Goal: Task Accomplishment & Management: Use online tool/utility

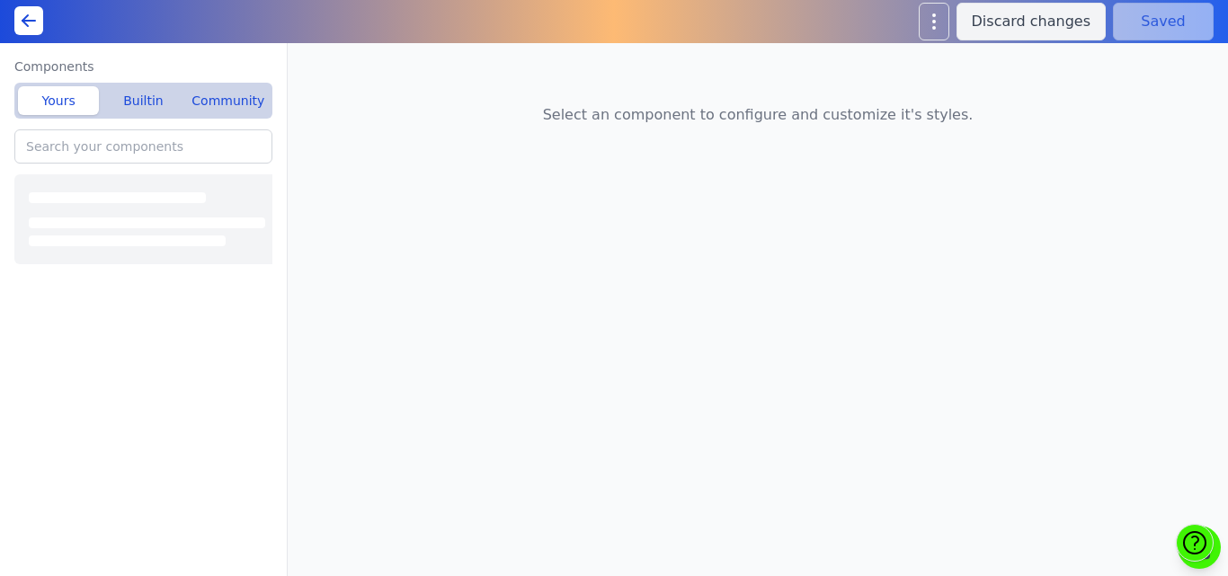
type input "Visual Highlight - Overlay"
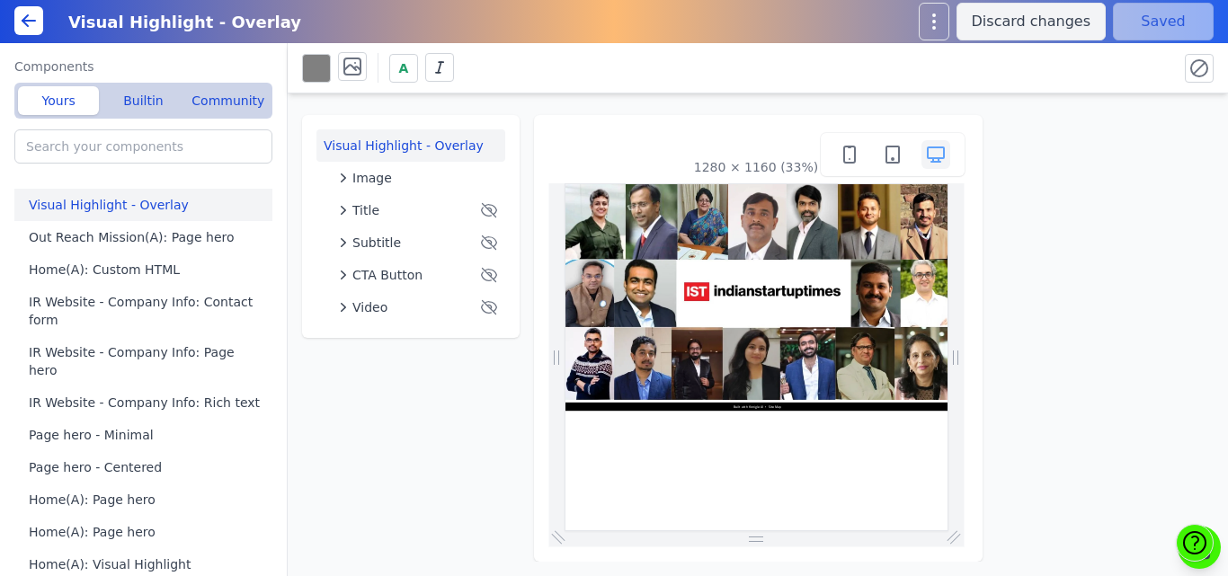
click at [351, 527] on div "Visual Highlight - Overlay Image Title Subtitle CTA Button Video 1280 × 1160 (3…" at bounding box center [758, 327] width 940 height 468
click at [143, 109] on button "Builtin" at bounding box center [142, 100] width 81 height 29
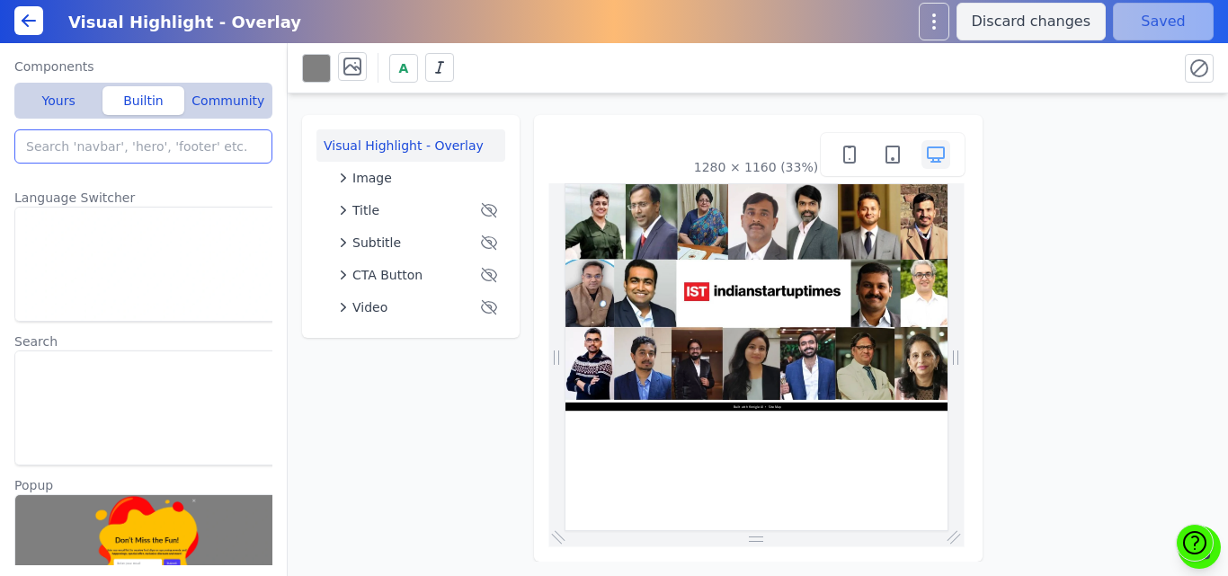
click at [117, 147] on input "search" at bounding box center [143, 146] width 258 height 34
click at [27, 16] on icon at bounding box center [24, 17] width 5 height 5
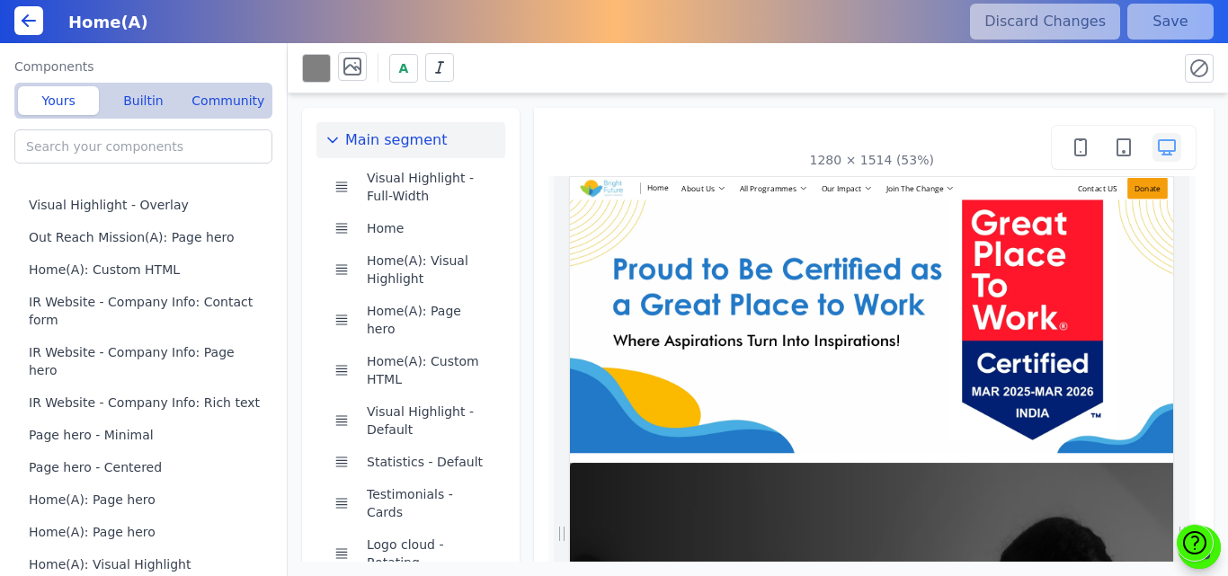
scroll to position [0, 424]
click at [133, 100] on button "Builtin" at bounding box center [142, 100] width 81 height 29
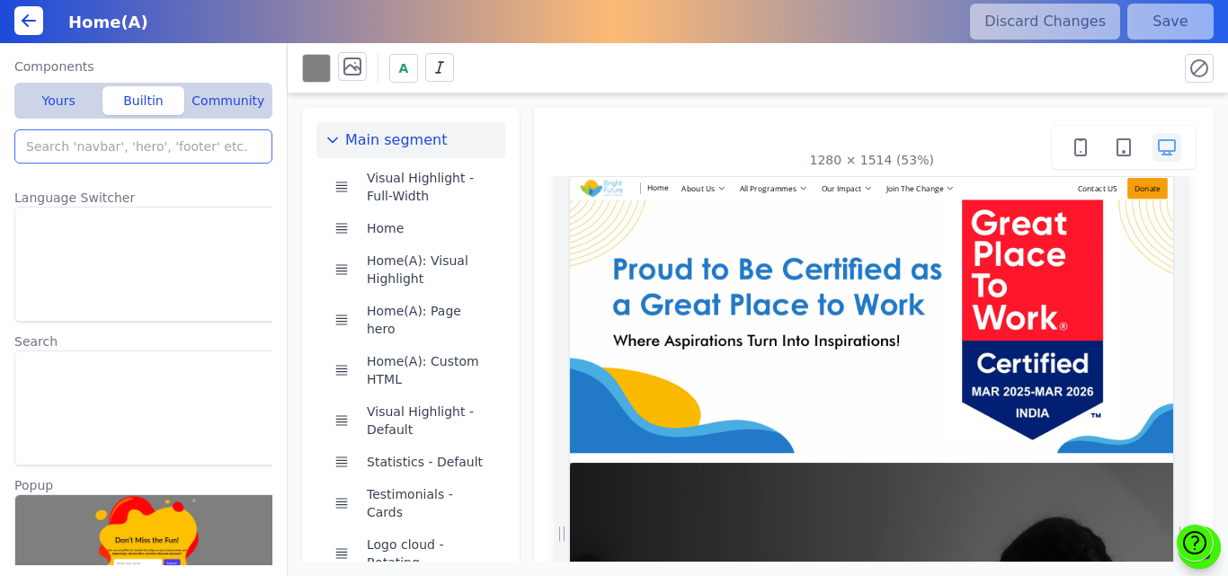
click at [104, 151] on input "search" at bounding box center [143, 146] width 258 height 34
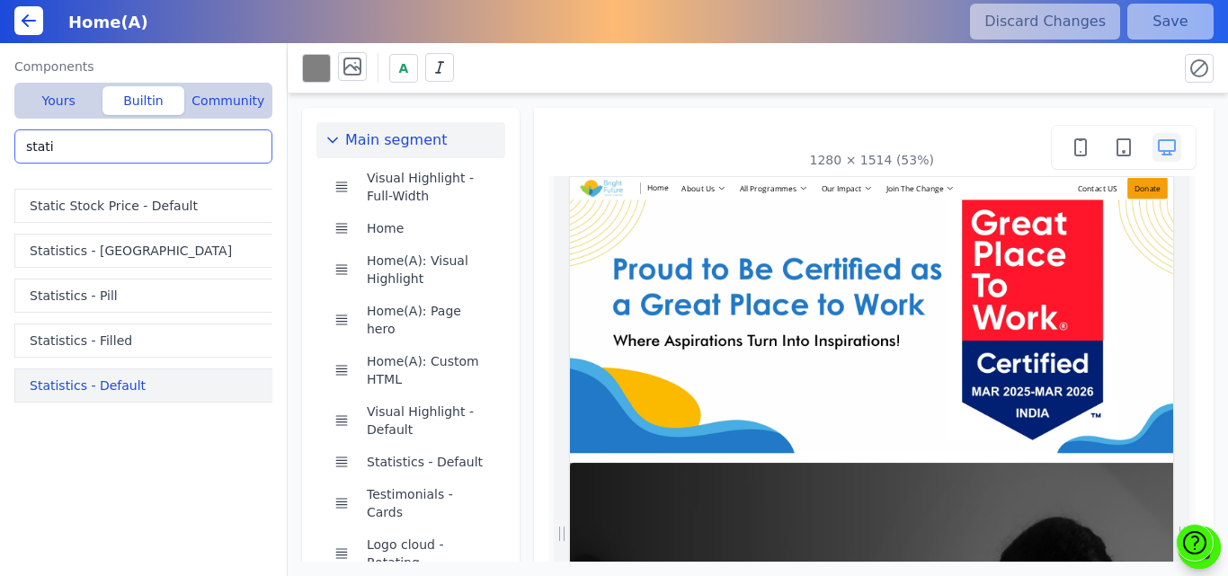
type input "stati"
click at [104, 378] on button "Statistics - Default" at bounding box center [146, 386] width 265 height 34
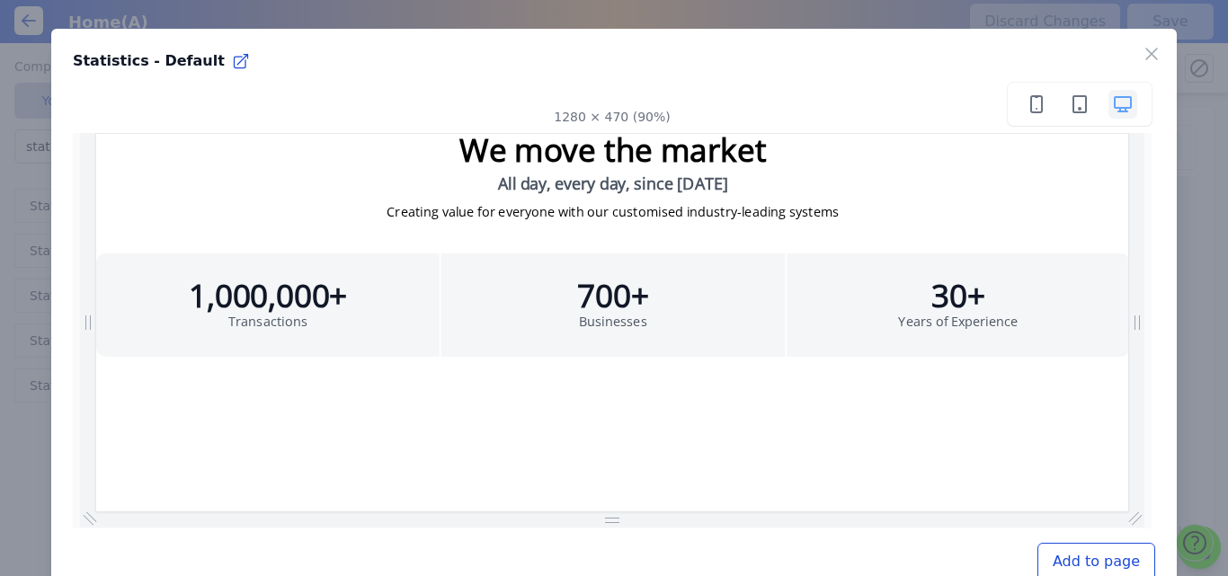
scroll to position [0, 1330]
click at [1058, 555] on button "Add to page" at bounding box center [1096, 562] width 118 height 38
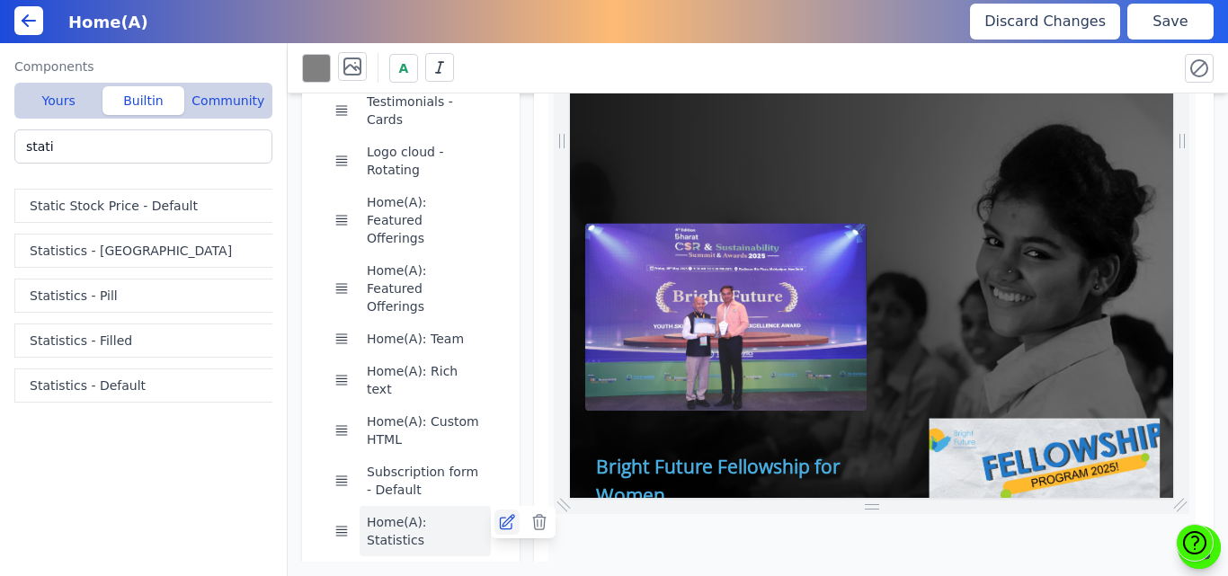
scroll to position [0, 541]
click at [511, 513] on icon at bounding box center [507, 522] width 18 height 18
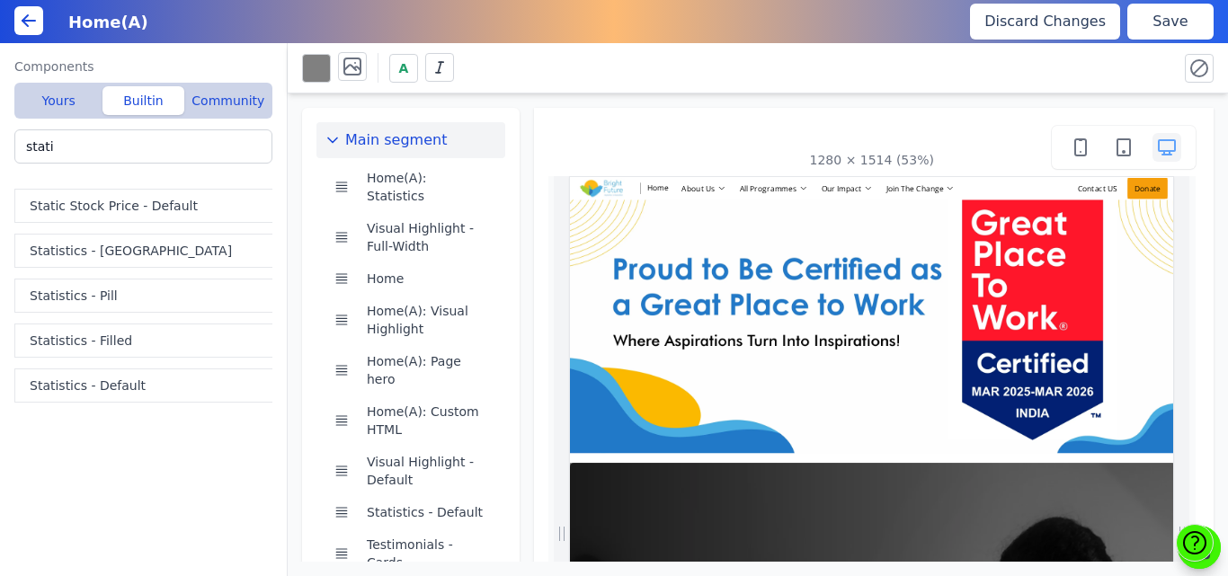
scroll to position [0, 298]
click at [1179, 18] on button "Save" at bounding box center [1170, 22] width 86 height 36
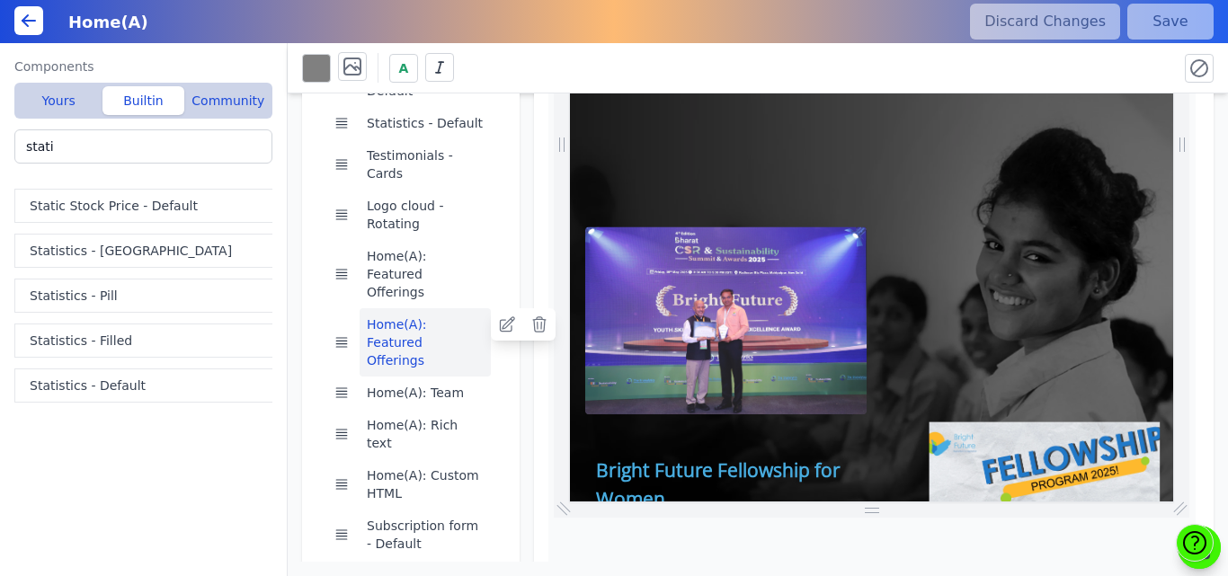
scroll to position [0, 354]
click at [414, 308] on button "Home(A): Featured Offerings" at bounding box center [425, 342] width 131 height 68
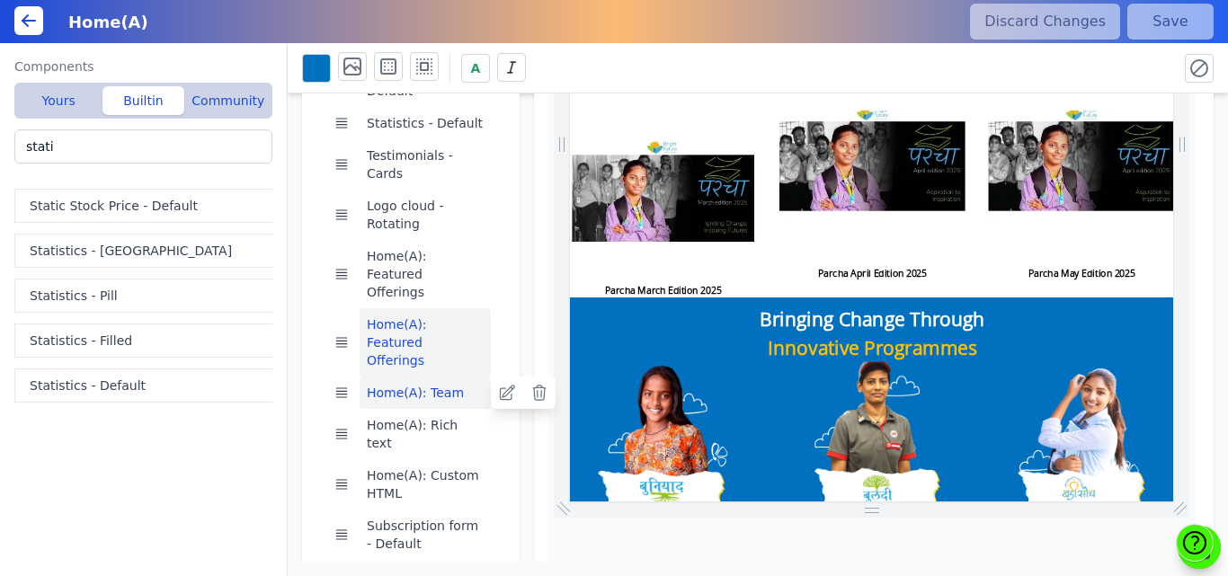
scroll to position [0, 552]
click at [421, 377] on button "Home(A): Team" at bounding box center [425, 393] width 131 height 32
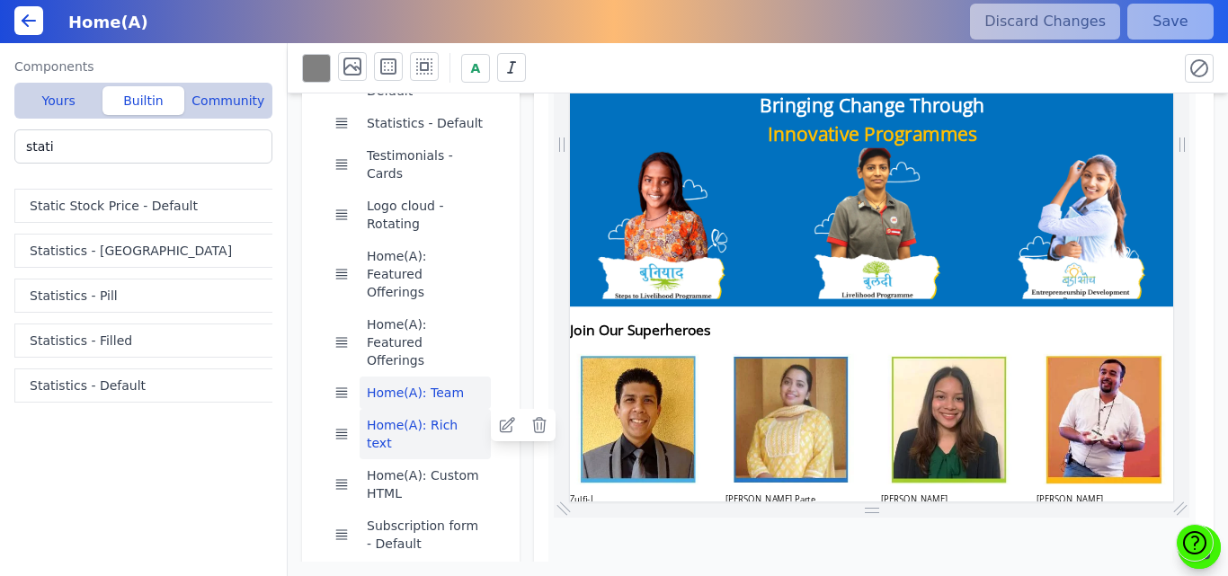
scroll to position [0, 796]
click at [422, 409] on button "Home(A): Rich text" at bounding box center [425, 434] width 131 height 50
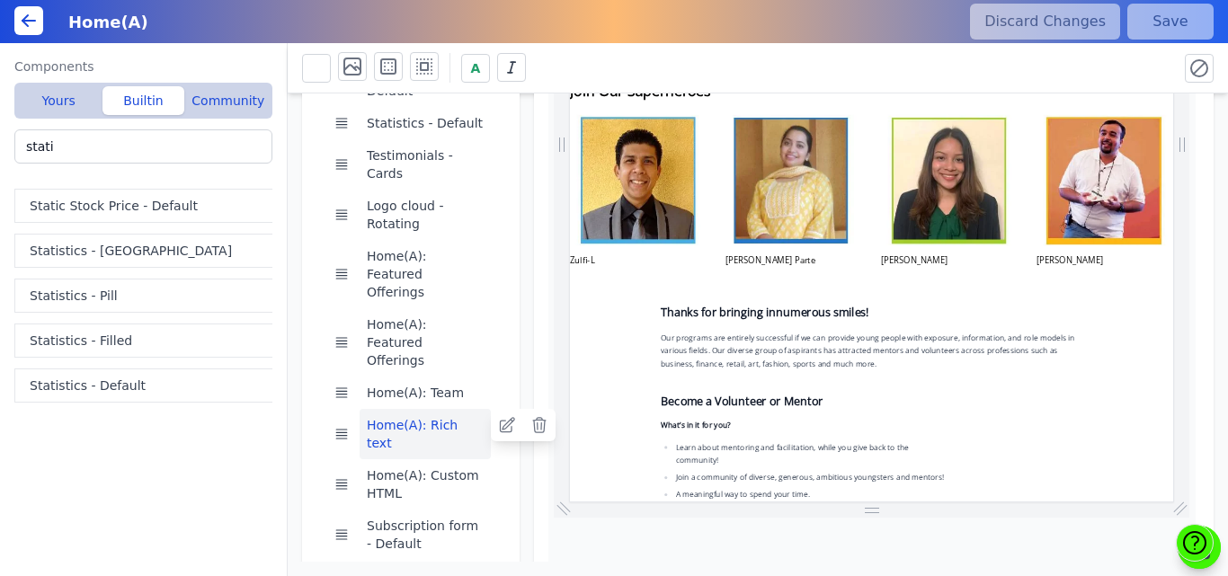
scroll to position [4581, 0]
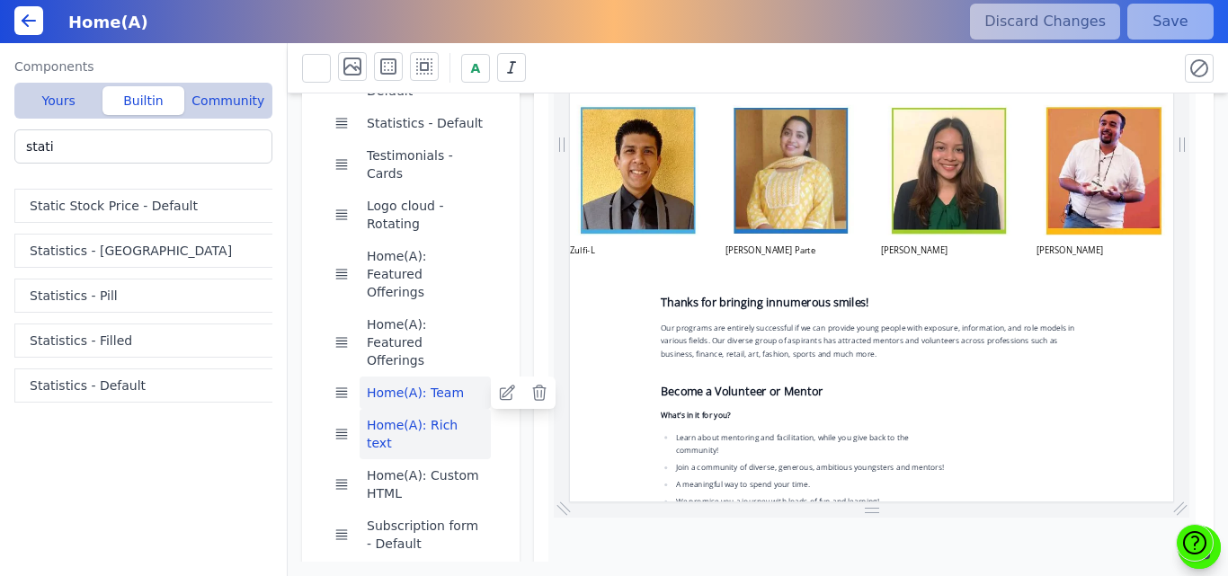
click at [414, 377] on button "Home(A): Team" at bounding box center [425, 393] width 131 height 32
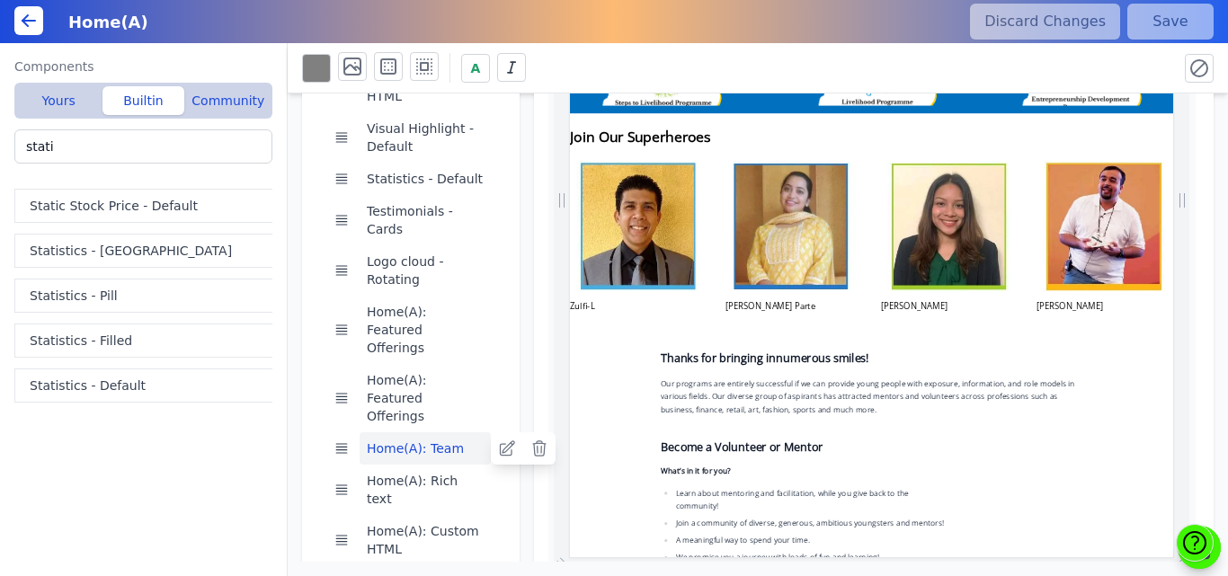
scroll to position [0, 964]
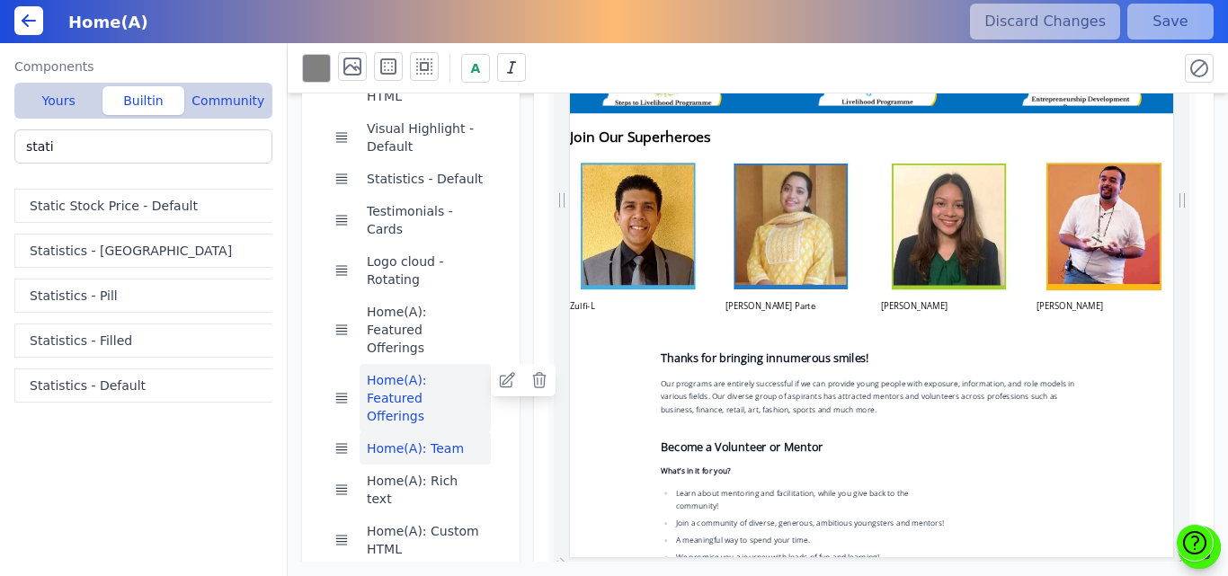
click at [414, 364] on button "Home(A): Featured Offerings" at bounding box center [425, 398] width 131 height 68
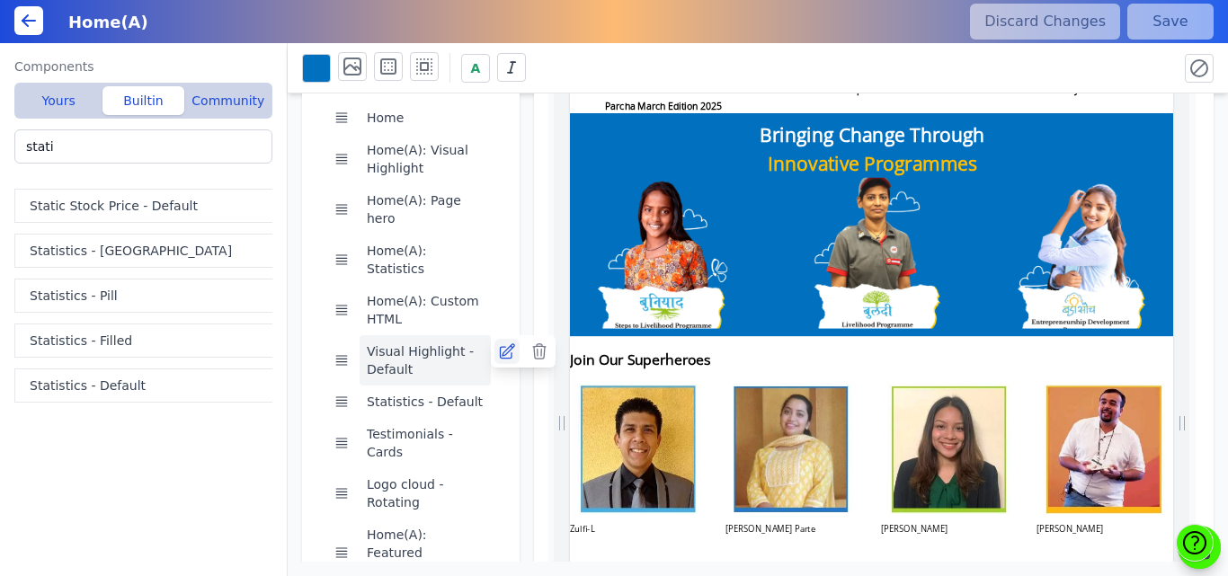
scroll to position [0, 1264]
click at [505, 343] on icon at bounding box center [507, 352] width 18 height 18
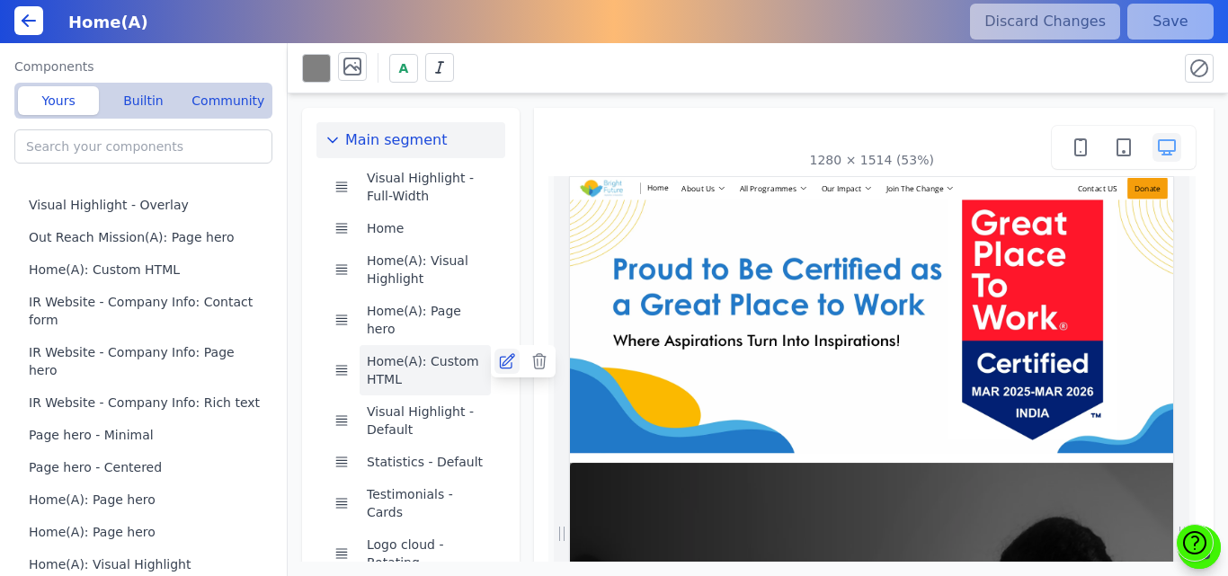
scroll to position [0, 1084]
click at [501, 354] on icon at bounding box center [507, 361] width 14 height 14
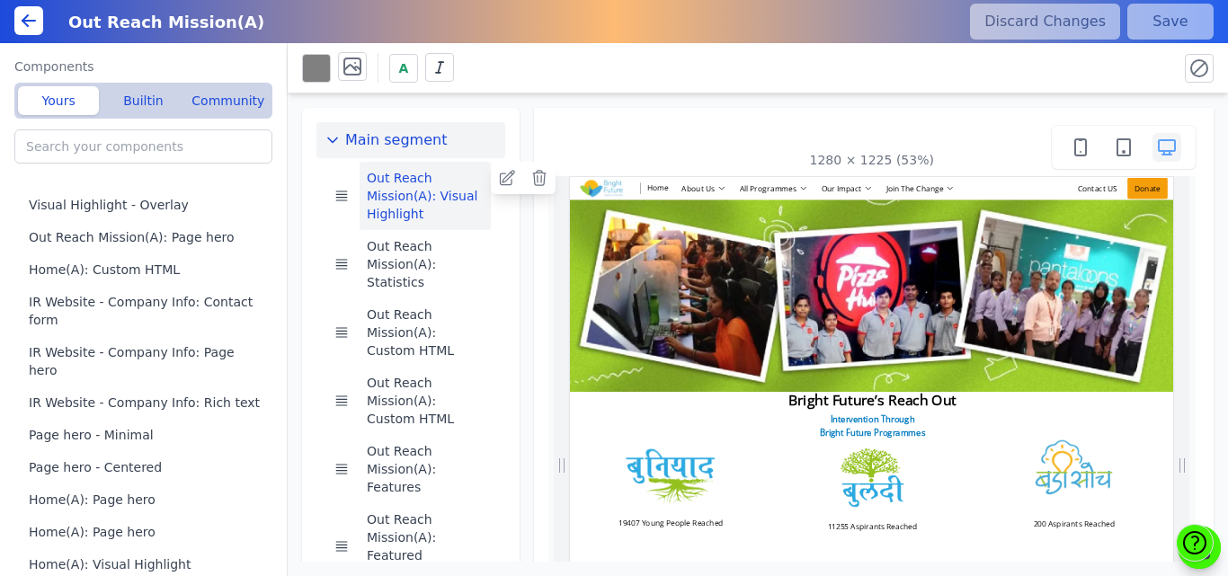
click at [421, 195] on button "Out Reach Mission(A): Visual Highlight" at bounding box center [425, 196] width 131 height 68
click at [122, 93] on button "Builtin" at bounding box center [142, 100] width 81 height 29
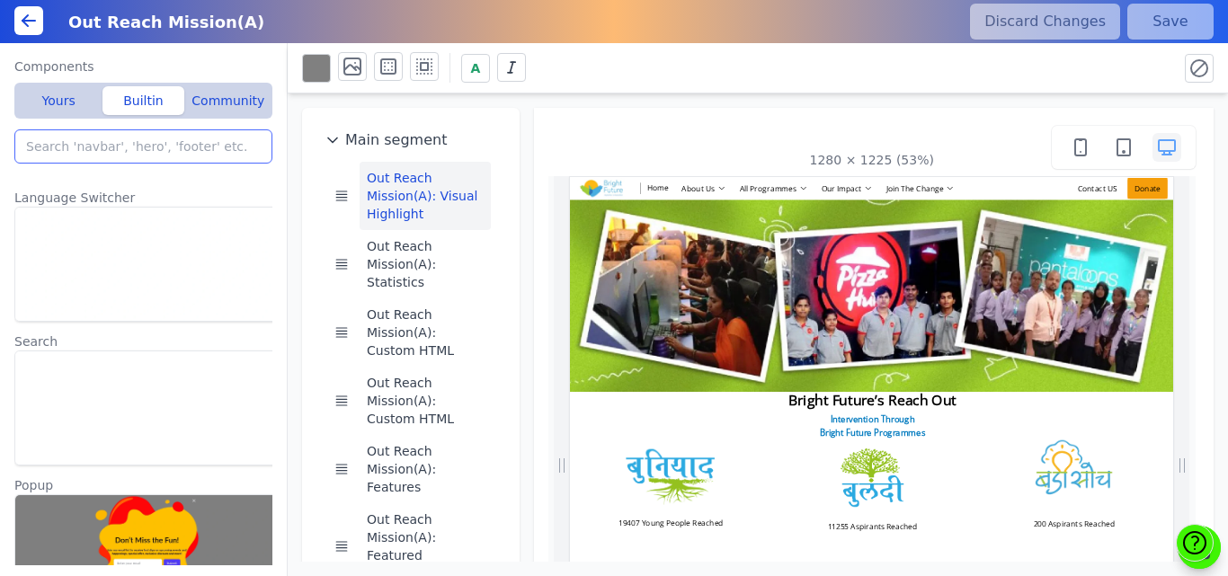
click at [93, 142] on input "search" at bounding box center [143, 146] width 258 height 34
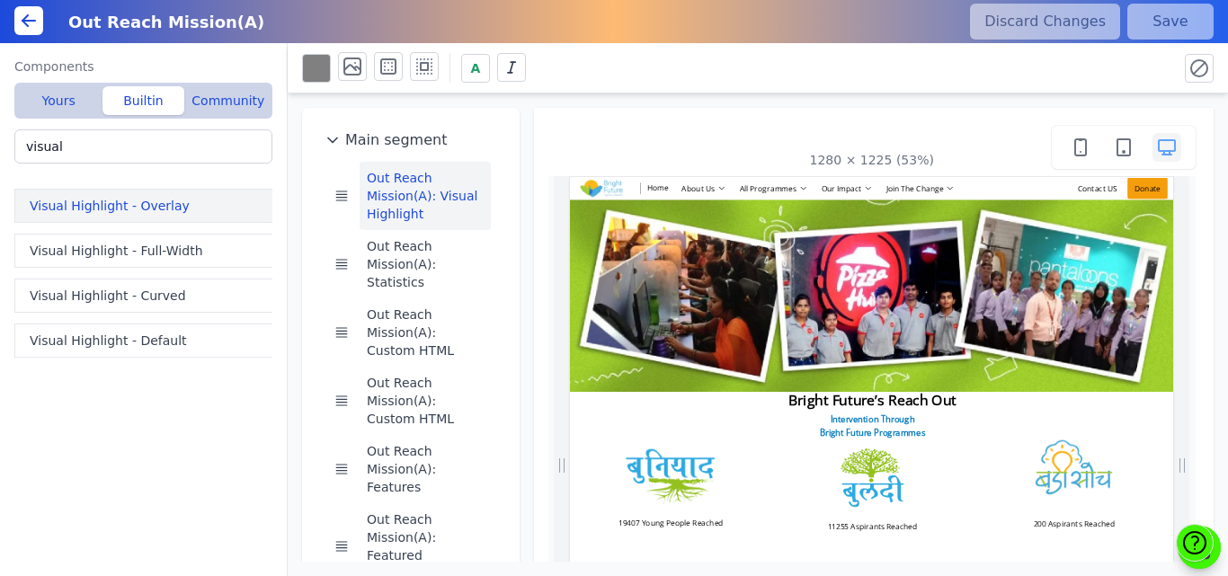
click at [99, 206] on button "Visual Highlight - Overlay" at bounding box center [146, 206] width 265 height 34
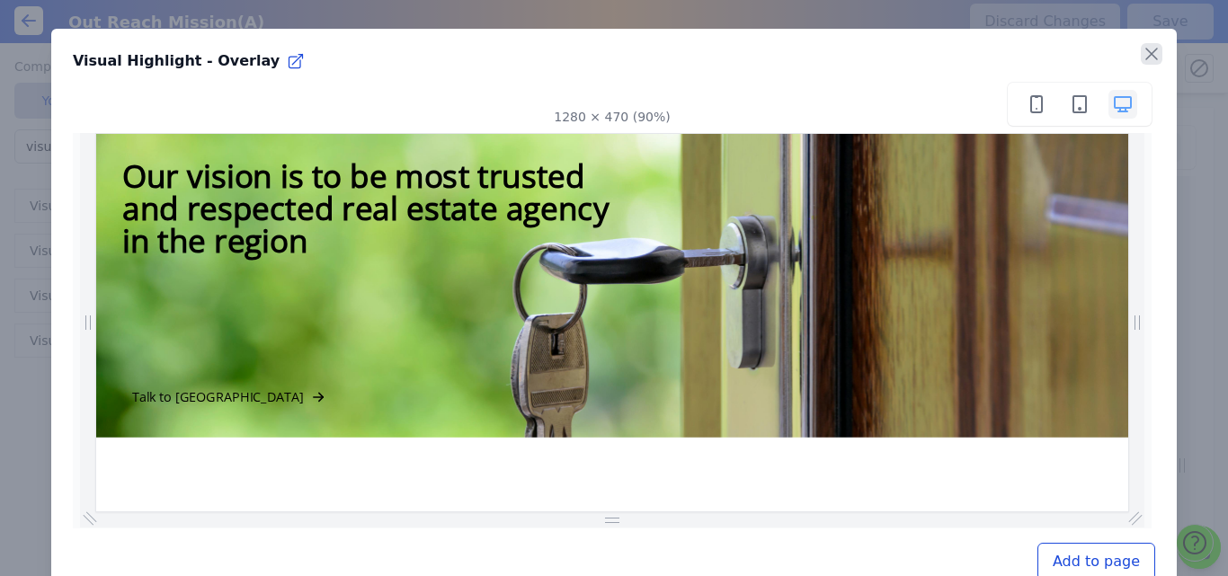
click at [1141, 56] on icon "button" at bounding box center [1152, 54] width 22 height 22
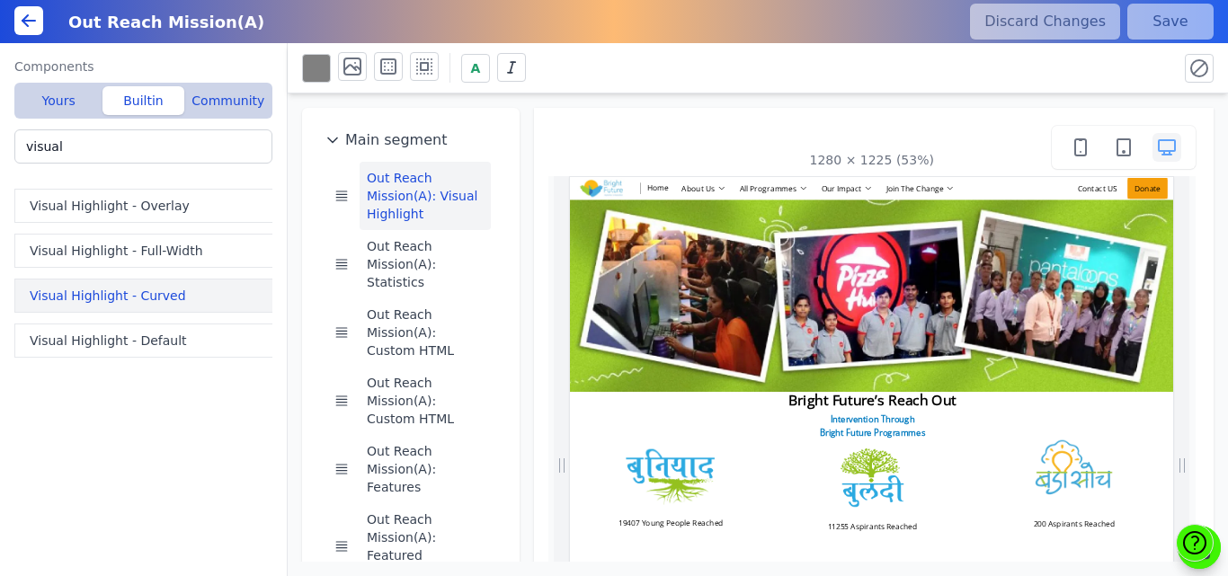
click at [120, 307] on button "Visual Highlight - Curved" at bounding box center [146, 296] width 265 height 34
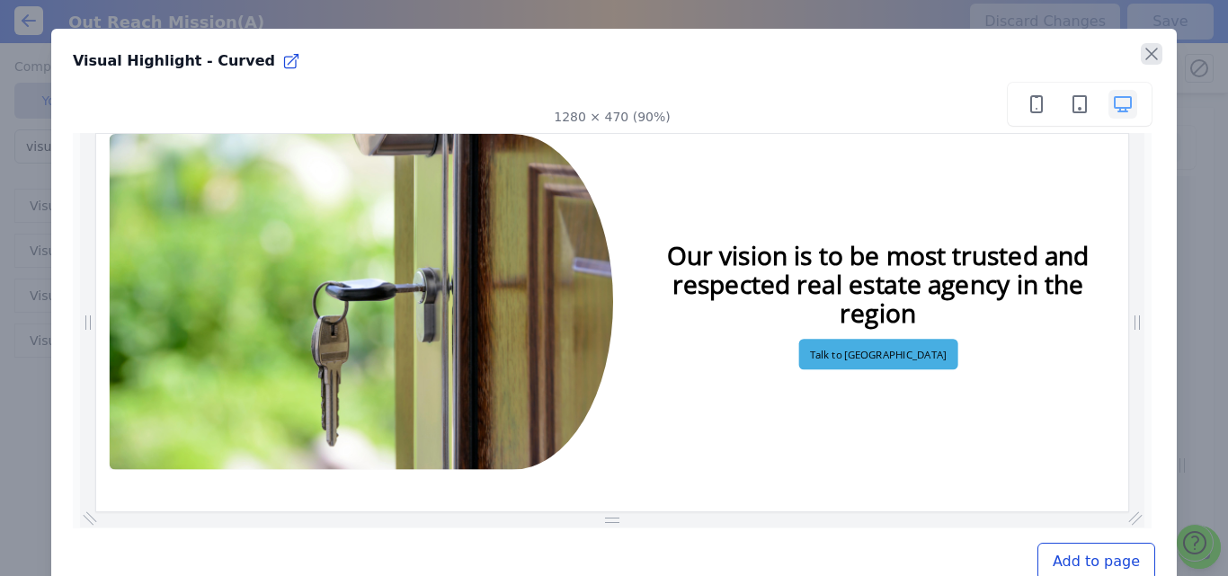
click at [1146, 50] on icon "button" at bounding box center [1151, 54] width 11 height 11
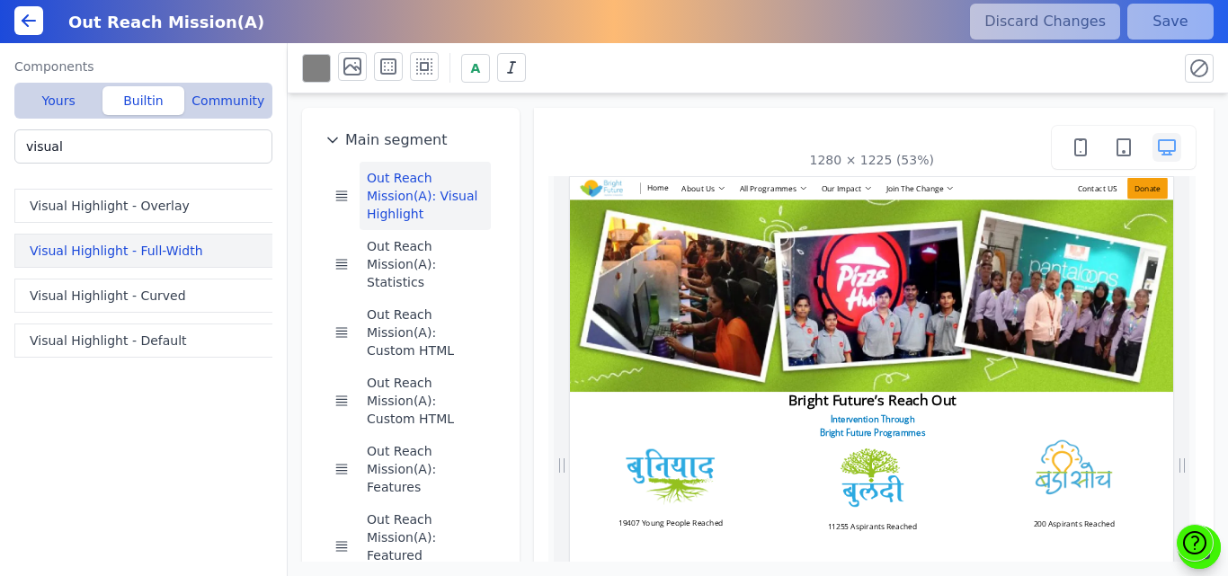
click at [140, 244] on button "Visual Highlight - Full-Width" at bounding box center [146, 251] width 265 height 34
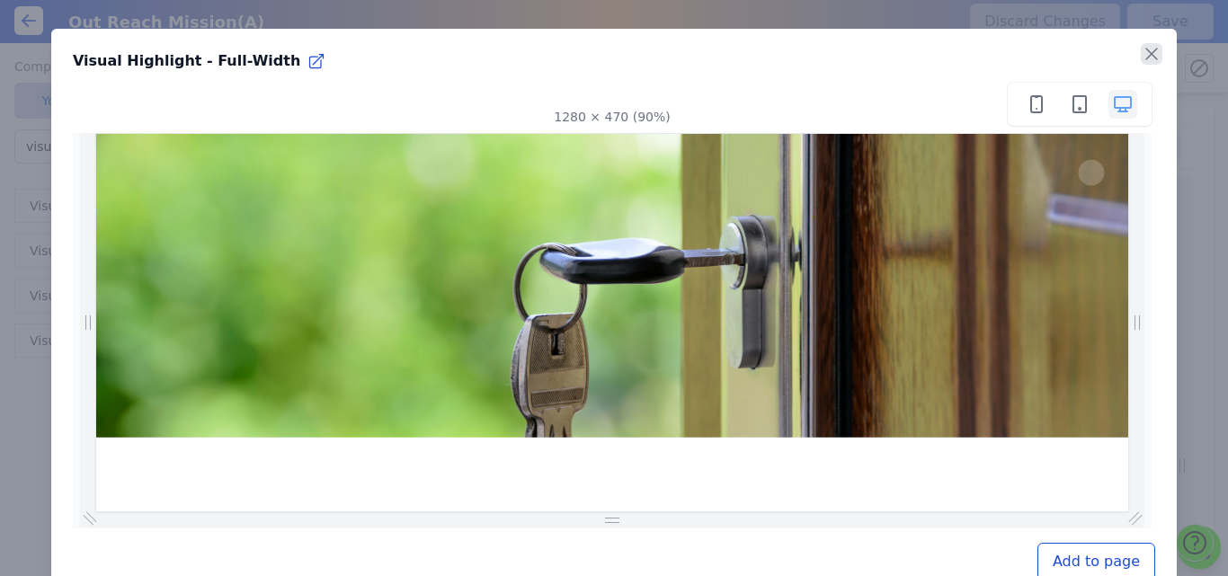
click at [1141, 48] on icon "button" at bounding box center [1152, 54] width 22 height 22
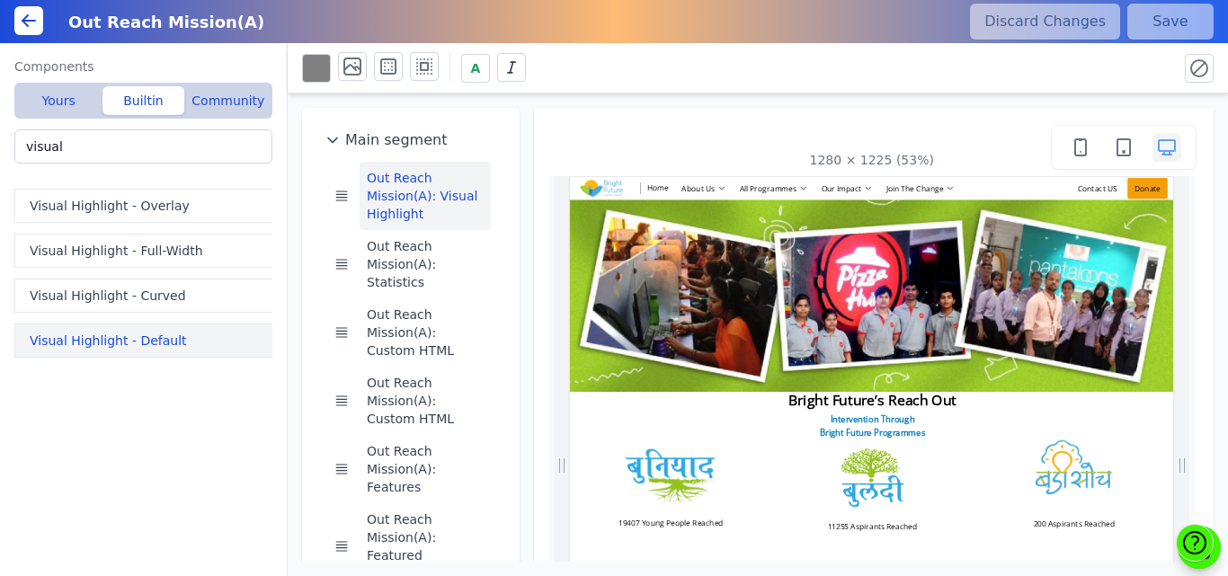
click at [71, 339] on button "Visual Highlight - Default" at bounding box center [146, 341] width 265 height 34
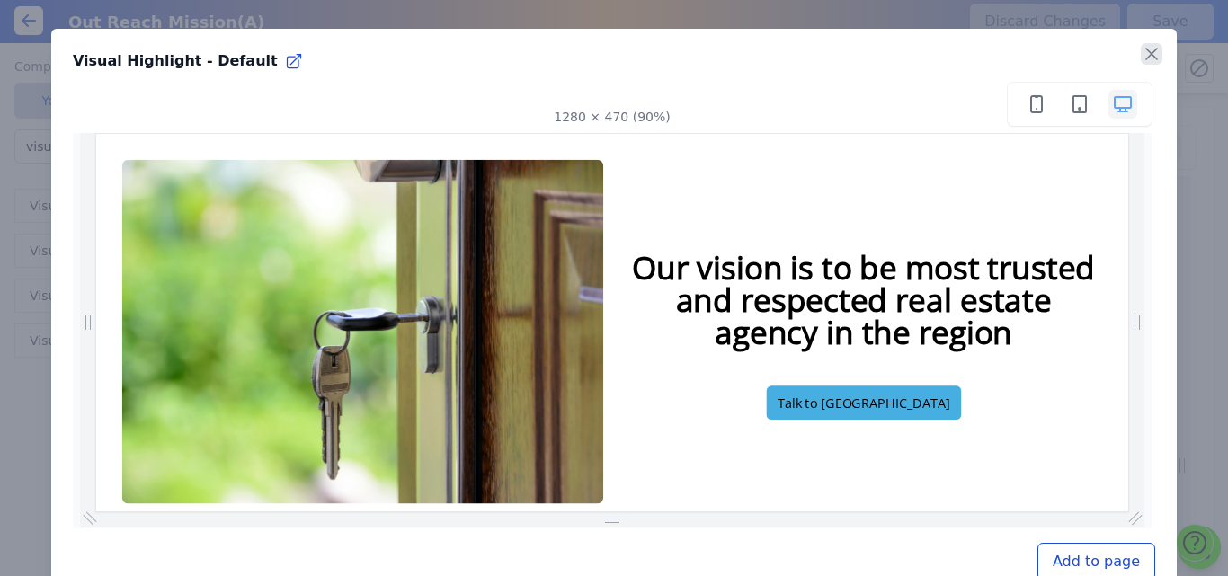
click at [1143, 49] on icon "button" at bounding box center [1152, 54] width 22 height 22
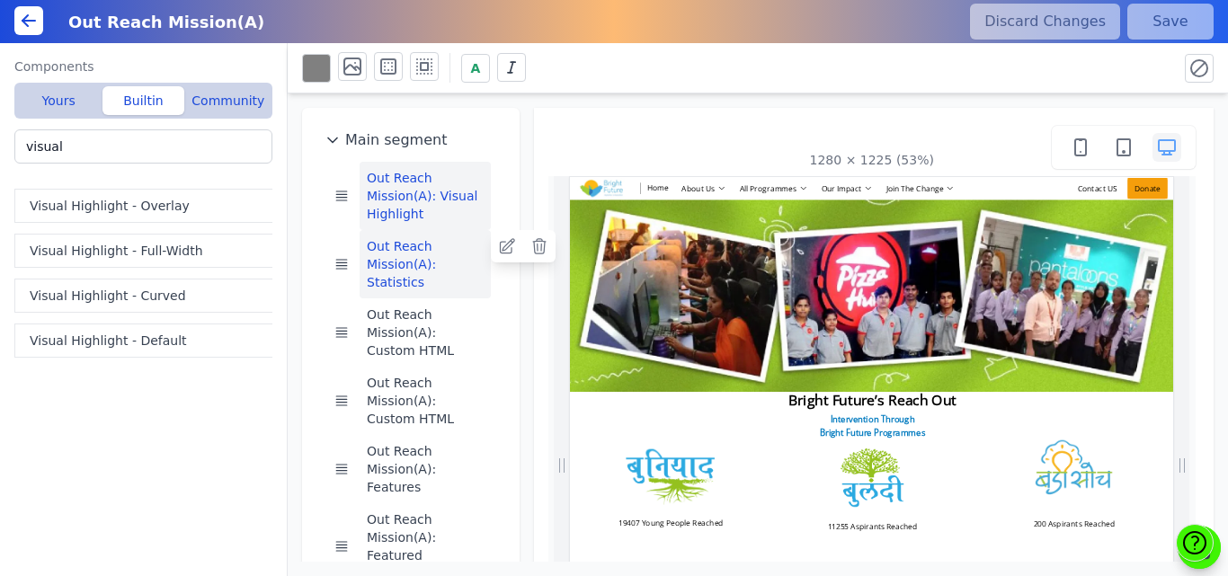
click at [430, 256] on button "Out Reach Mission(A): Statistics" at bounding box center [425, 264] width 131 height 68
click at [507, 246] on icon at bounding box center [507, 246] width 18 height 18
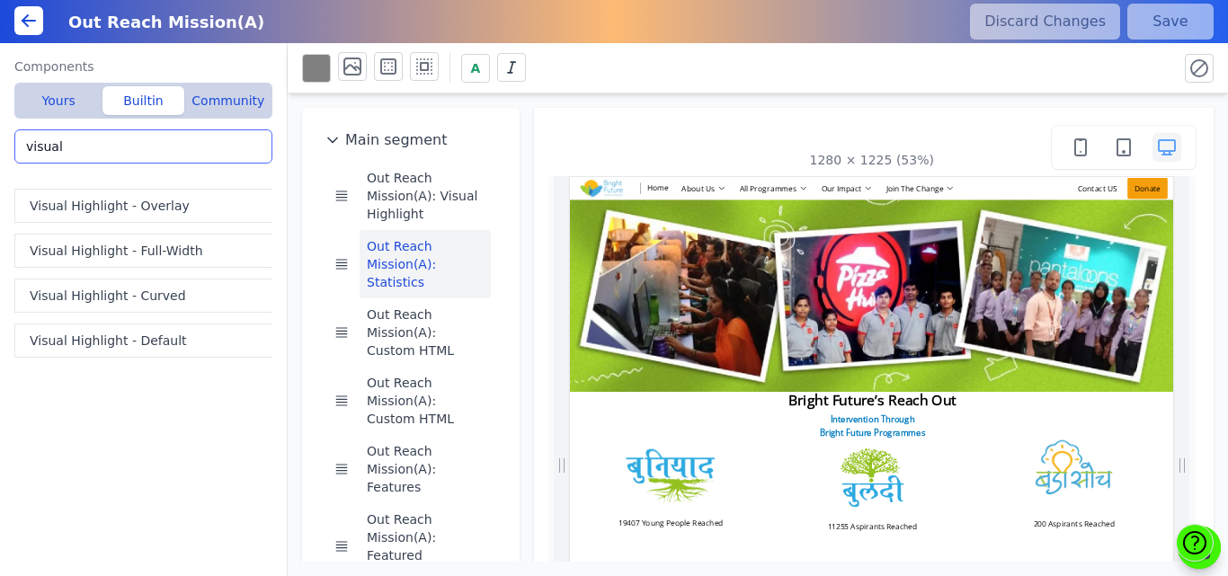
drag, startPoint x: 148, startPoint y: 145, endPoint x: 0, endPoint y: 162, distance: 149.3
click at [0, 162] on div "Components Yours Builtin Community Visual Highlight - Overlay Out Reach Mission…" at bounding box center [144, 309] width 288 height 533
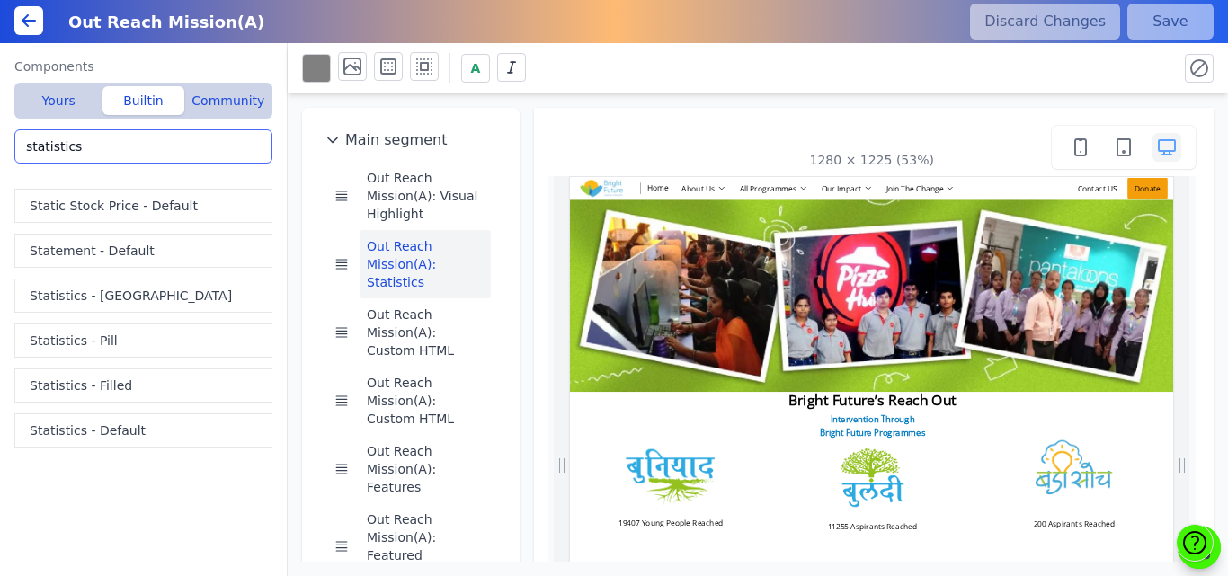
type input "statistics"
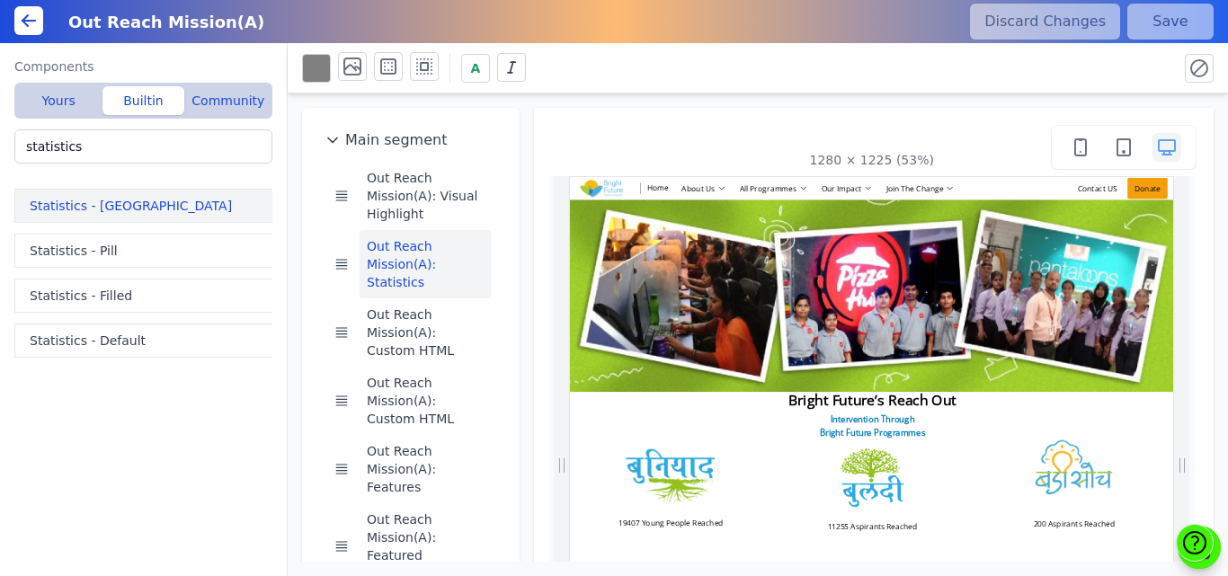
click at [49, 200] on button "Statistics - [GEOGRAPHIC_DATA]" at bounding box center [146, 206] width 265 height 34
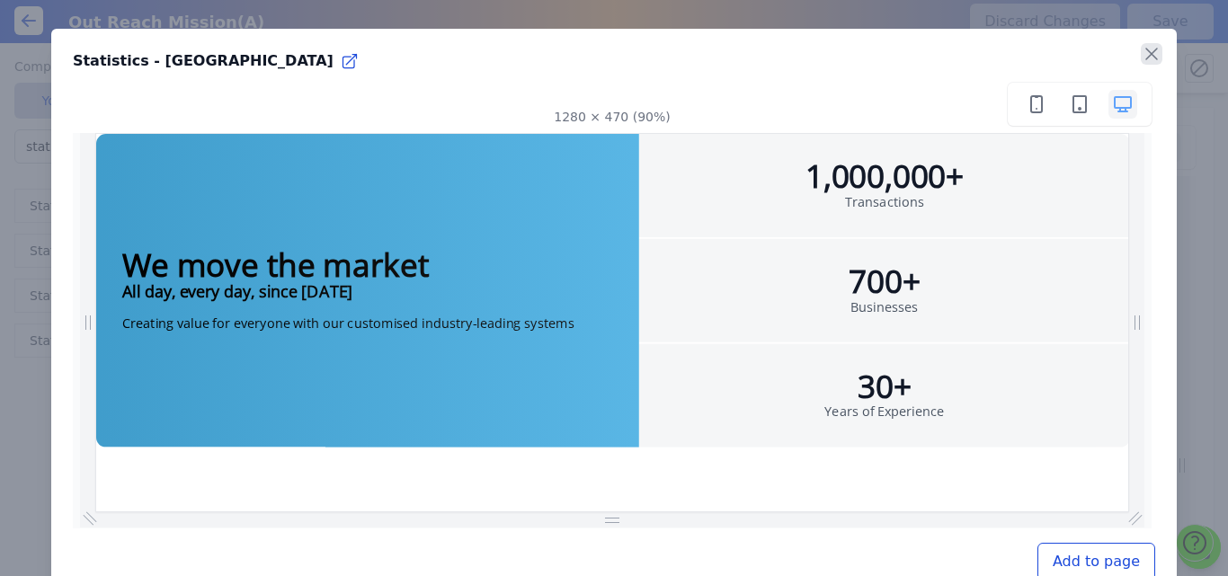
click at [1148, 47] on icon "button" at bounding box center [1152, 54] width 22 height 22
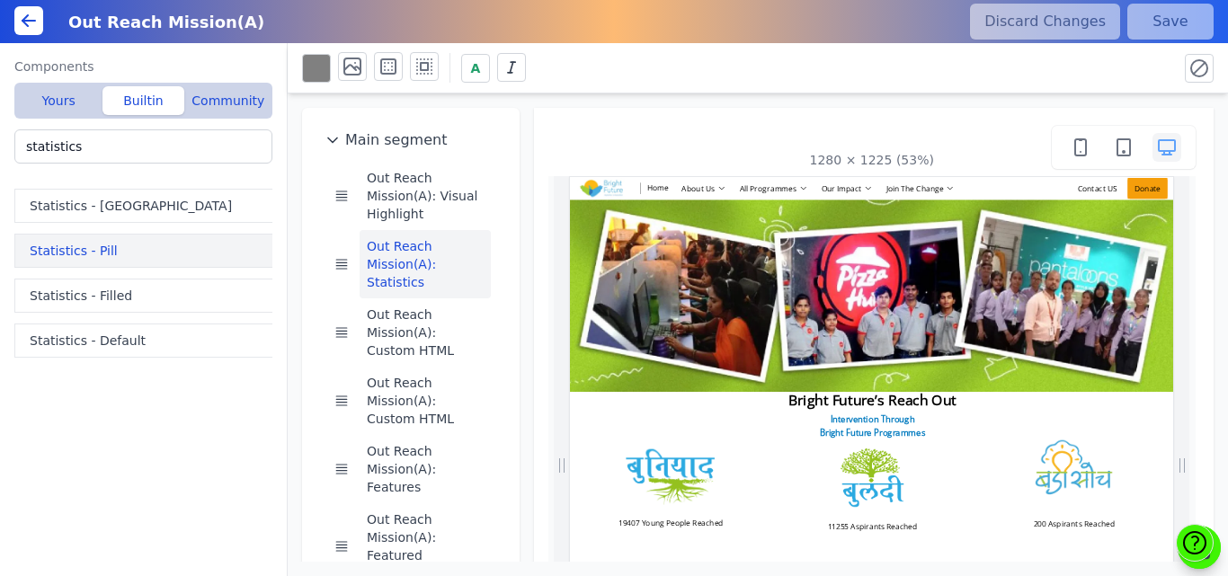
click at [49, 249] on button "Statistics - Pill" at bounding box center [146, 251] width 265 height 34
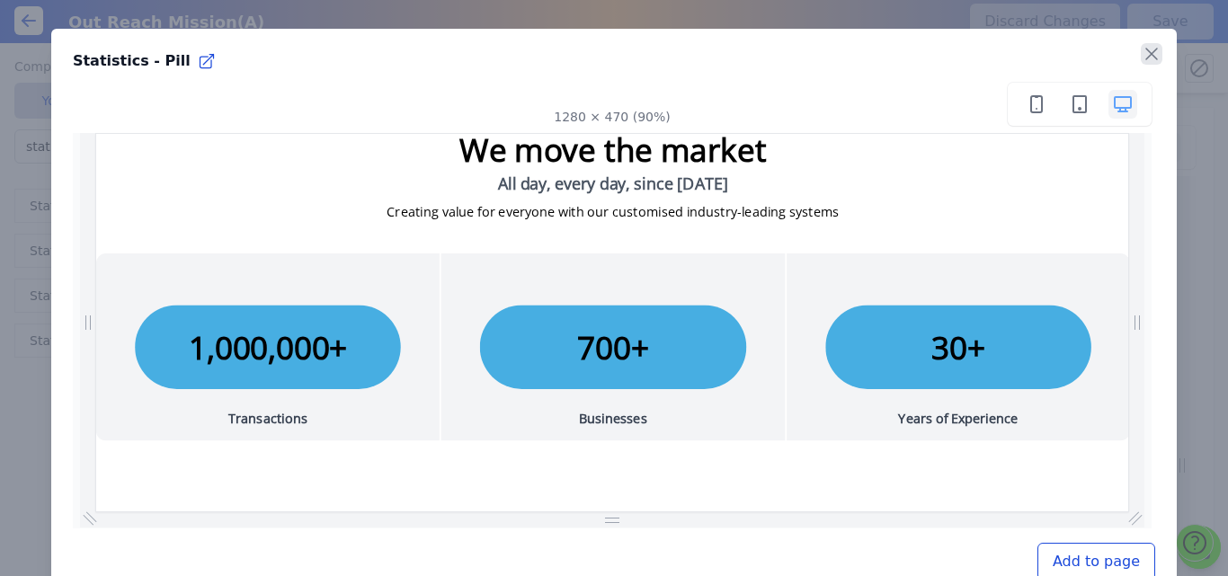
click at [1143, 55] on icon "button" at bounding box center [1152, 54] width 22 height 22
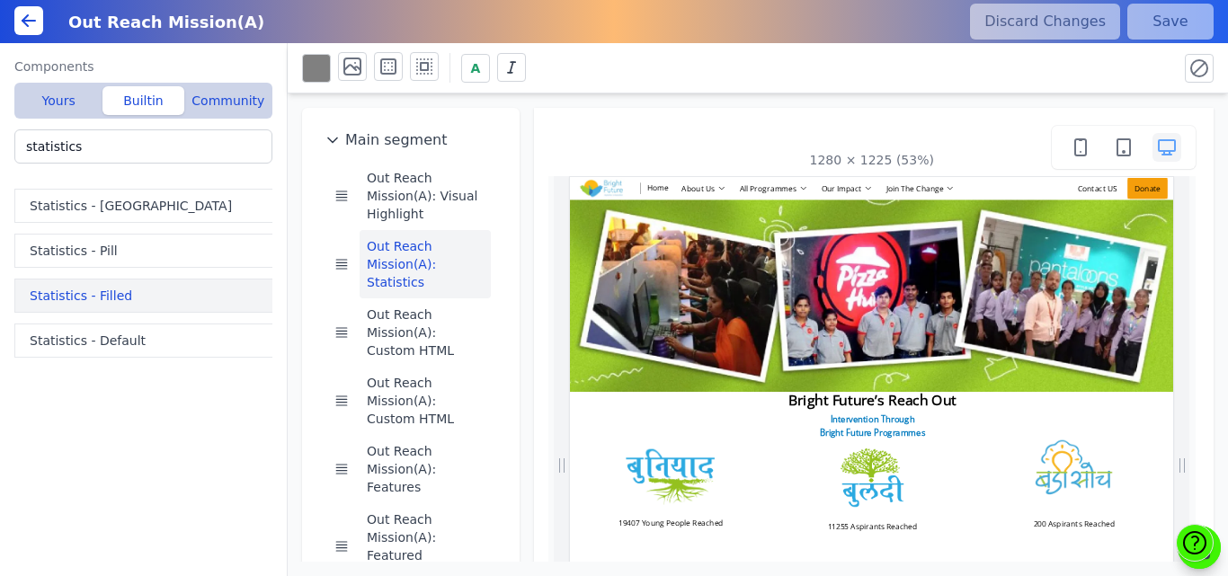
click at [154, 293] on button "Statistics - Filled" at bounding box center [146, 296] width 265 height 34
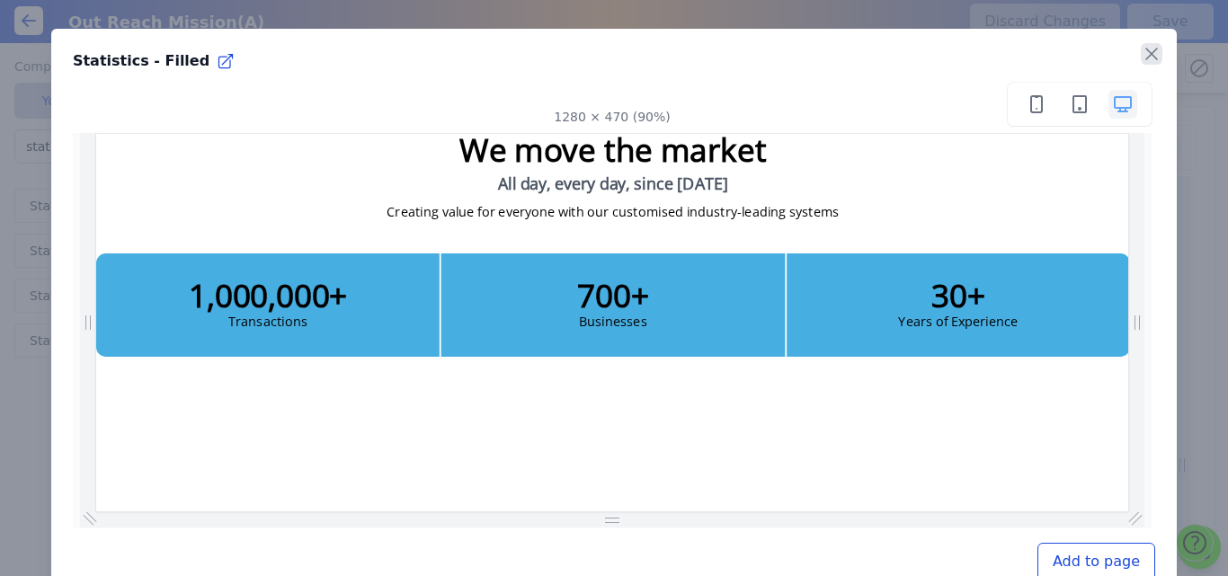
click at [1141, 53] on icon "button" at bounding box center [1152, 54] width 22 height 22
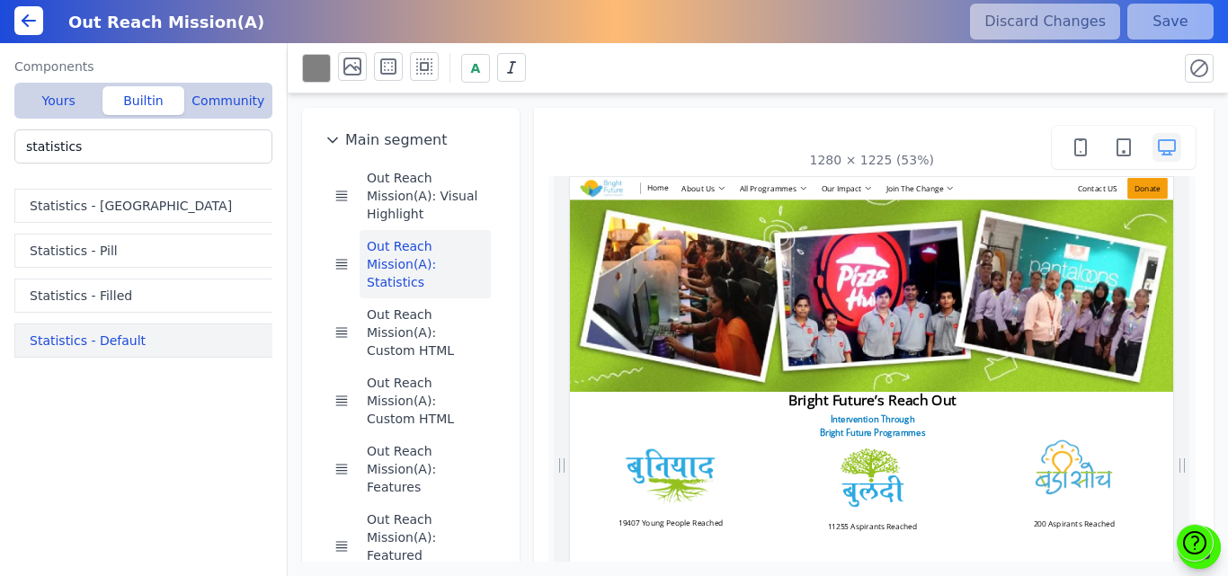
click at [126, 346] on button "Statistics - Default" at bounding box center [146, 341] width 265 height 34
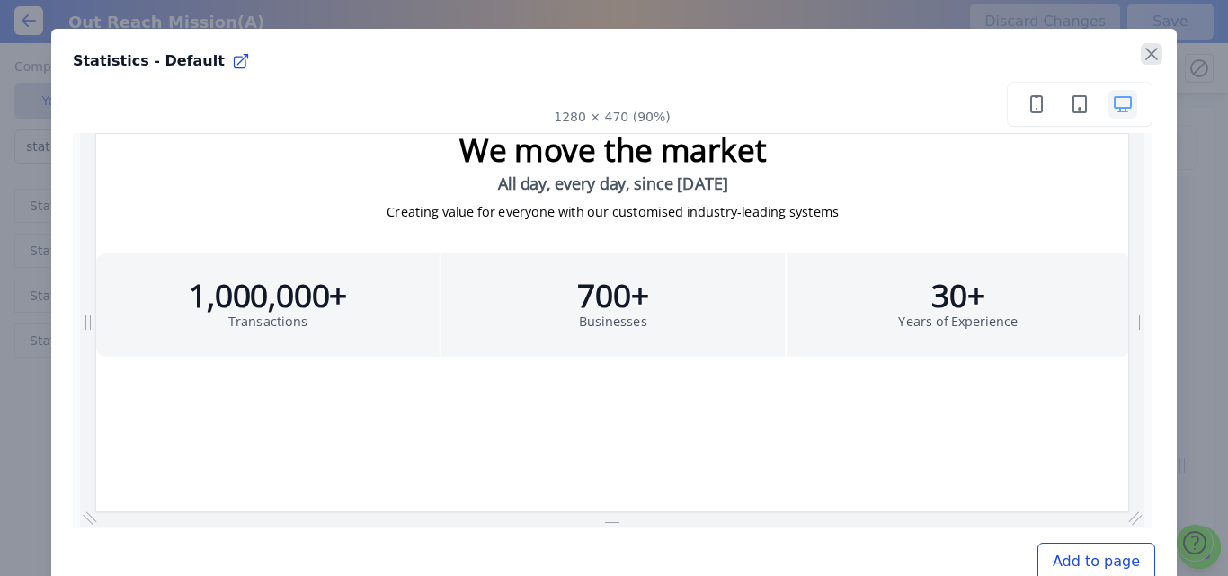
click at [1142, 55] on icon "button" at bounding box center [1152, 54] width 22 height 22
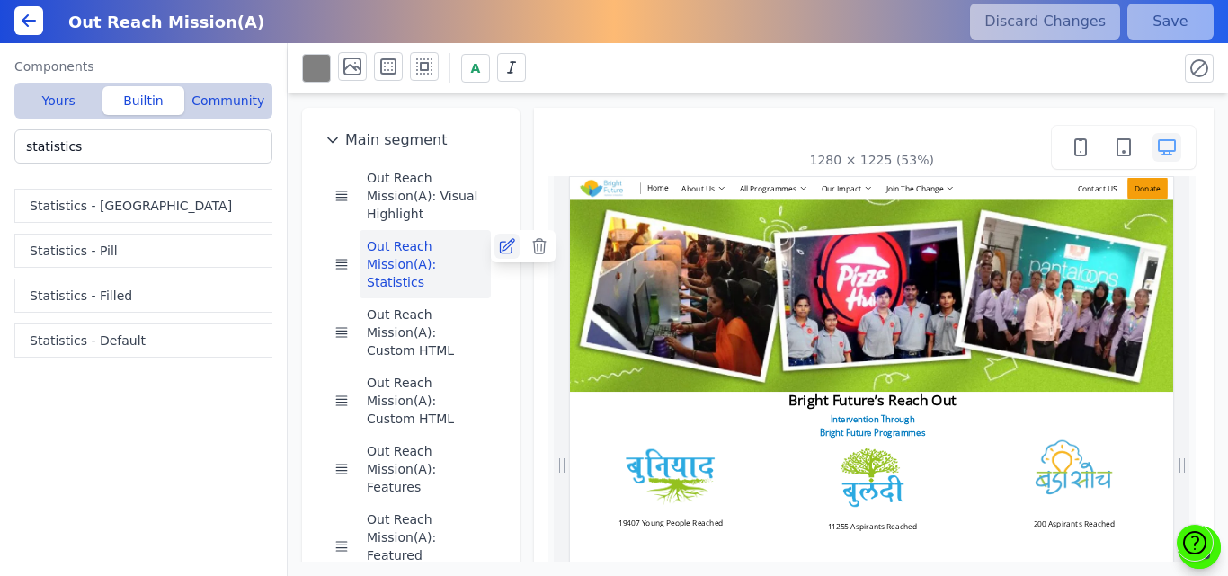
click at [503, 254] on icon at bounding box center [507, 246] width 14 height 14
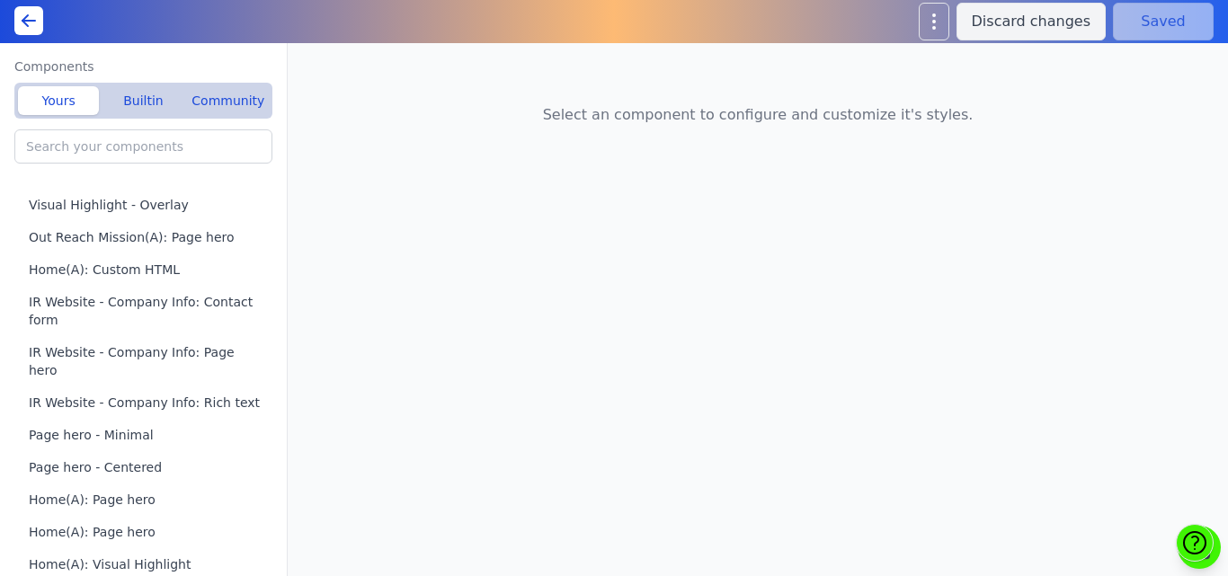
type input "Out Reach Mission(A): Statistics"
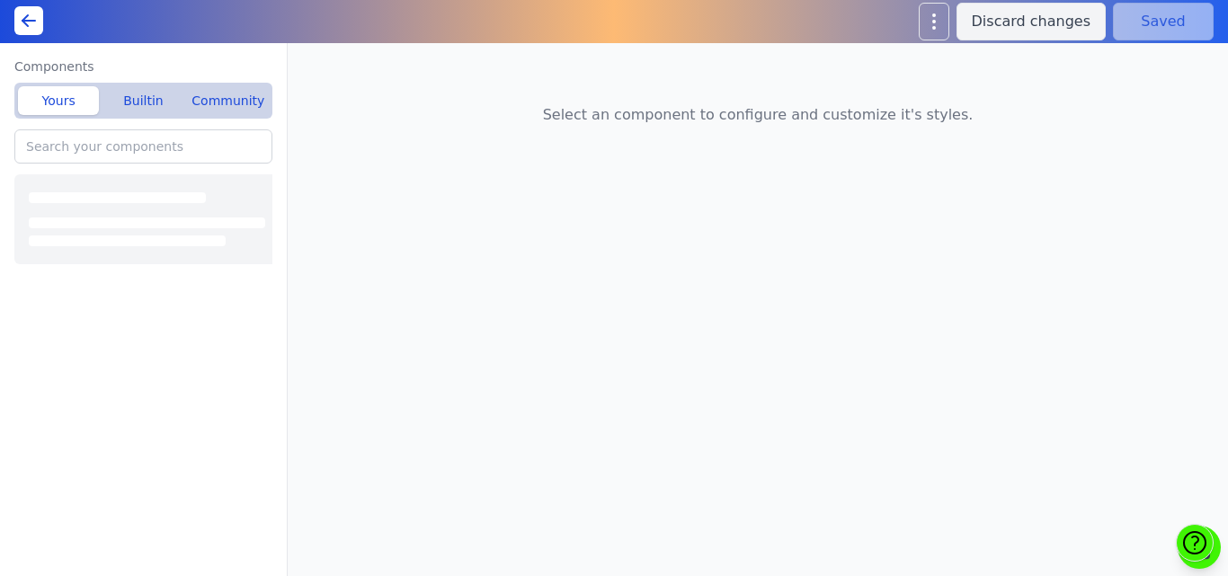
type input "Home(A): Statistics"
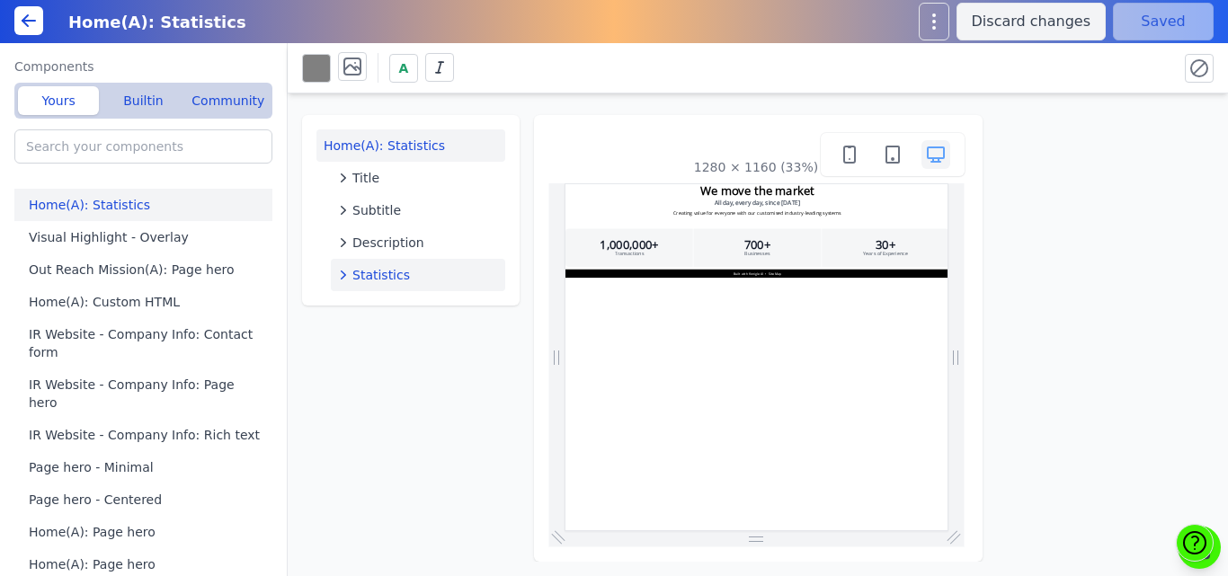
click at [385, 272] on span "Statistics" at bounding box center [381, 275] width 58 height 18
click at [512, 271] on icon at bounding box center [518, 272] width 18 height 18
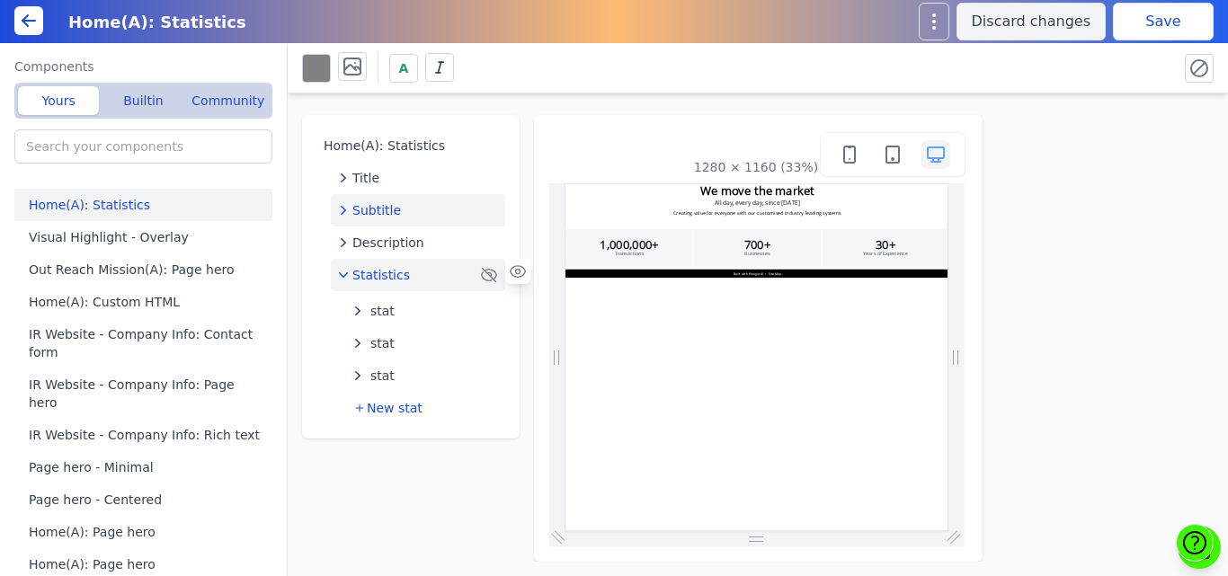
click at [387, 206] on span "Subtitle" at bounding box center [376, 210] width 49 height 18
click at [520, 204] on icon at bounding box center [518, 207] width 18 height 18
click at [390, 280] on span "Description" at bounding box center [388, 279] width 72 height 18
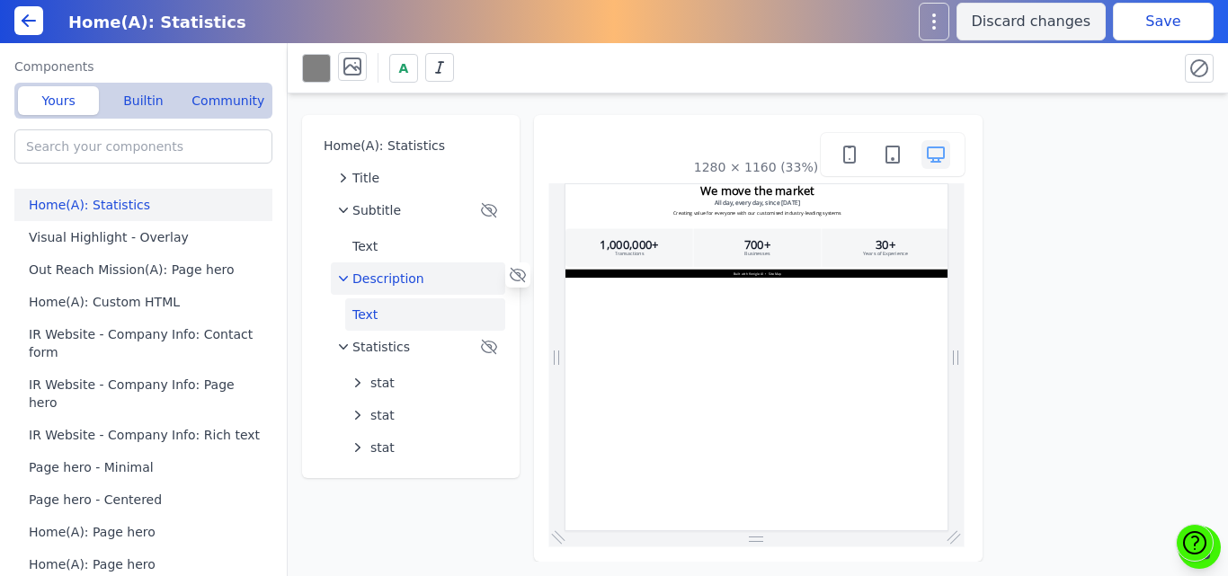
click at [372, 315] on button "Text" at bounding box center [425, 314] width 160 height 32
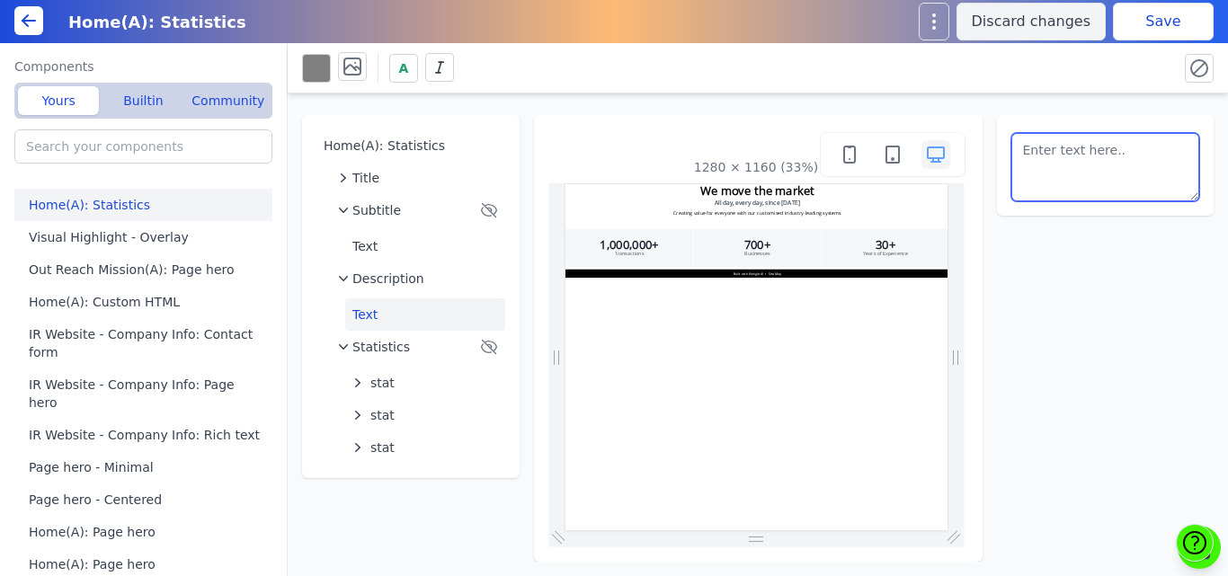
click at [1071, 156] on textarea at bounding box center [1105, 167] width 189 height 68
paste textarea "In a country as vast and diverse as India, navigating career choices can often …"
type textarea "In a country as vast and diverse as India, navigating career choices can often …"
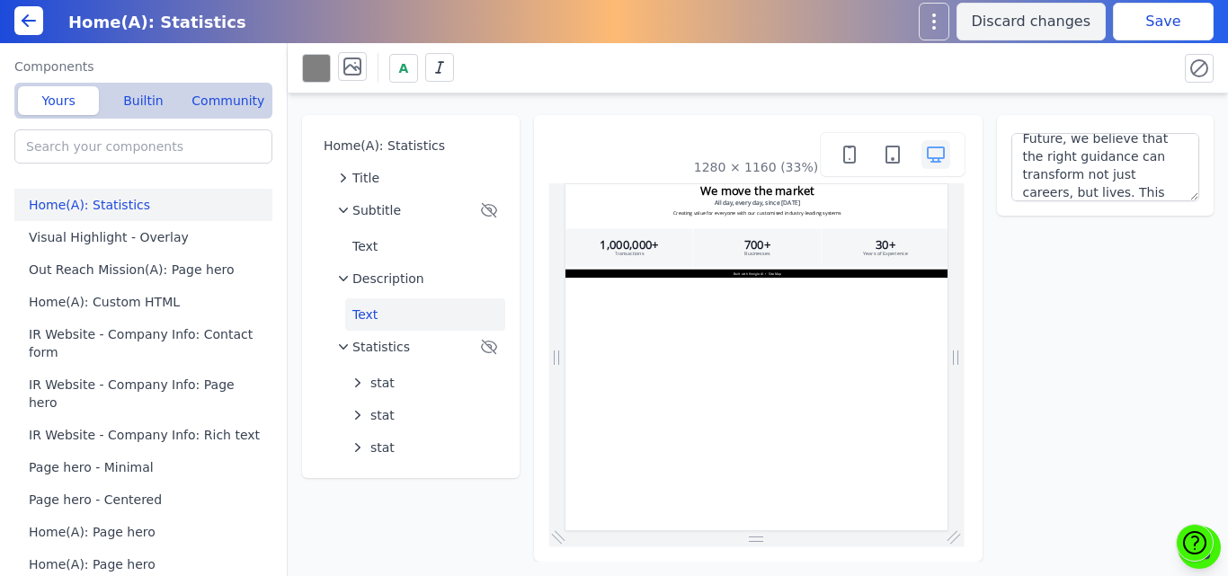
click at [1180, 23] on button "Save" at bounding box center [1163, 22] width 101 height 38
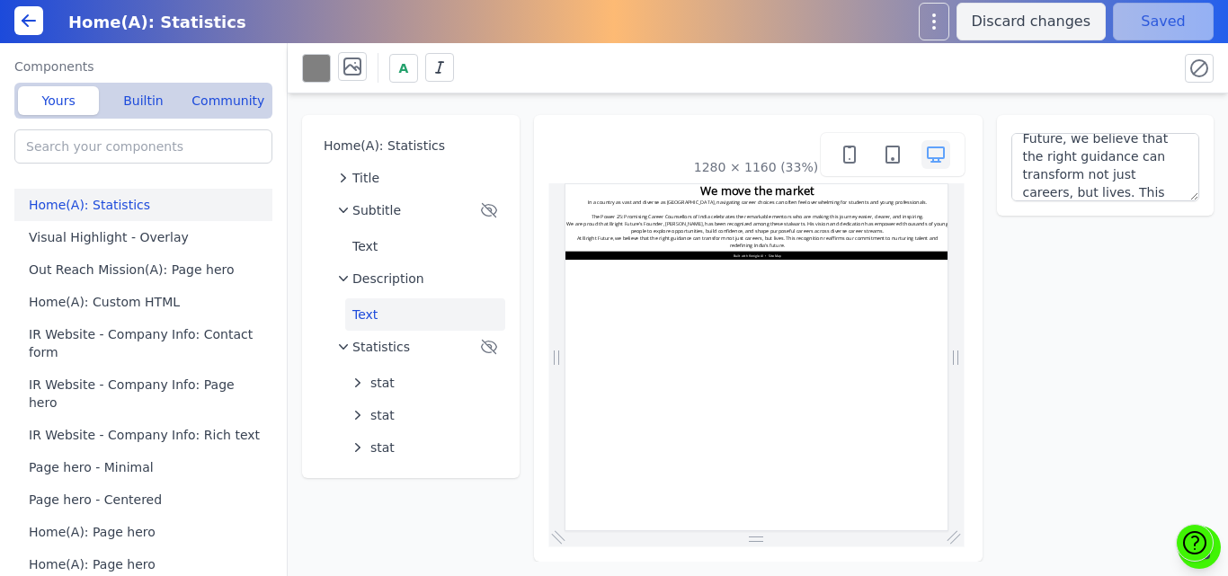
scroll to position [0, 0]
click at [383, 170] on div "Title" at bounding box center [418, 178] width 160 height 18
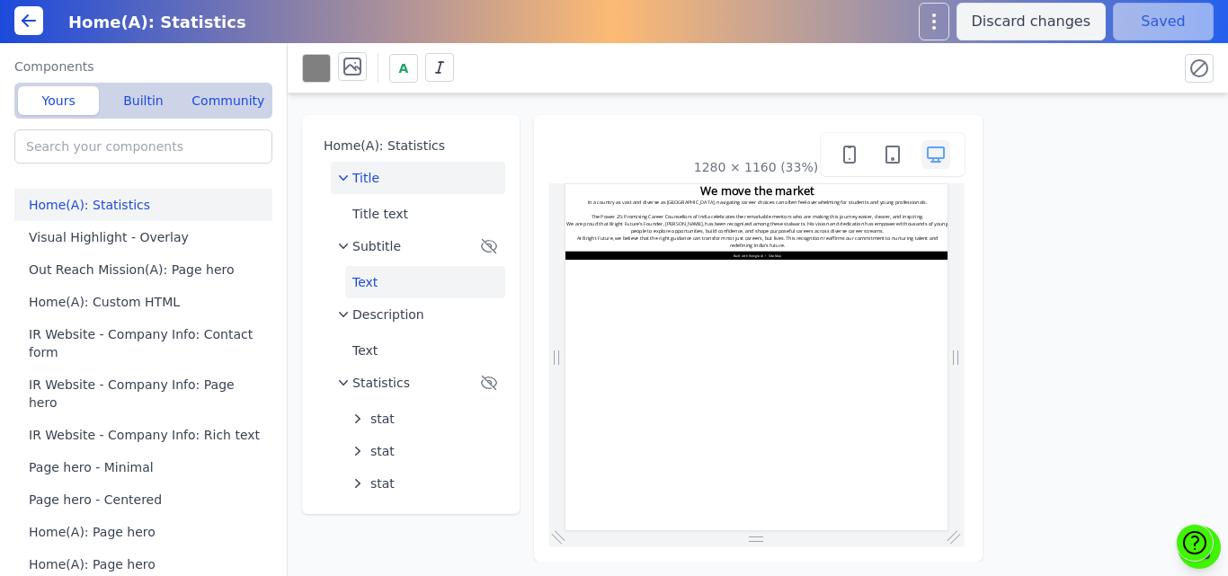
click at [376, 278] on button "Text" at bounding box center [425, 282] width 160 height 32
click at [387, 245] on span "Subtitle" at bounding box center [376, 246] width 49 height 18
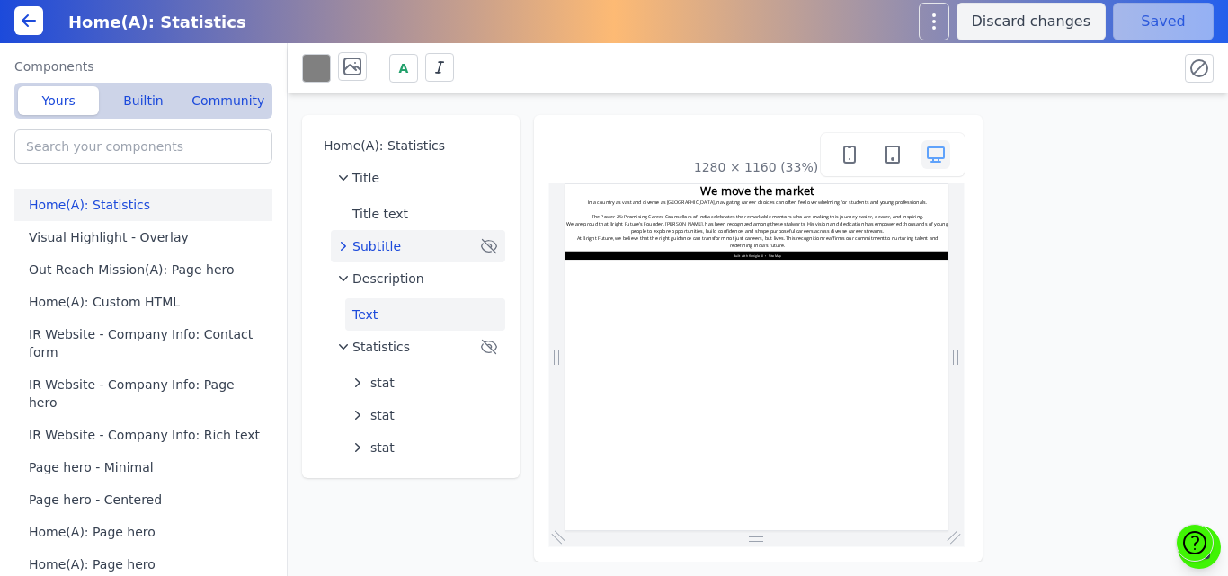
click at [395, 307] on button "Text" at bounding box center [425, 314] width 160 height 32
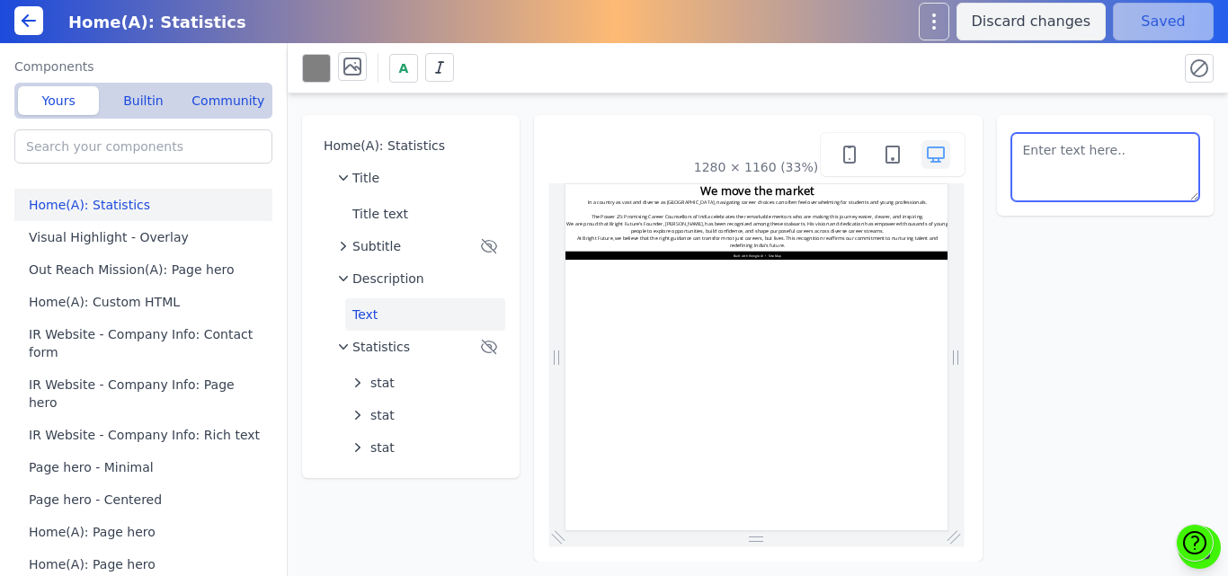
drag, startPoint x: 1021, startPoint y: 150, endPoint x: 1090, endPoint y: 168, distance: 70.6
click at [1090, 168] on textarea at bounding box center [1105, 167] width 189 height 68
click at [1120, 182] on textarea at bounding box center [1105, 167] width 189 height 68
click at [1160, 185] on textarea at bounding box center [1105, 167] width 189 height 68
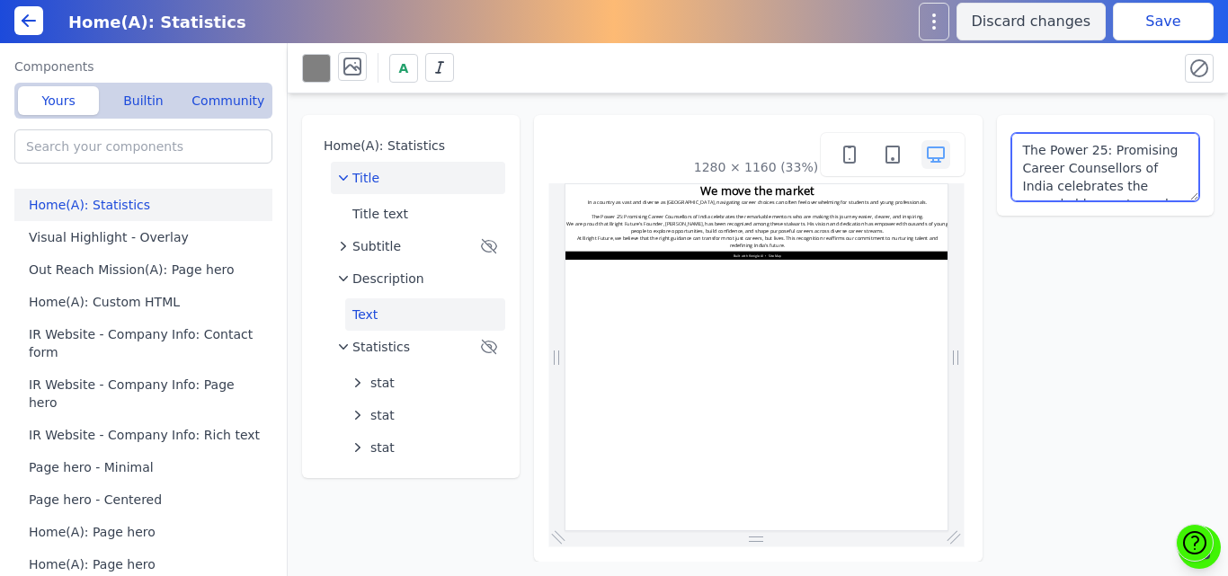
type textarea "The Power 25: Promising Career Counsellors of India celebrates the remarkable m…"
click at [354, 171] on span "Title" at bounding box center [365, 178] width 27 height 18
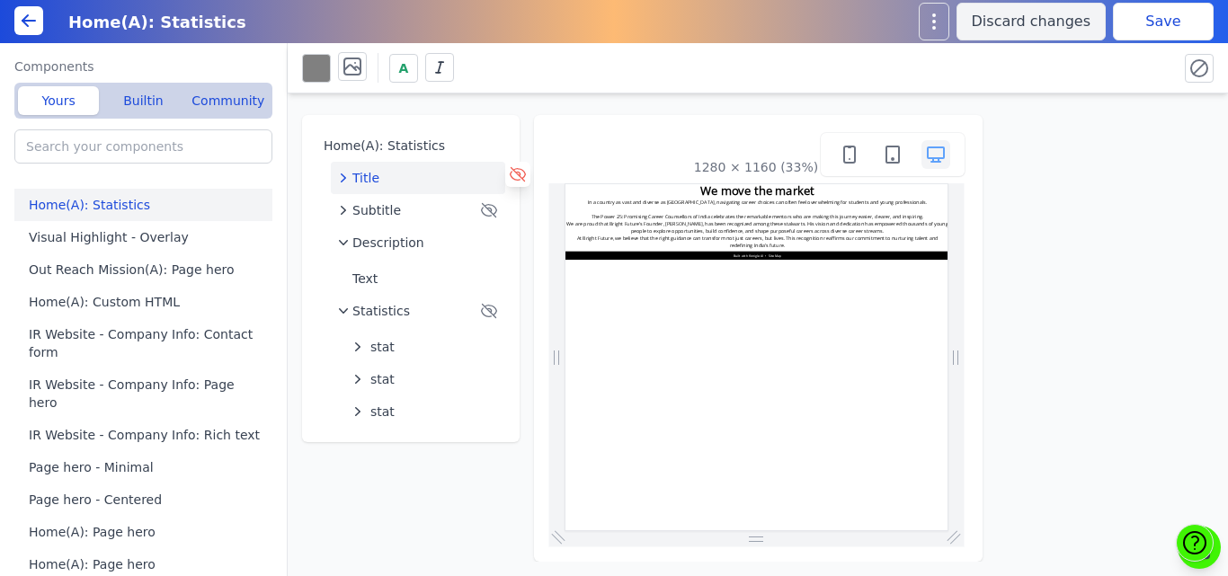
click at [513, 172] on icon at bounding box center [518, 174] width 18 height 18
click at [406, 210] on div "Subtitle" at bounding box center [407, 210] width 138 height 18
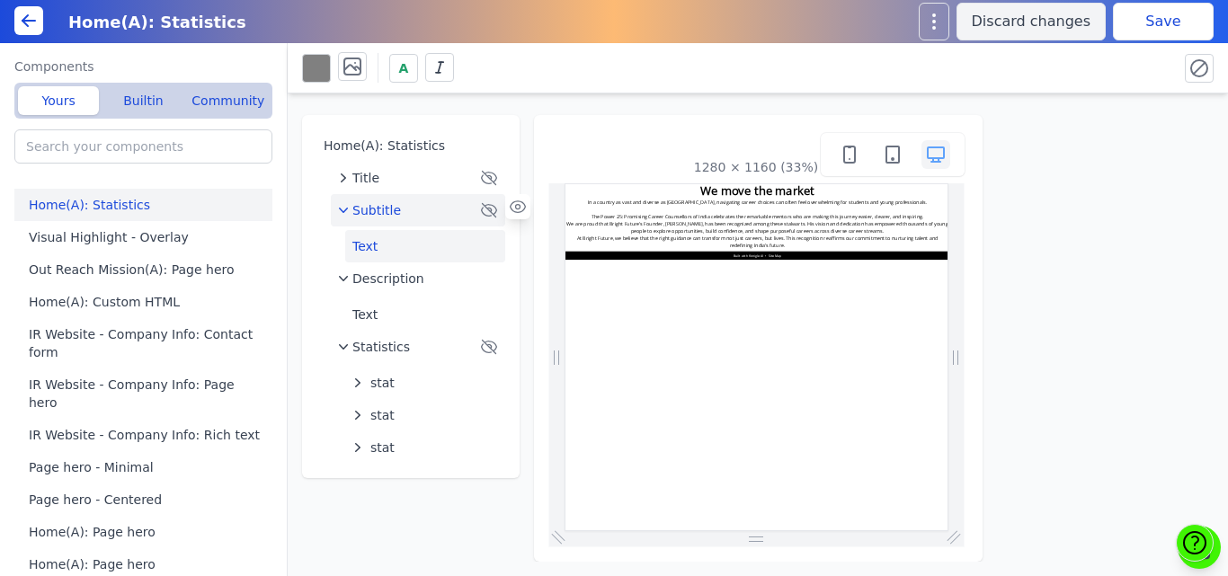
click at [398, 245] on button "Text" at bounding box center [425, 246] width 160 height 32
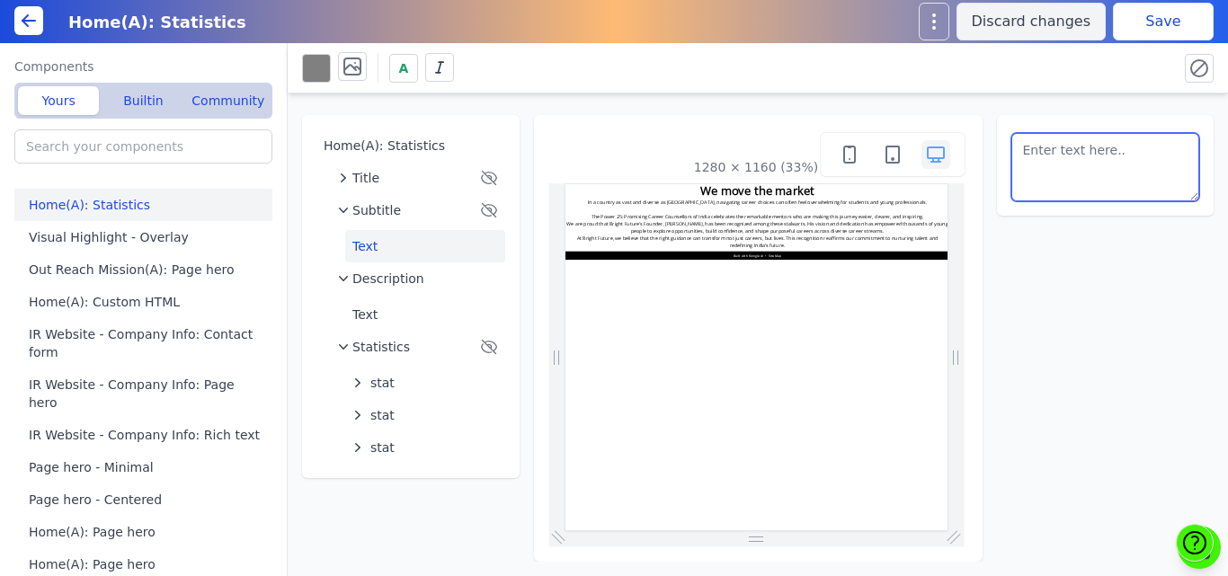
click at [1117, 171] on textarea at bounding box center [1105, 167] width 189 height 68
paste textarea "In a country as vast and diverse as India, navigating career choices can often …"
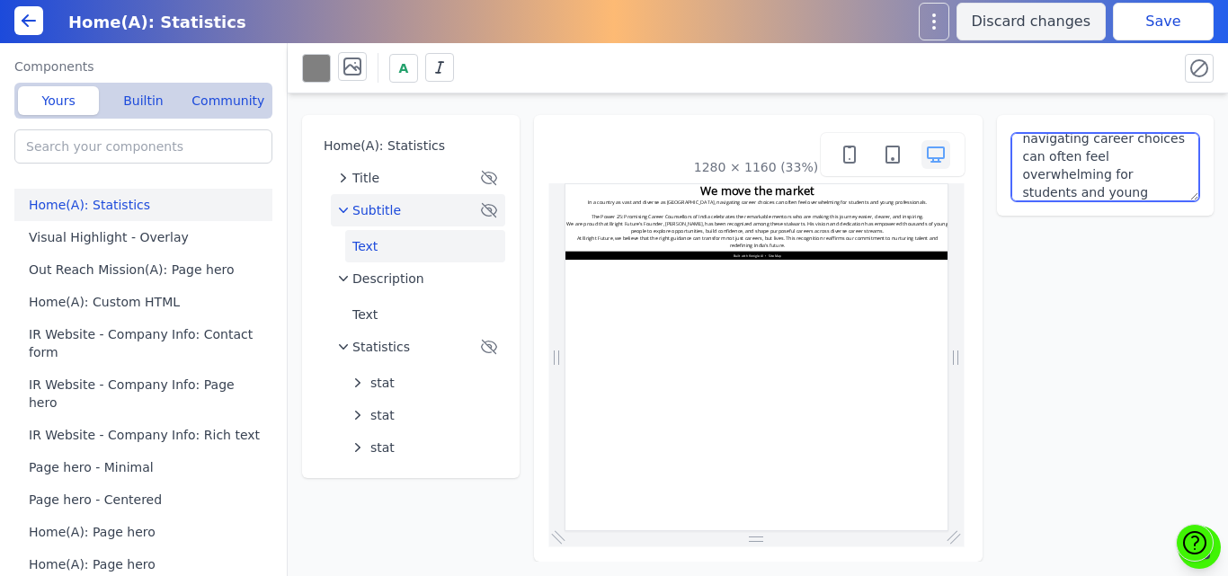
type textarea "In a country as vast and diverse as India, navigating career choices can often …"
click at [490, 212] on icon "button" at bounding box center [488, 210] width 15 height 13
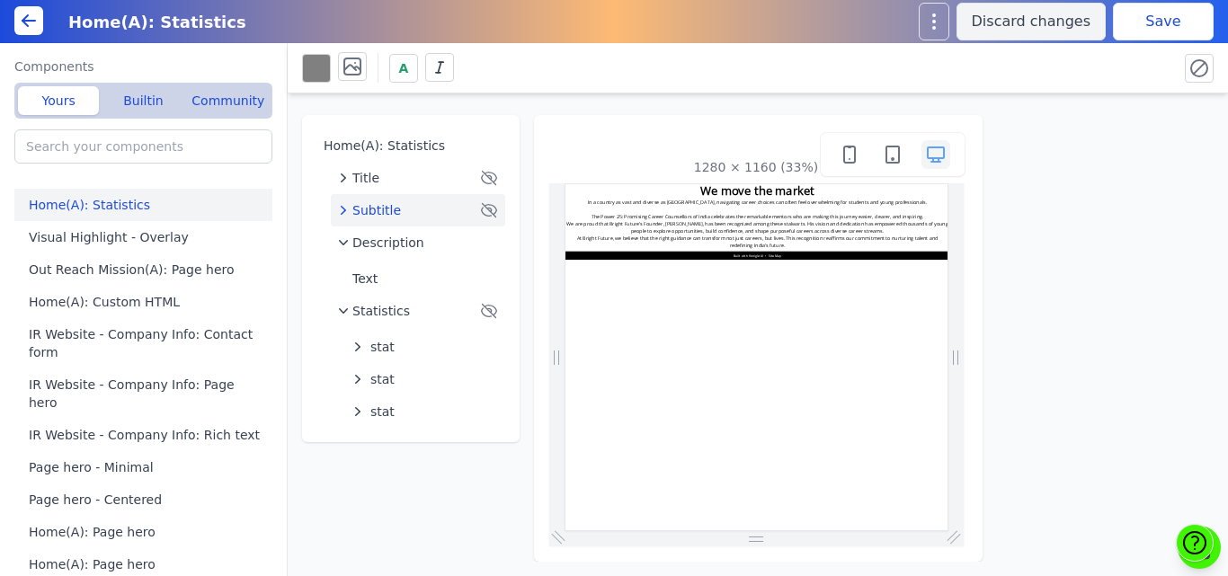
click at [1161, 27] on button "Save" at bounding box center [1163, 22] width 101 height 38
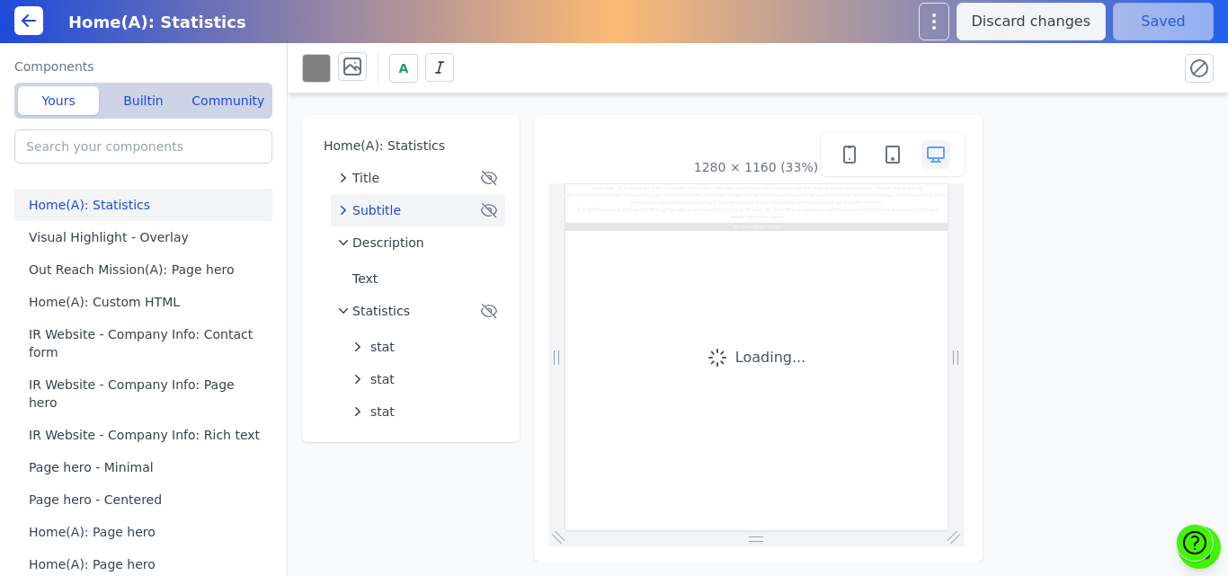
scroll to position [0, 0]
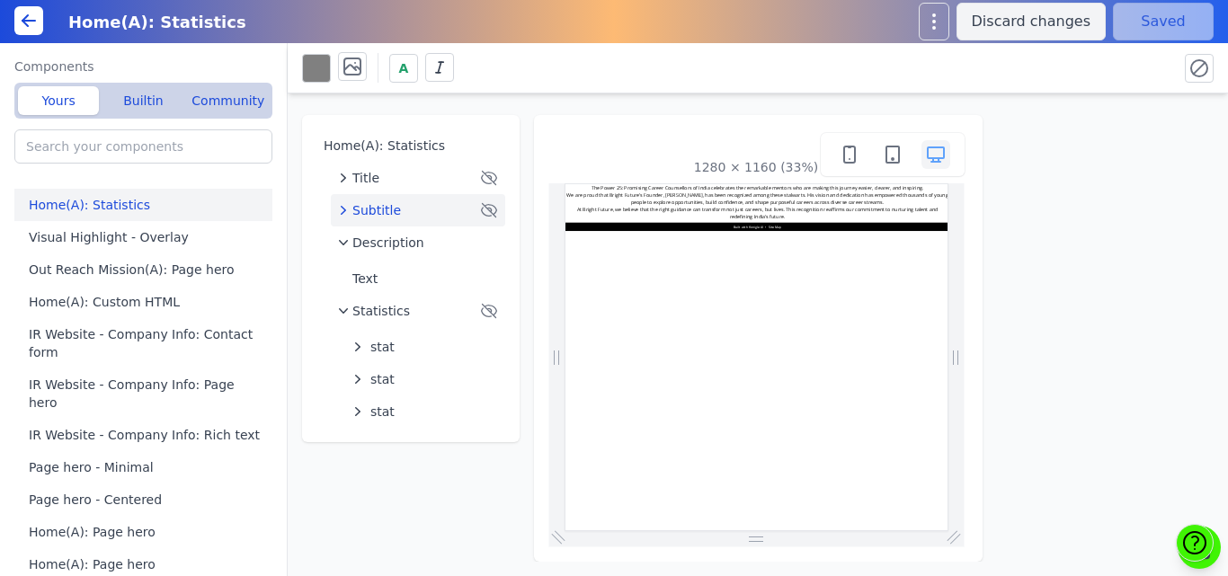
click at [0, 0] on icon at bounding box center [0, 0] width 0 height 0
click at [1146, 24] on button "Save" at bounding box center [1163, 22] width 101 height 38
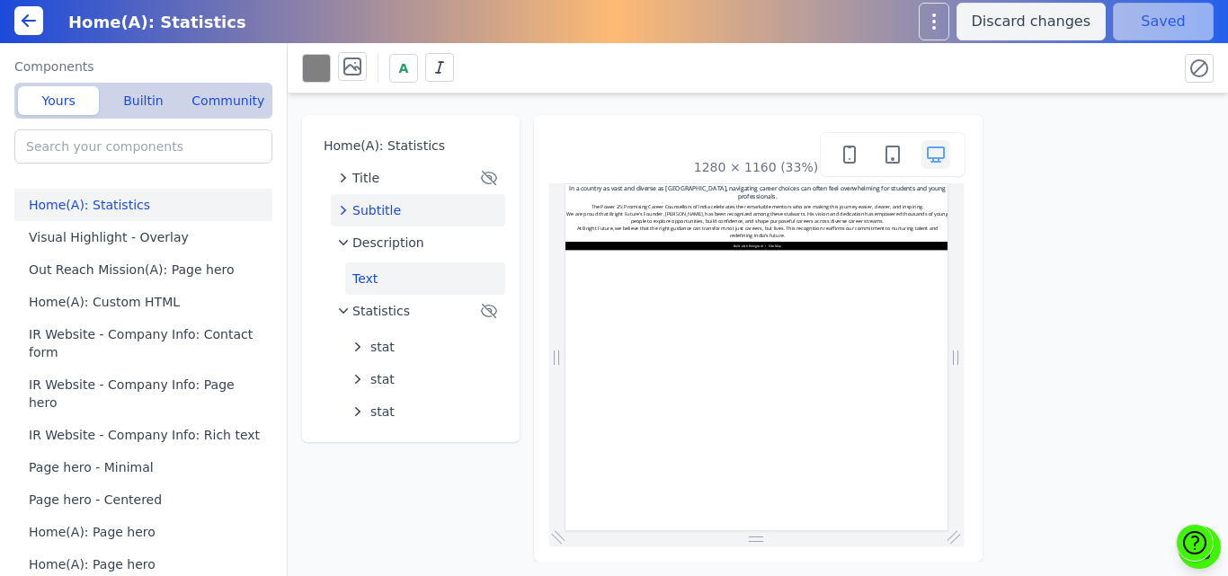
click at [389, 271] on button "Text" at bounding box center [425, 279] width 160 height 32
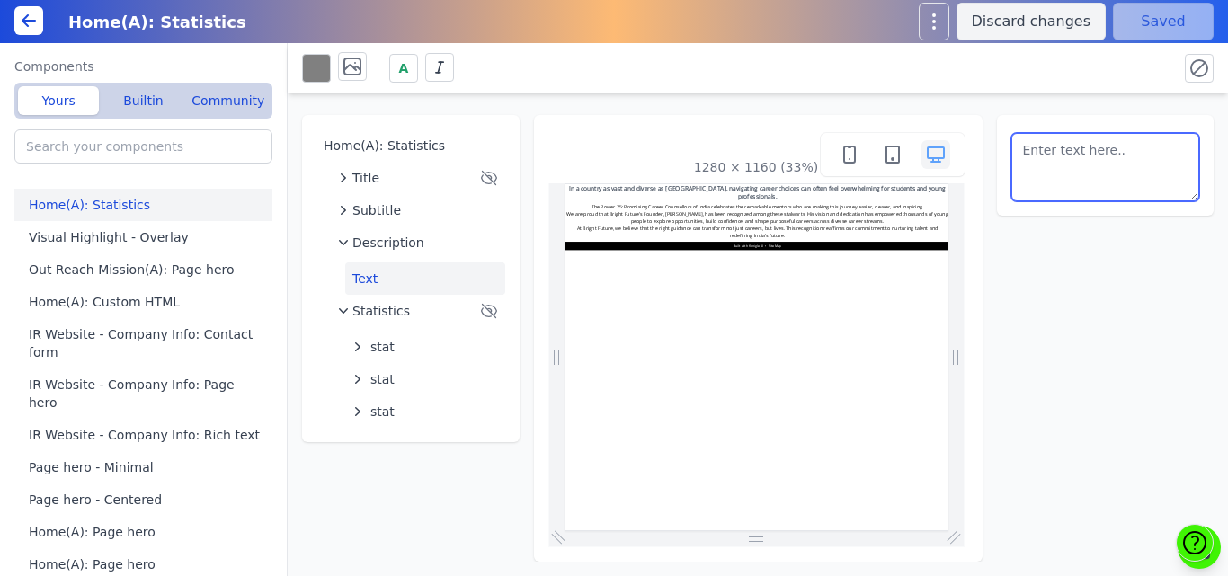
click at [1109, 148] on textarea at bounding box center [1105, 167] width 189 height 68
click at [1099, 164] on textarea at bounding box center [1105, 167] width 189 height 68
paste textarea "The Power 25: Promising Career Counsellors of India celebrates the remarkable m…"
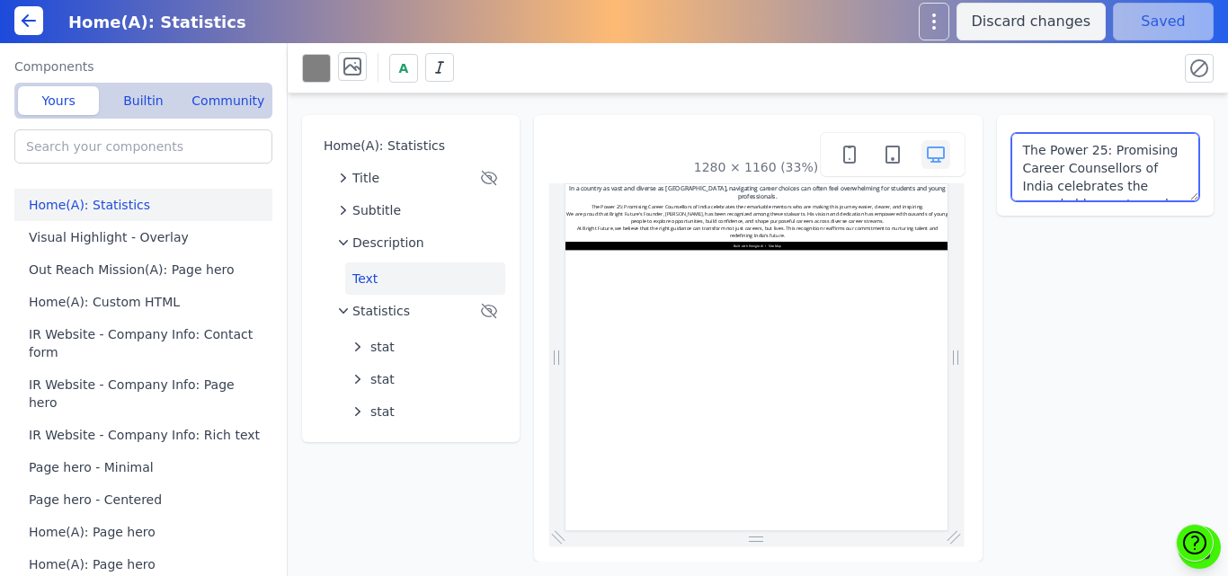
type textarea "The Power 25: Promising Career Counsellors of India celebrates the remarkable m…"
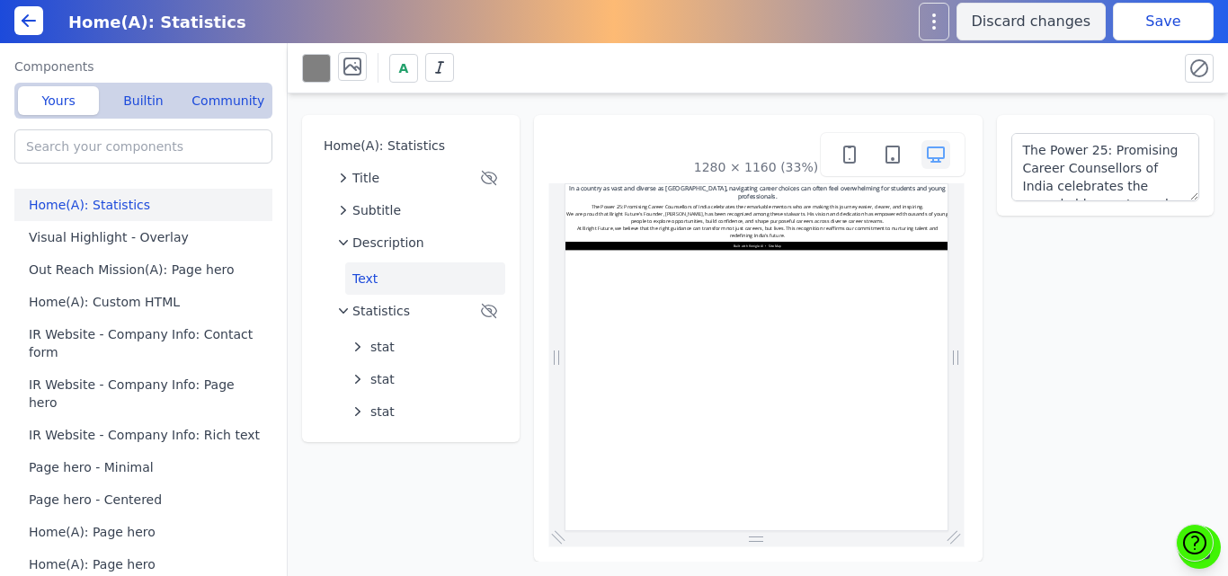
click at [1076, 207] on div "The Power 25: Promising Career Counsellors of India celebrates the remarkable m…" at bounding box center [1106, 165] width 218 height 101
click at [1076, 179] on textarea "The Power 25: Promising Career Counsellors of India celebrates the remarkable m…" at bounding box center [1105, 167] width 189 height 68
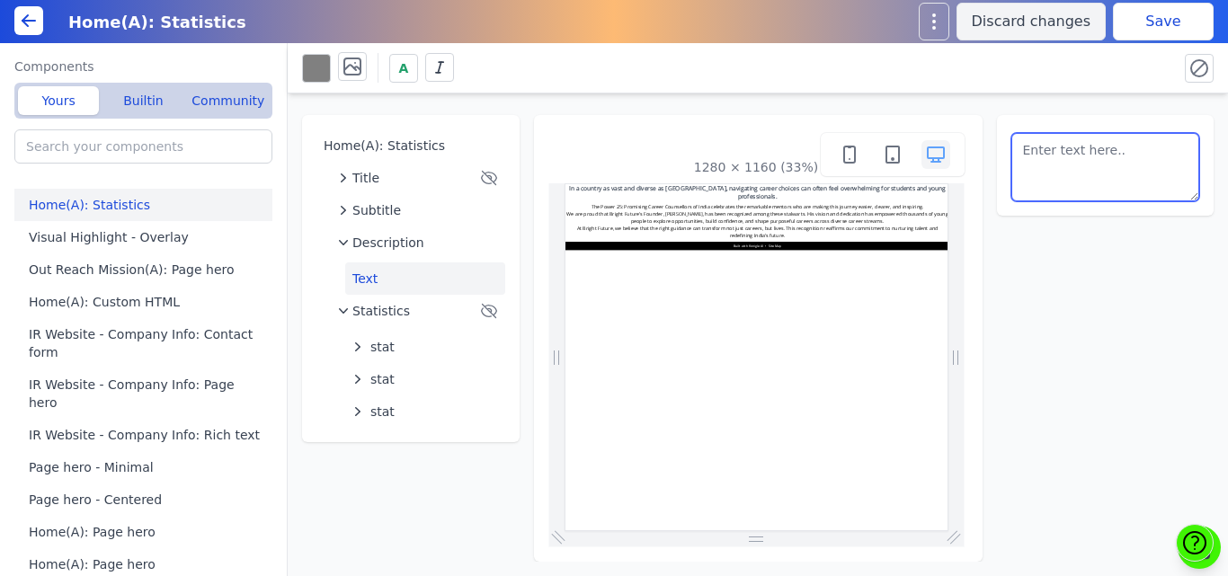
paste textarea "The Power 25: Promising Career Counsellors of India celebrates the remarkable m…"
type textarea "The Power 25: Promising Career Counsellors of India celebrates the remarkable m…"
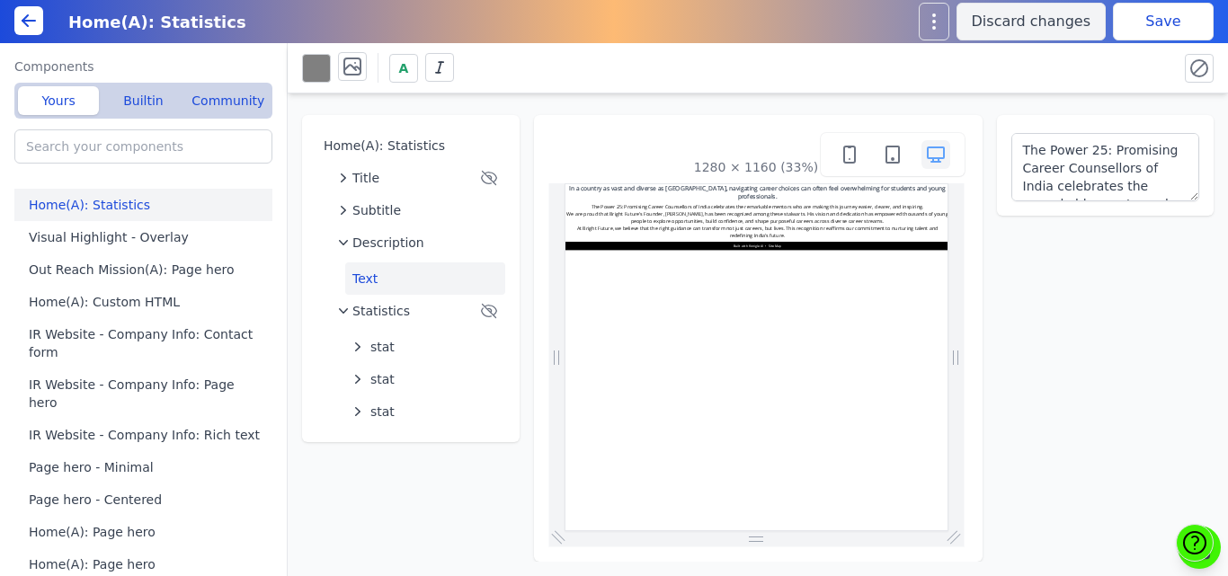
click at [1172, 19] on button "Save" at bounding box center [1163, 22] width 101 height 38
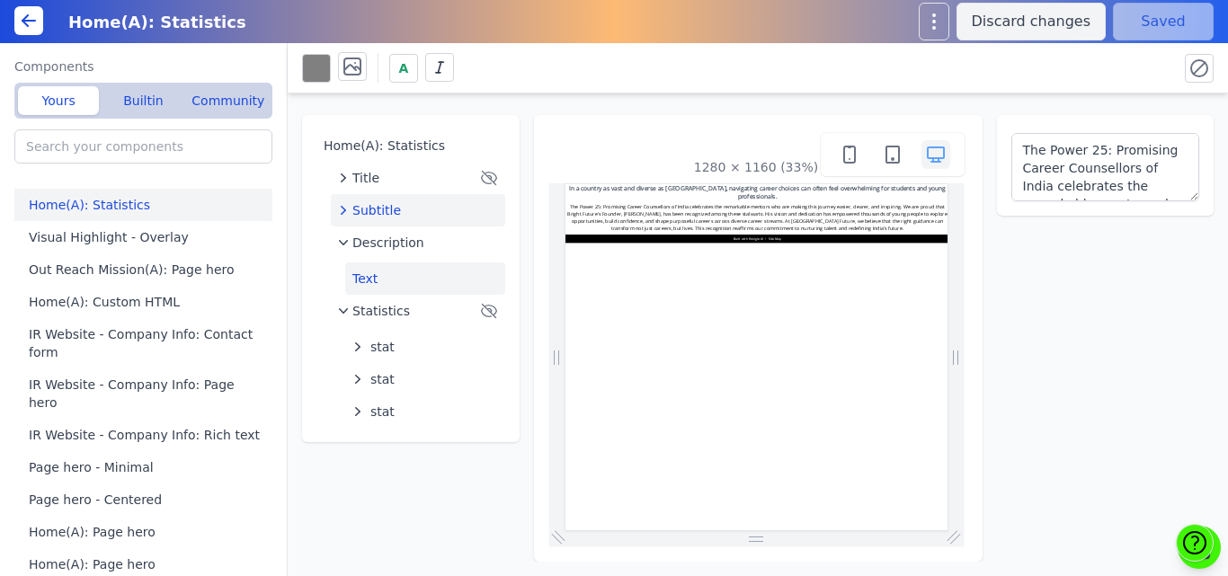
click at [410, 198] on button "Subtitle" at bounding box center [418, 210] width 174 height 32
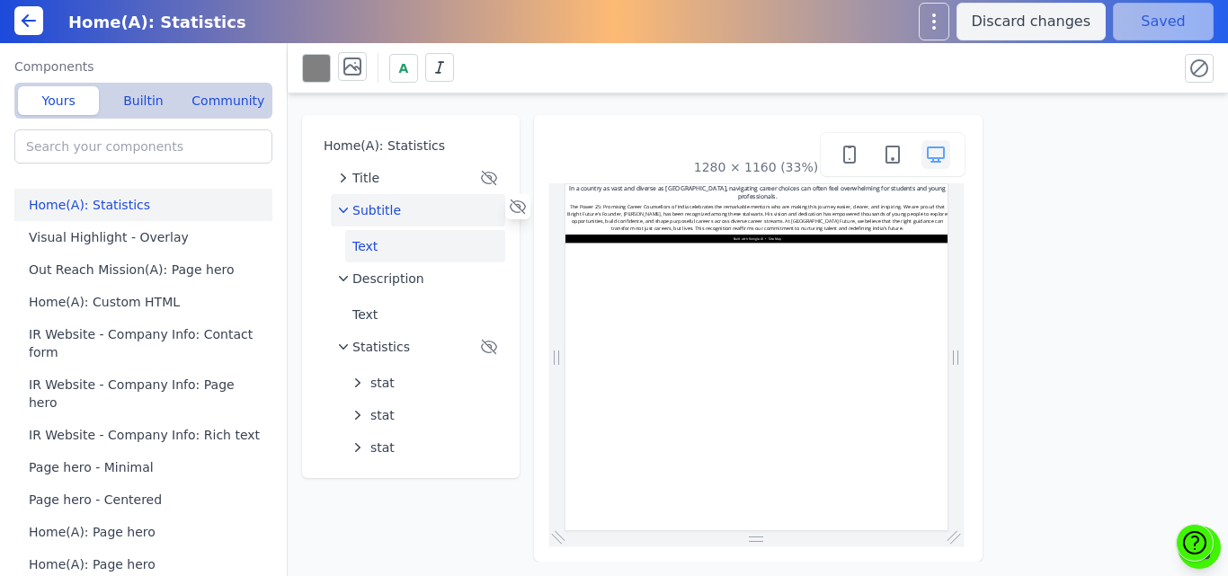
click at [396, 244] on button "Text" at bounding box center [425, 246] width 160 height 32
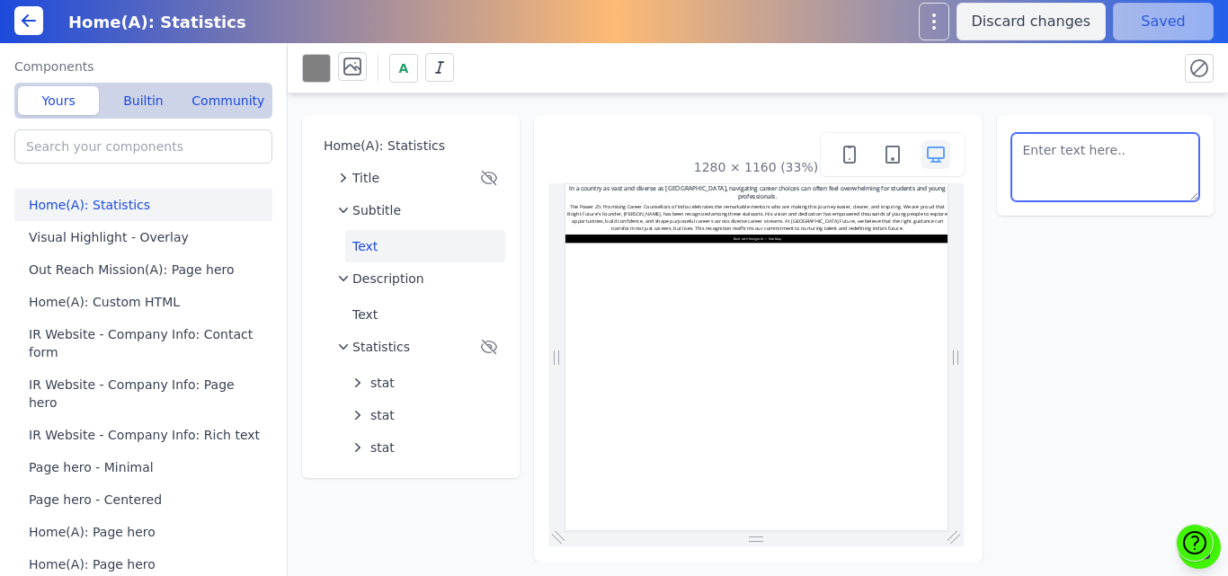
click at [1050, 154] on textarea at bounding box center [1105, 167] width 189 height 68
click at [1014, 152] on textarea at bounding box center [1105, 167] width 189 height 68
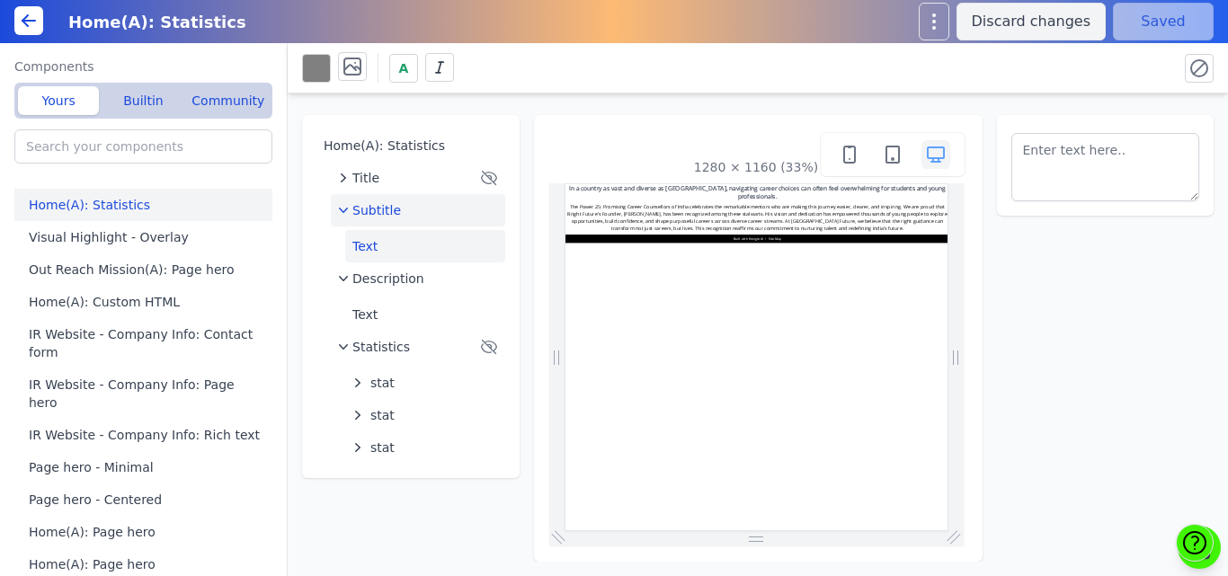
click at [412, 209] on div "Subtitle" at bounding box center [418, 210] width 160 height 18
click at [397, 236] on span "Description" at bounding box center [388, 243] width 72 height 18
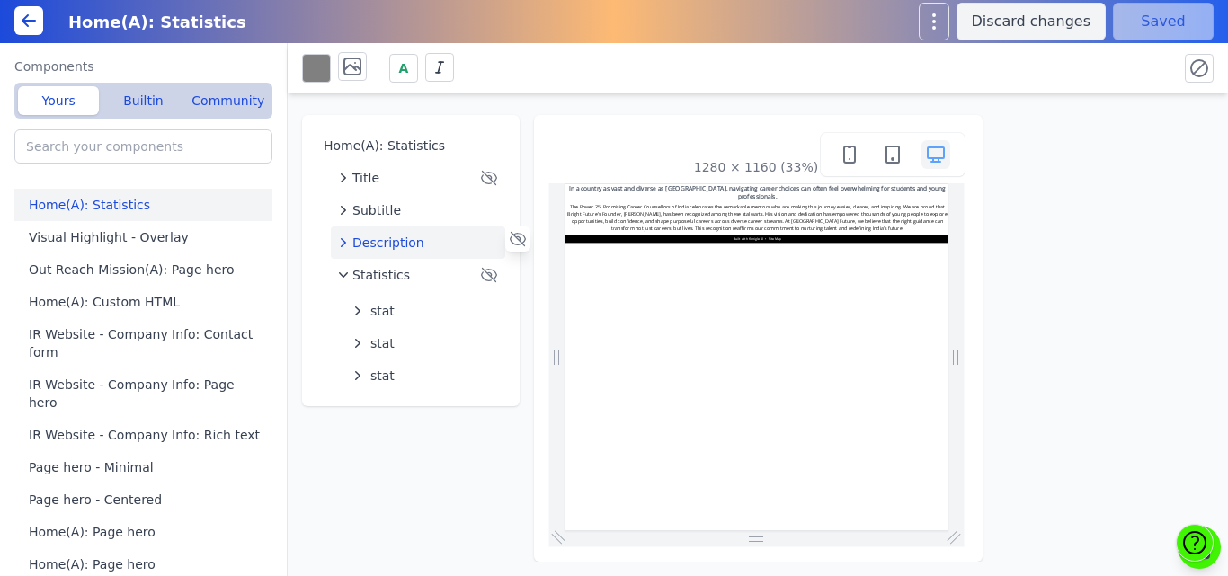
click at [393, 244] on span "Description" at bounding box center [388, 243] width 72 height 18
click at [385, 276] on button "Text" at bounding box center [425, 279] width 160 height 32
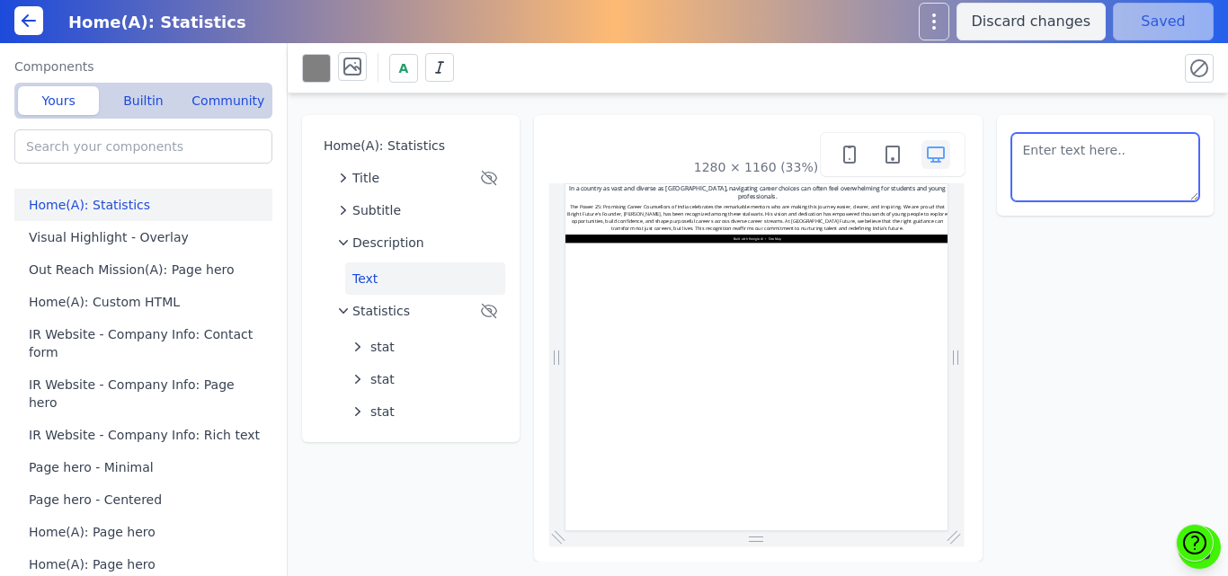
click at [1020, 147] on textarea at bounding box center [1105, 167] width 189 height 68
click at [1123, 179] on textarea "<b>The Power 25: Promising Career Counsellors of India celebrates the remarkabl…" at bounding box center [1105, 167] width 189 height 68
click at [1146, 182] on textarea "<b>The Power 25: Promising Career Counsellors of India celebrates the remarkabl…" at bounding box center [1105, 167] width 189 height 68
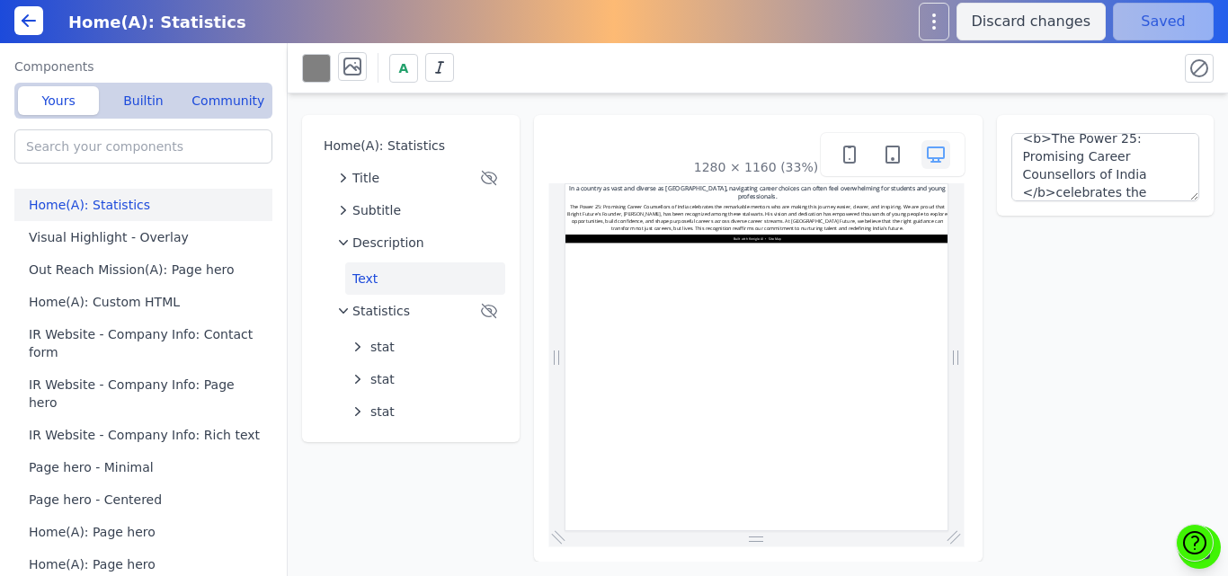
click at [1102, 67] on div "A" at bounding box center [732, 67] width 861 height 31
click at [1138, 30] on button "Save" at bounding box center [1163, 22] width 101 height 38
click at [1135, 178] on textarea "<b>The Power 25: Promising Career Counsellors of India </b>celebrates the remar…" at bounding box center [1105, 167] width 189 height 68
drag, startPoint x: 1044, startPoint y: 151, endPoint x: 1016, endPoint y: 152, distance: 27.9
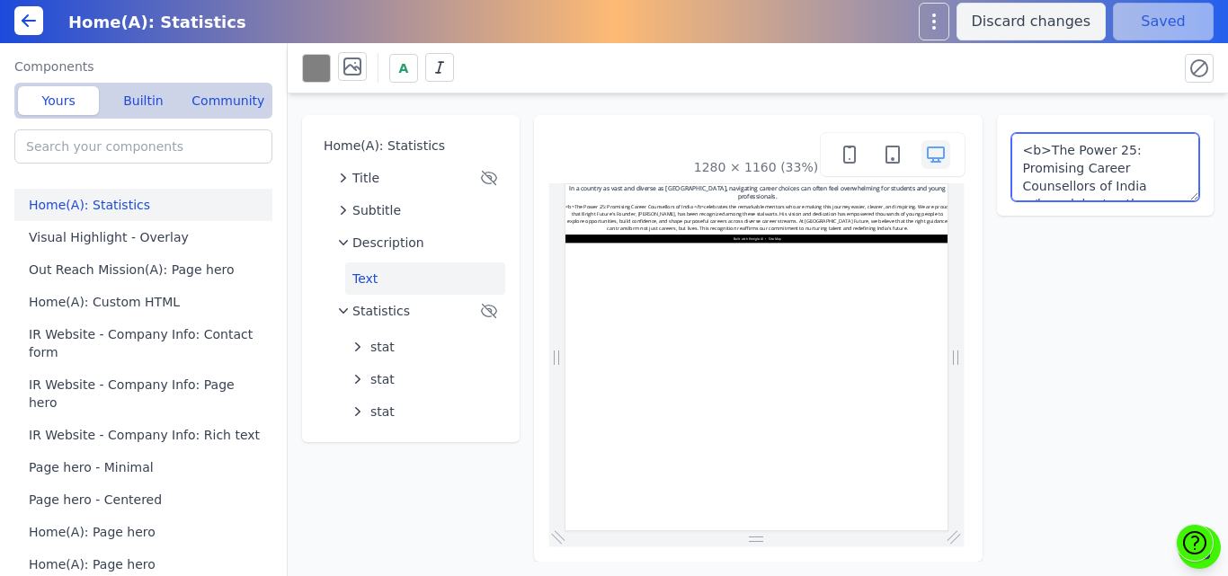
click at [1016, 152] on textarea "<b>The Power 25: Promising Career Counsellors of India </b>celebrates the remar…" at bounding box center [1105, 167] width 189 height 68
drag, startPoint x: 1052, startPoint y: 184, endPoint x: 1020, endPoint y: 183, distance: 31.5
click at [1020, 183] on textarea "The Power 25: Promising Career Counsellors of India </b>celebrates the remarkab…" at bounding box center [1105, 167] width 189 height 68
type textarea "The Power 25: Promising Career Counsellors of India celebrates the remarkable m…"
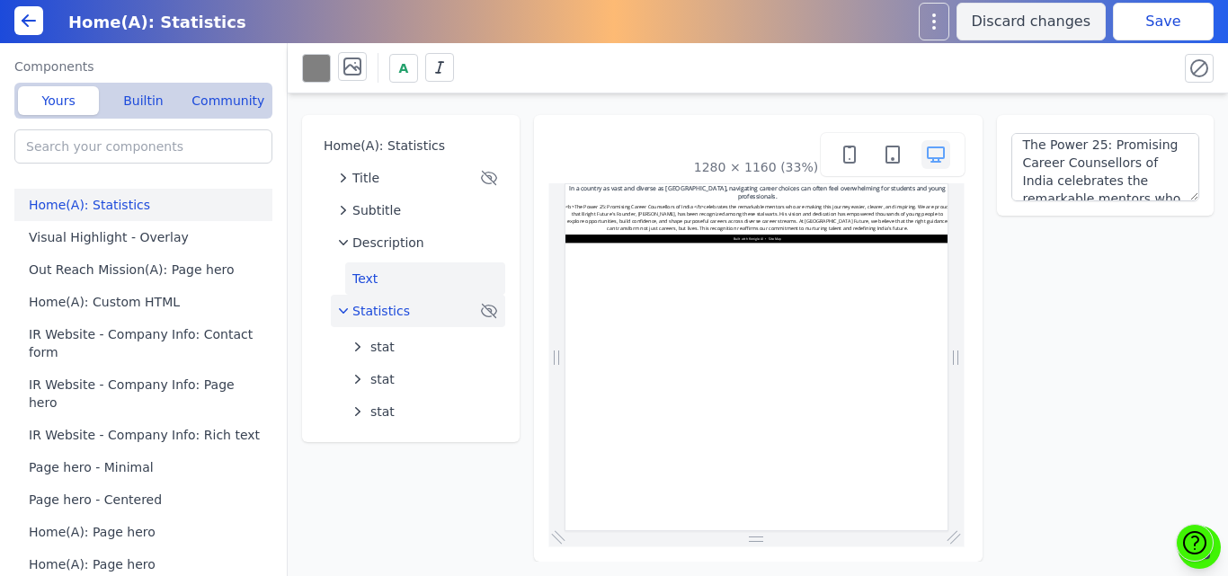
click at [359, 298] on button "Statistics" at bounding box center [418, 311] width 174 height 32
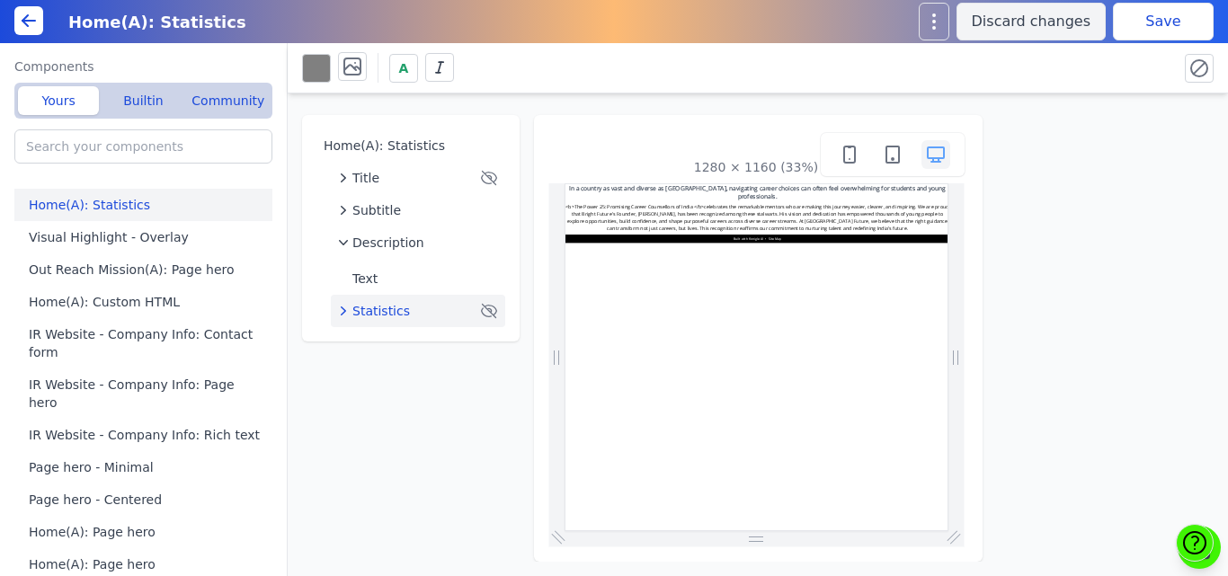
click at [529, 239] on div "Home(A): Statistics Title Subtitle Description Text Statistics 1280 × 1160 (33%)" at bounding box center [758, 327] width 940 height 468
click at [660, 191] on p "In a country as vast and diverse as India, navigating career choices can often …" at bounding box center [1140, 209] width 1151 height 50
click at [408, 174] on div "Title" at bounding box center [407, 178] width 138 height 18
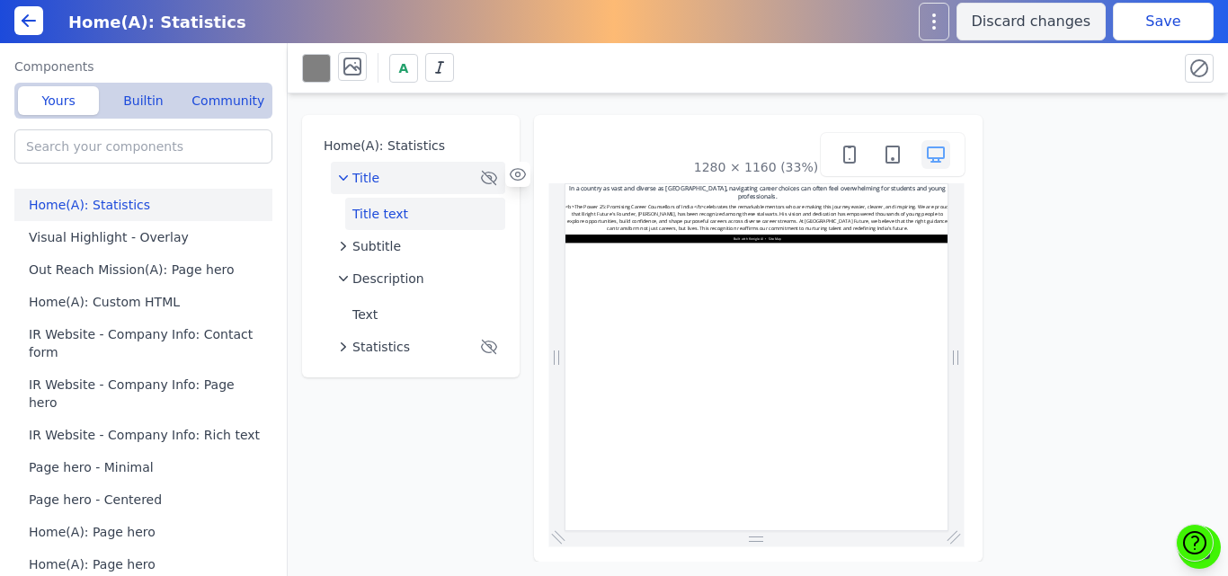
click at [405, 207] on button "Title text" at bounding box center [425, 214] width 160 height 32
click at [382, 175] on div "Title" at bounding box center [407, 178] width 138 height 18
click at [384, 217] on span "Subtitle" at bounding box center [376, 210] width 49 height 18
click at [307, 67] on button at bounding box center [316, 68] width 29 height 29
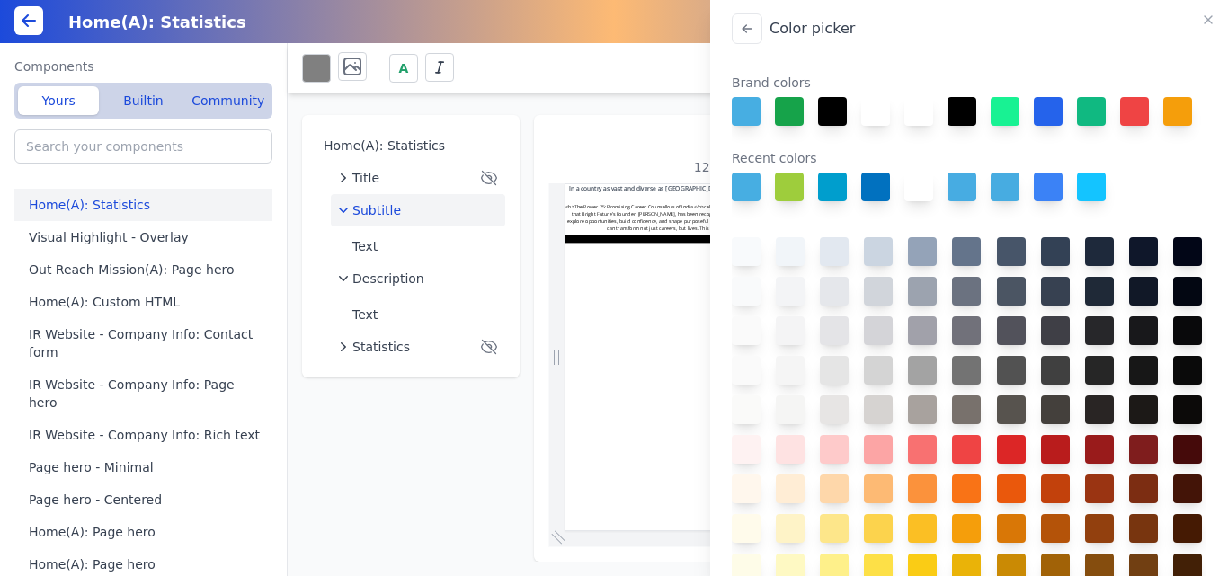
click at [436, 245] on div "Color picker Brand colors Recent colors #000000" at bounding box center [614, 288] width 1228 height 576
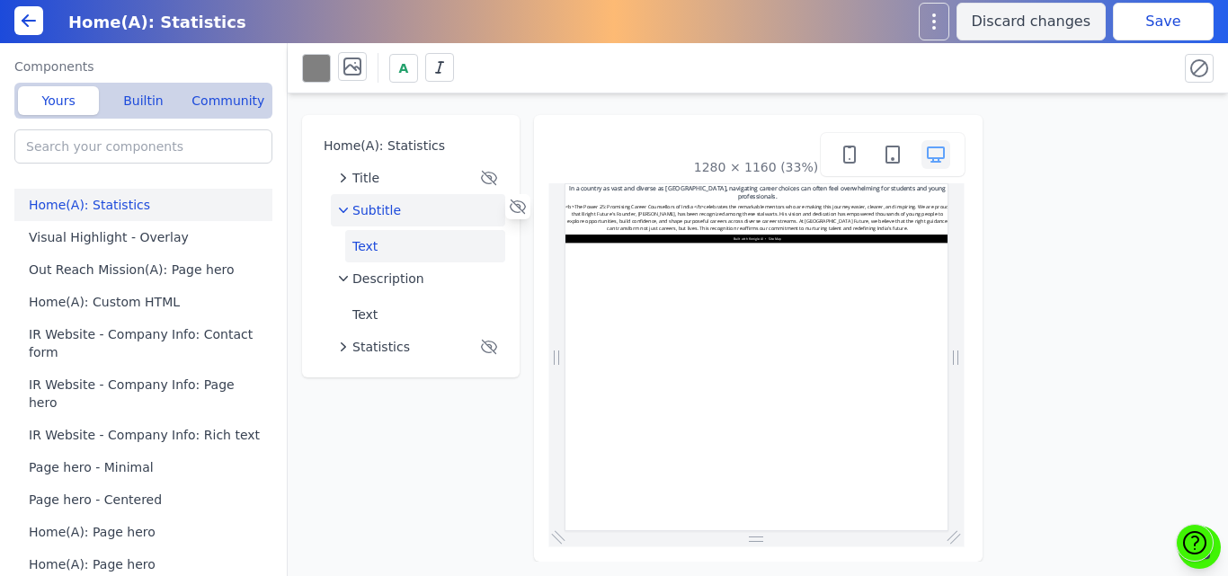
click at [390, 241] on button "Text" at bounding box center [425, 246] width 160 height 32
click at [318, 74] on button at bounding box center [316, 68] width 29 height 29
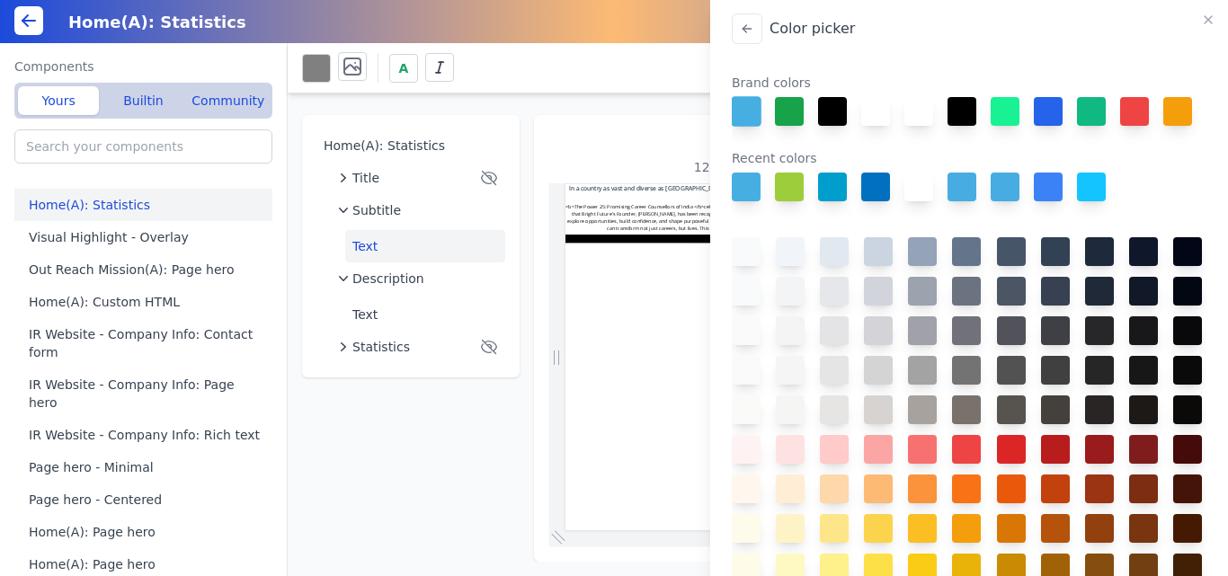
click at [743, 111] on button at bounding box center [746, 111] width 31 height 31
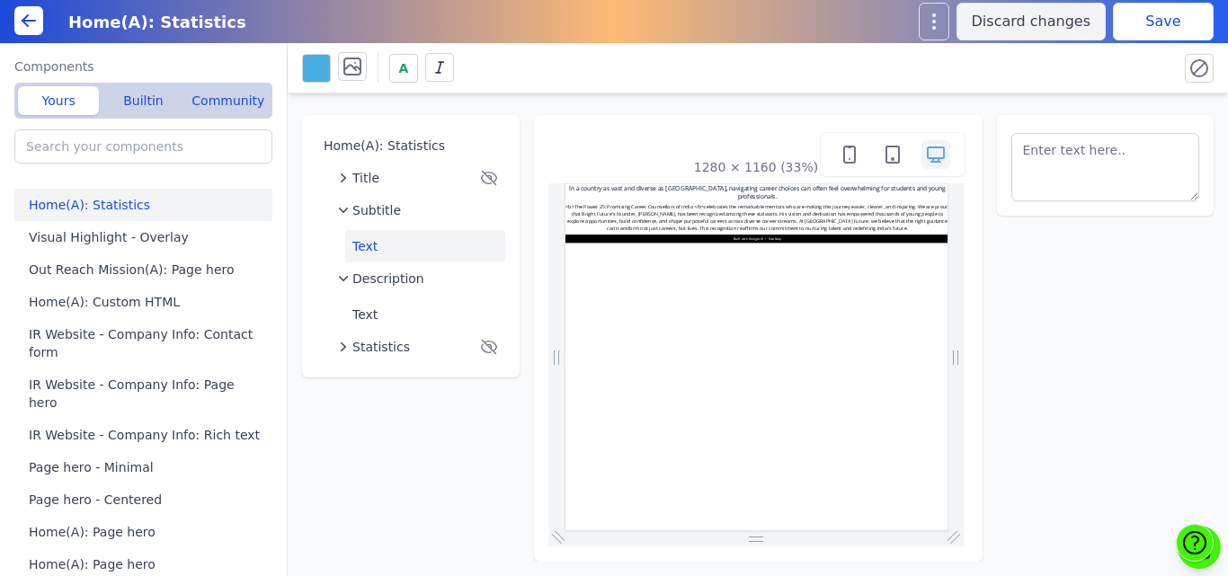
click at [1114, 13] on button "Save" at bounding box center [1163, 22] width 101 height 38
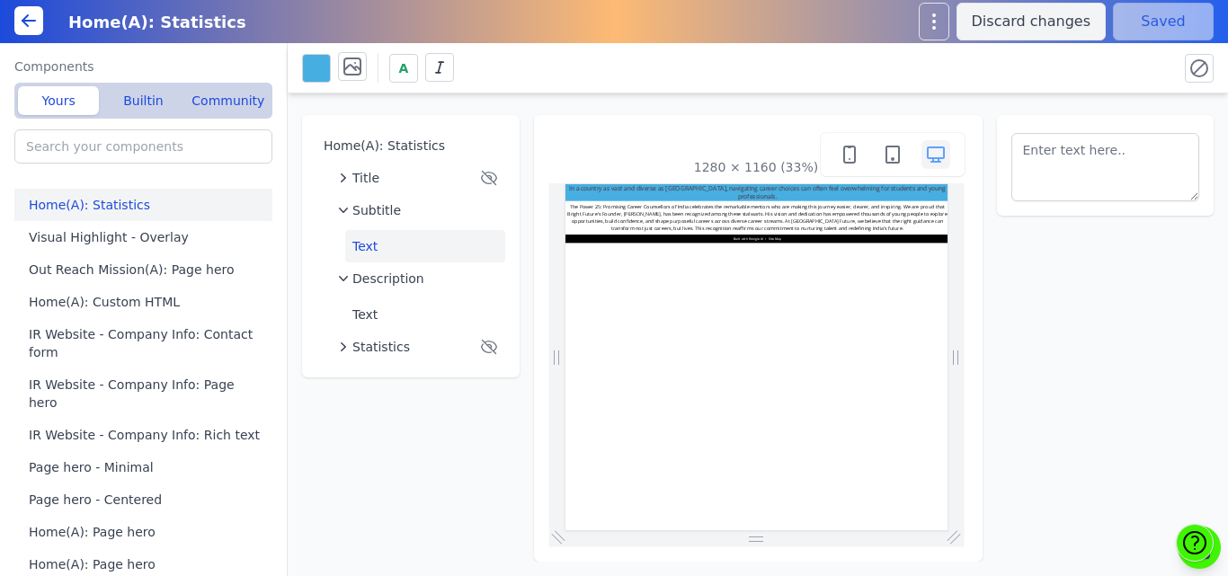
scroll to position [0, 0]
click at [376, 241] on button "Text" at bounding box center [425, 246] width 160 height 32
click at [313, 60] on button at bounding box center [316, 68] width 29 height 29
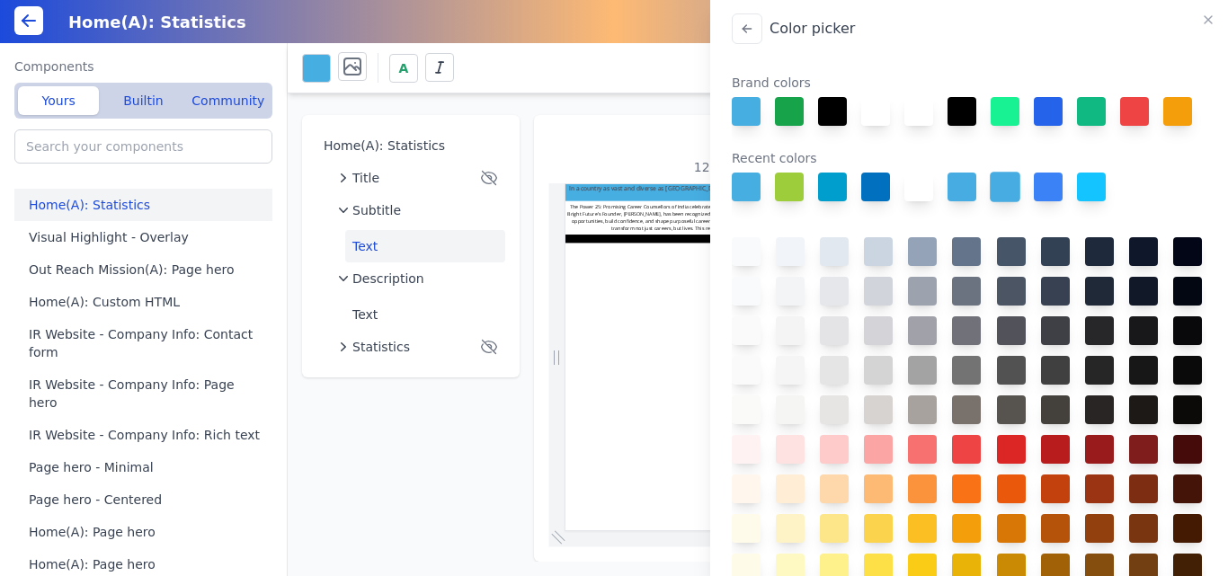
click at [1006, 202] on button at bounding box center [1005, 187] width 31 height 31
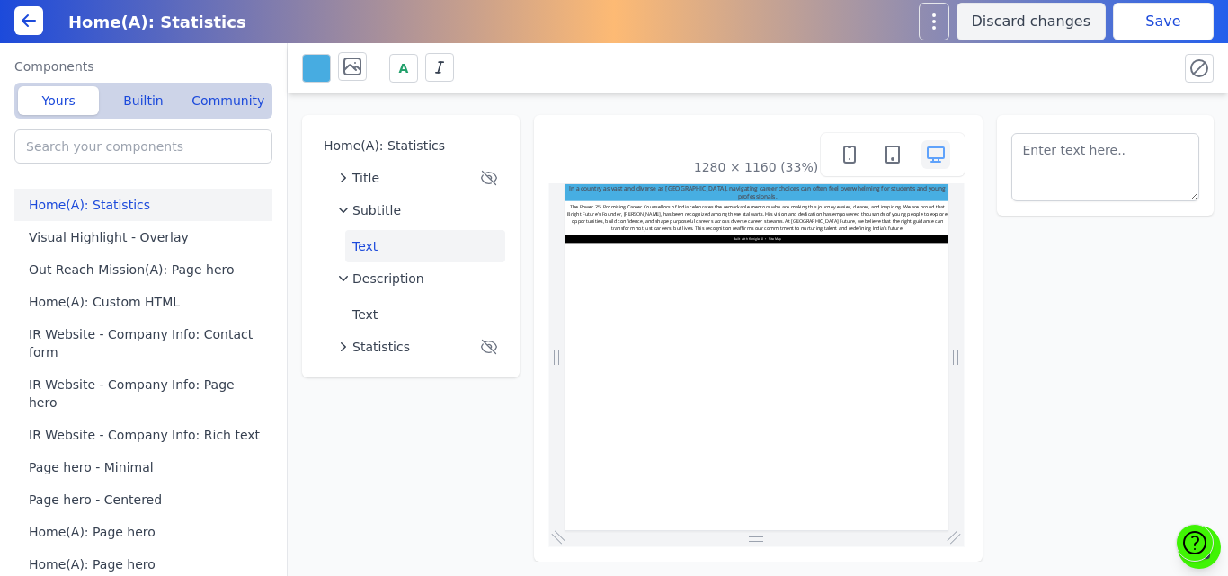
click at [1165, 13] on button "Save" at bounding box center [1163, 22] width 101 height 38
click at [378, 212] on span "Subtitle" at bounding box center [376, 210] width 49 height 18
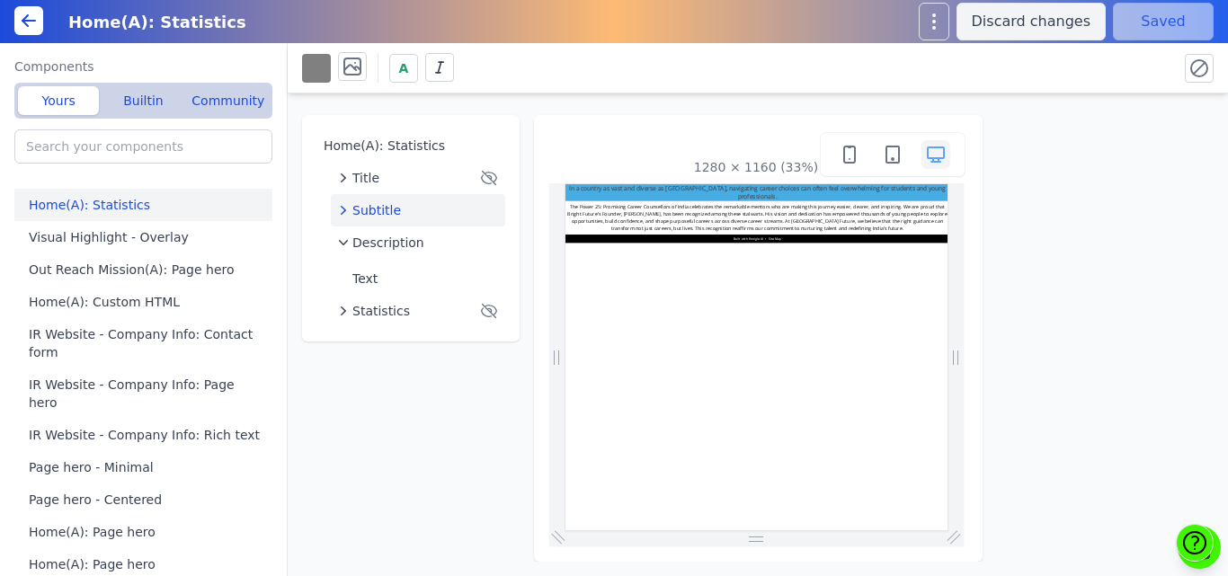
click at [320, 63] on button at bounding box center [316, 68] width 29 height 29
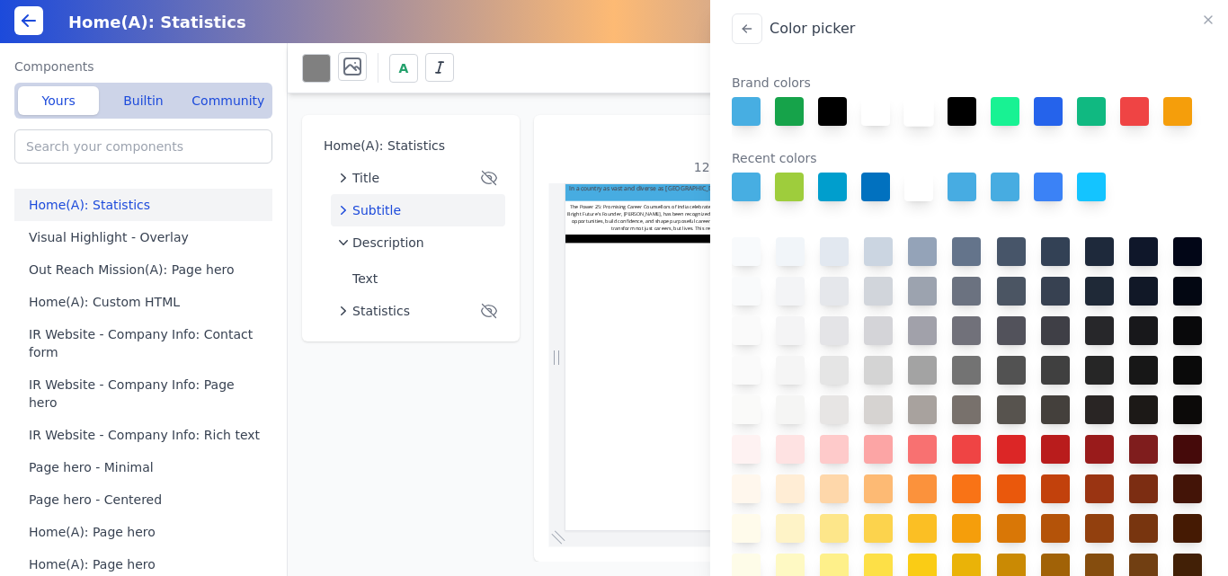
click at [909, 110] on button at bounding box center [918, 111] width 31 height 31
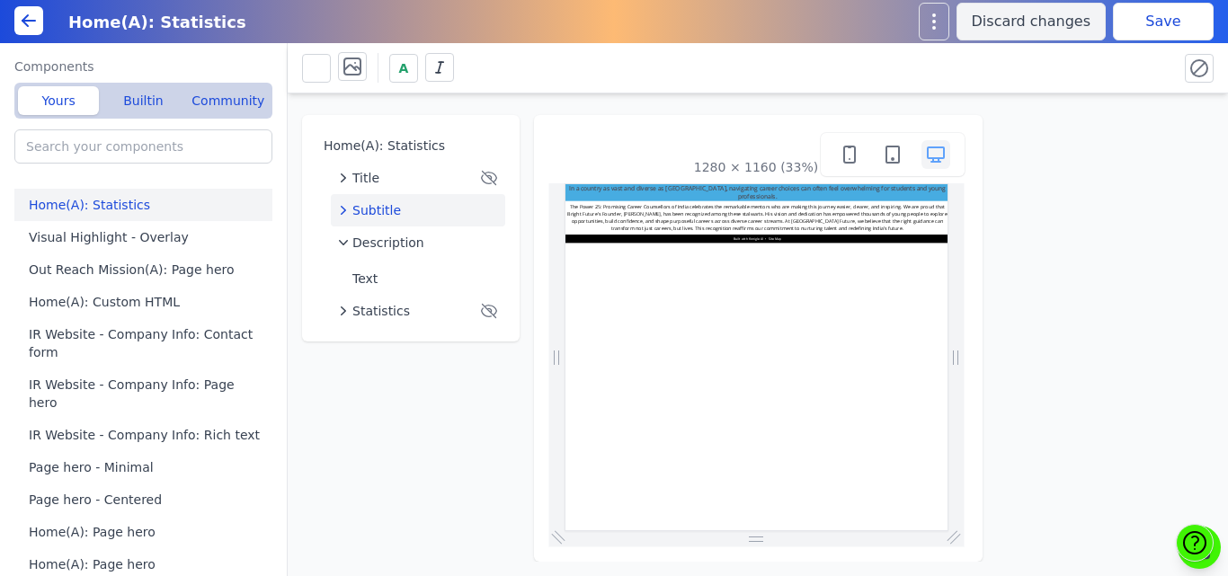
click at [1147, 22] on button "Save" at bounding box center [1163, 22] width 101 height 38
click at [416, 191] on button "Title" at bounding box center [418, 178] width 174 height 32
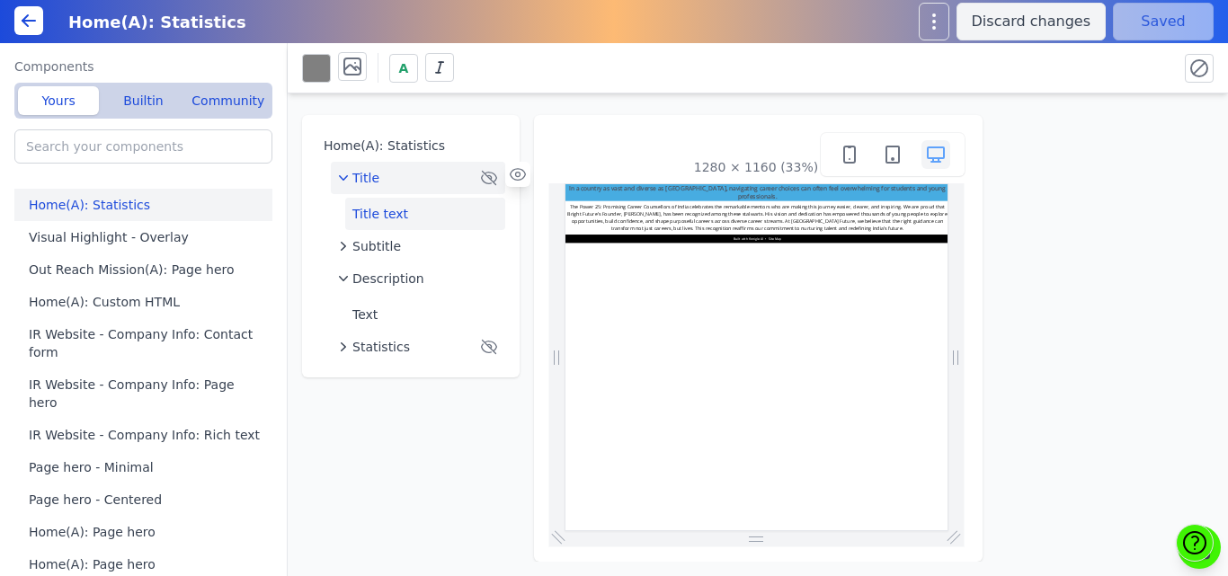
click at [403, 211] on button "Title text" at bounding box center [425, 214] width 160 height 32
click at [396, 183] on div "Title" at bounding box center [407, 178] width 138 height 18
click at [386, 210] on span "Subtitle" at bounding box center [376, 210] width 49 height 18
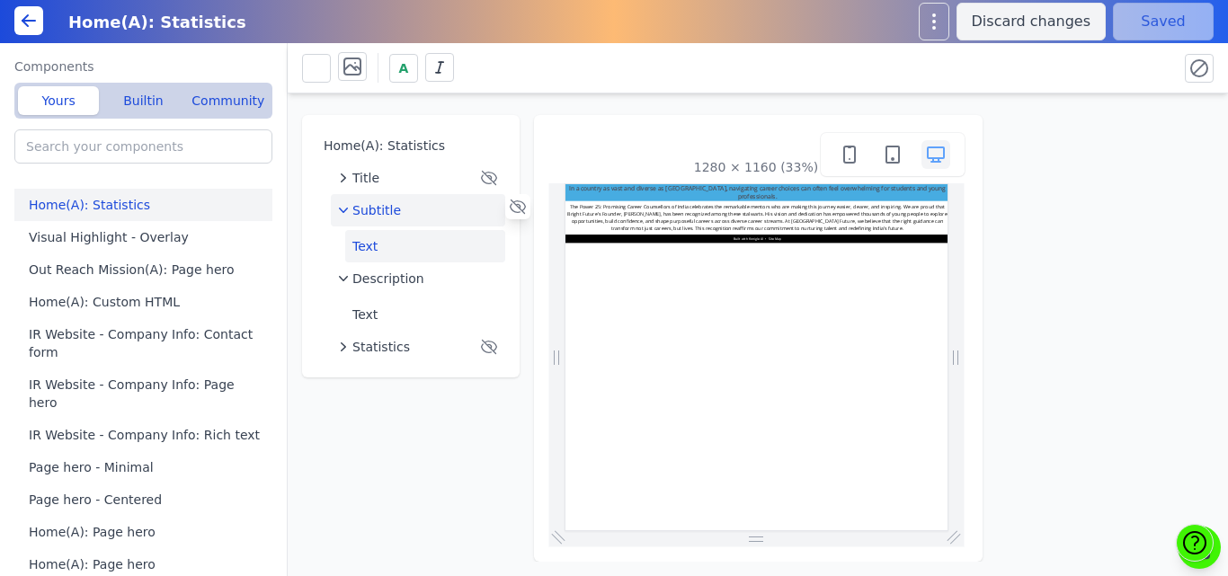
click at [382, 248] on button "Text" at bounding box center [425, 246] width 160 height 32
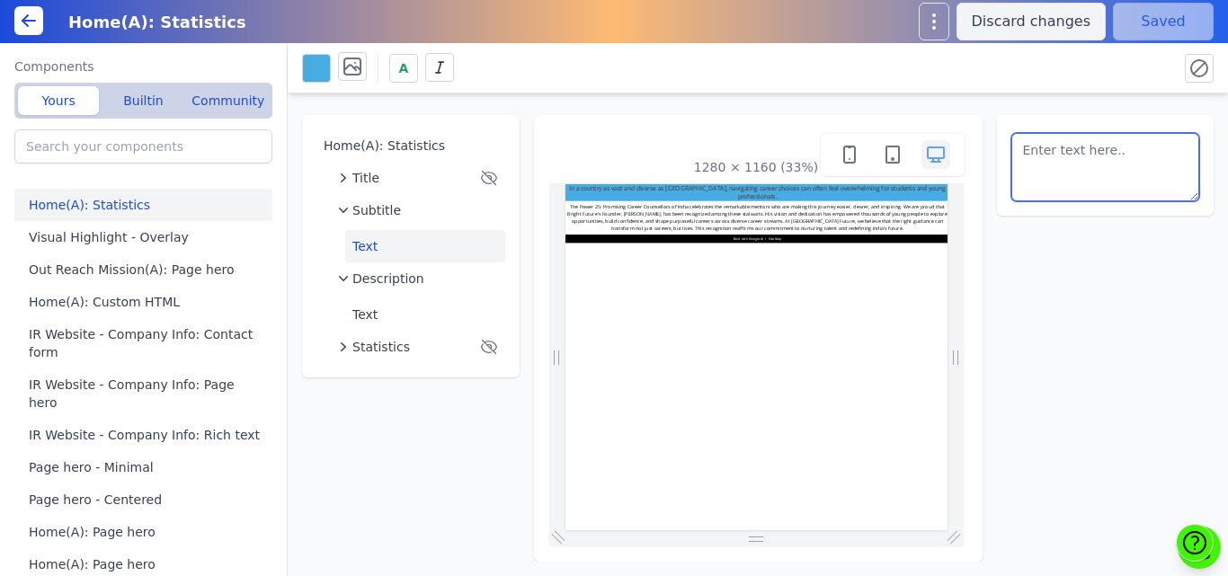
click at [1135, 165] on textarea at bounding box center [1105, 167] width 189 height 68
click at [312, 74] on button at bounding box center [316, 68] width 29 height 29
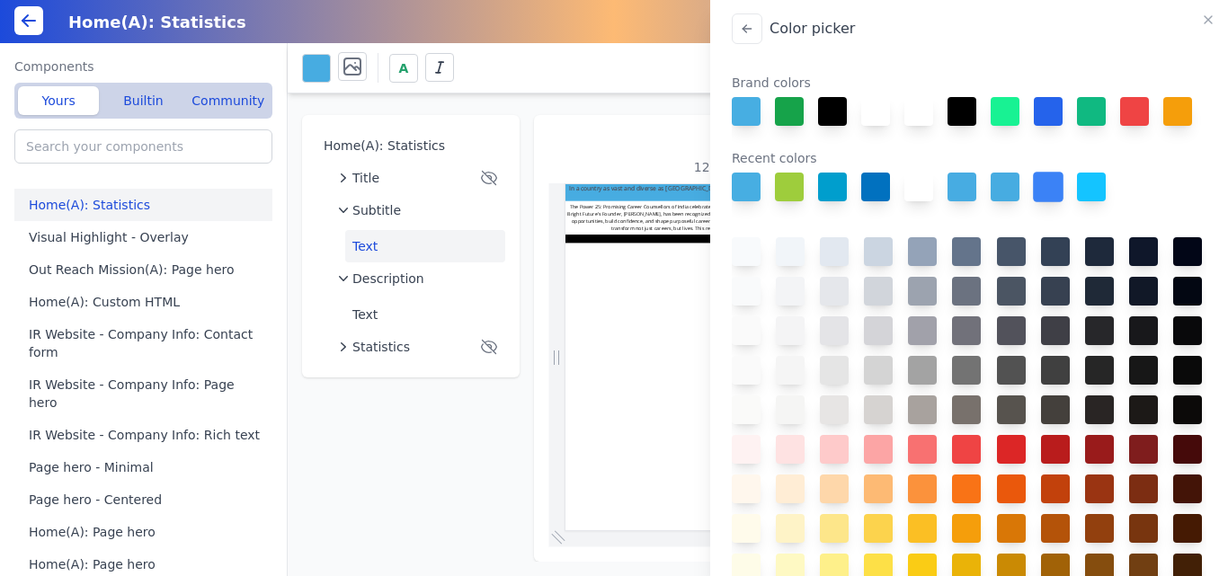
click at [1055, 202] on button at bounding box center [1048, 187] width 31 height 31
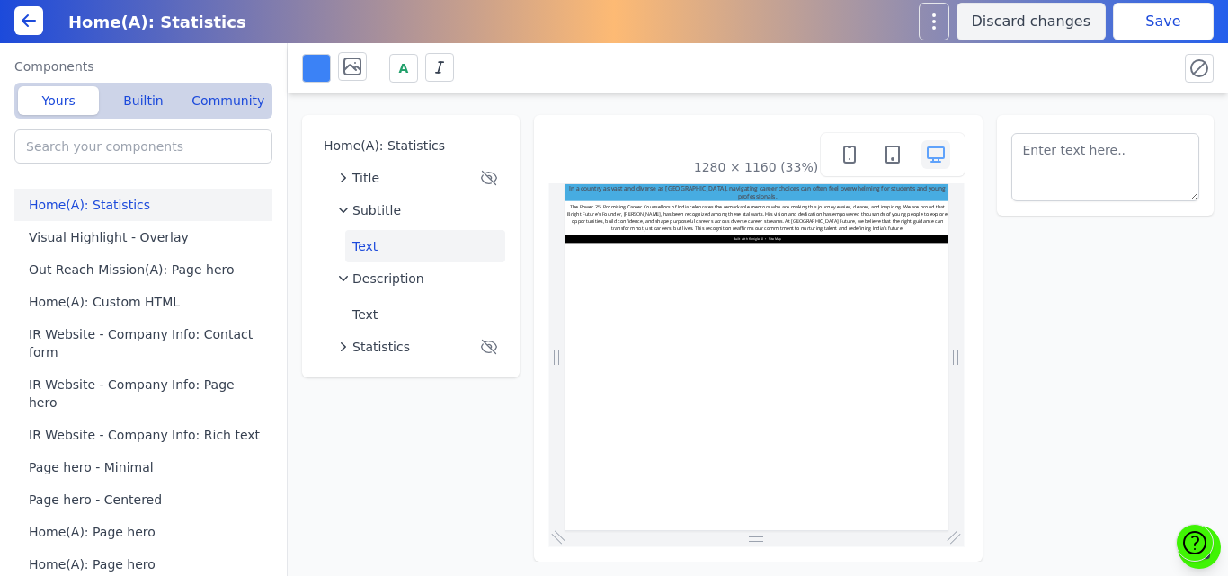
click at [1167, 22] on button "Save" at bounding box center [1163, 22] width 101 height 38
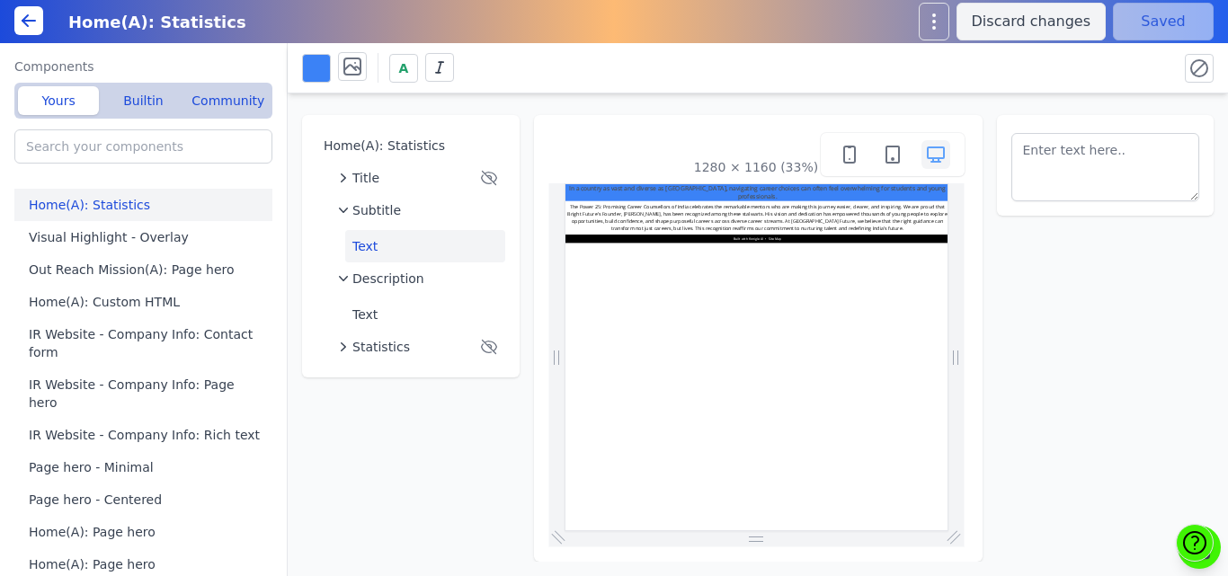
click at [383, 239] on button "Text" at bounding box center [425, 246] width 160 height 32
click at [316, 69] on button at bounding box center [316, 68] width 29 height 29
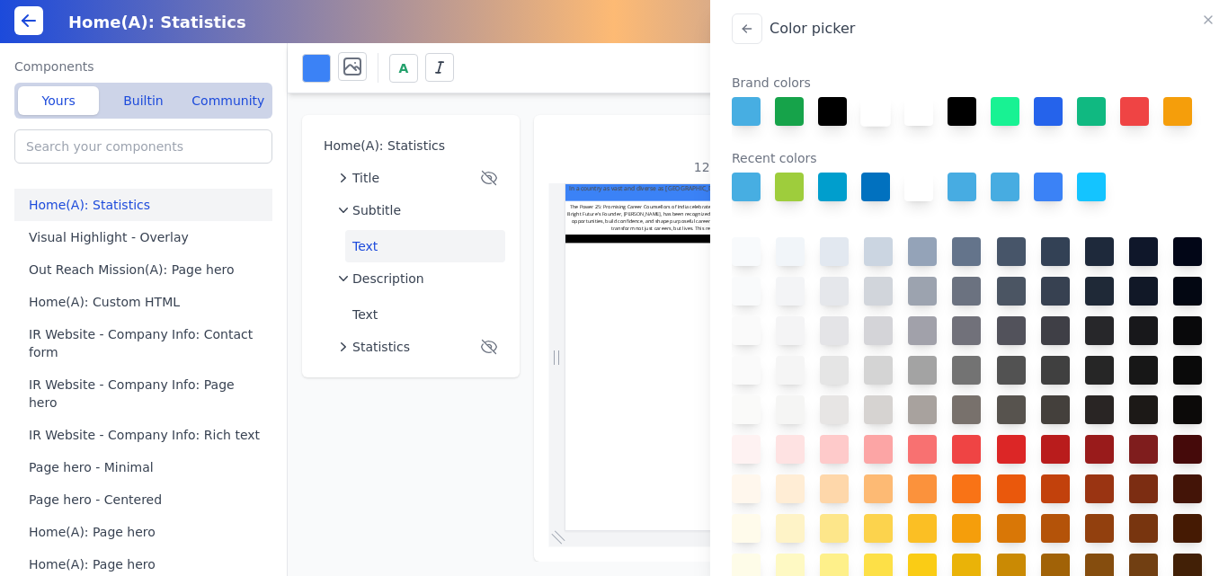
click at [870, 114] on button at bounding box center [875, 111] width 31 height 31
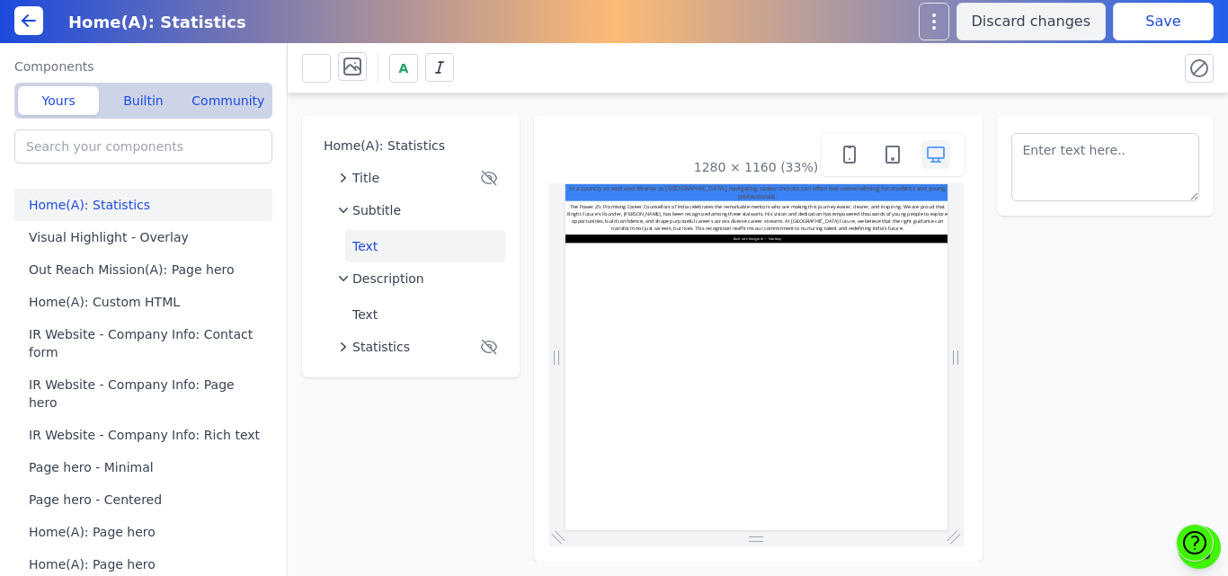
click at [1160, 22] on button "Save" at bounding box center [1163, 22] width 101 height 38
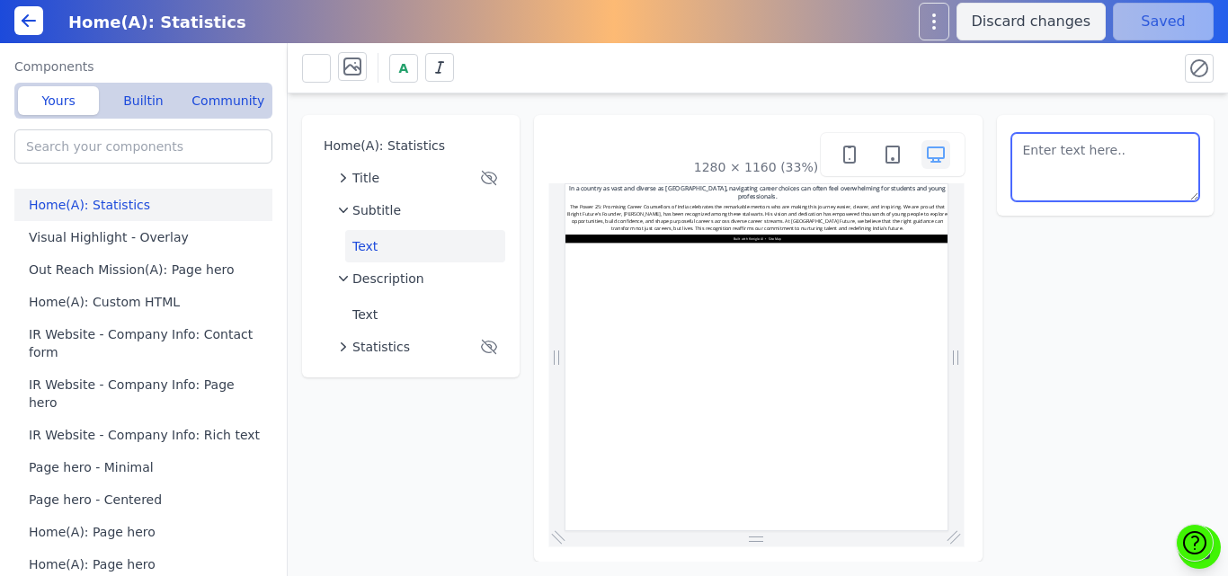
click at [1115, 179] on textarea at bounding box center [1105, 167] width 189 height 68
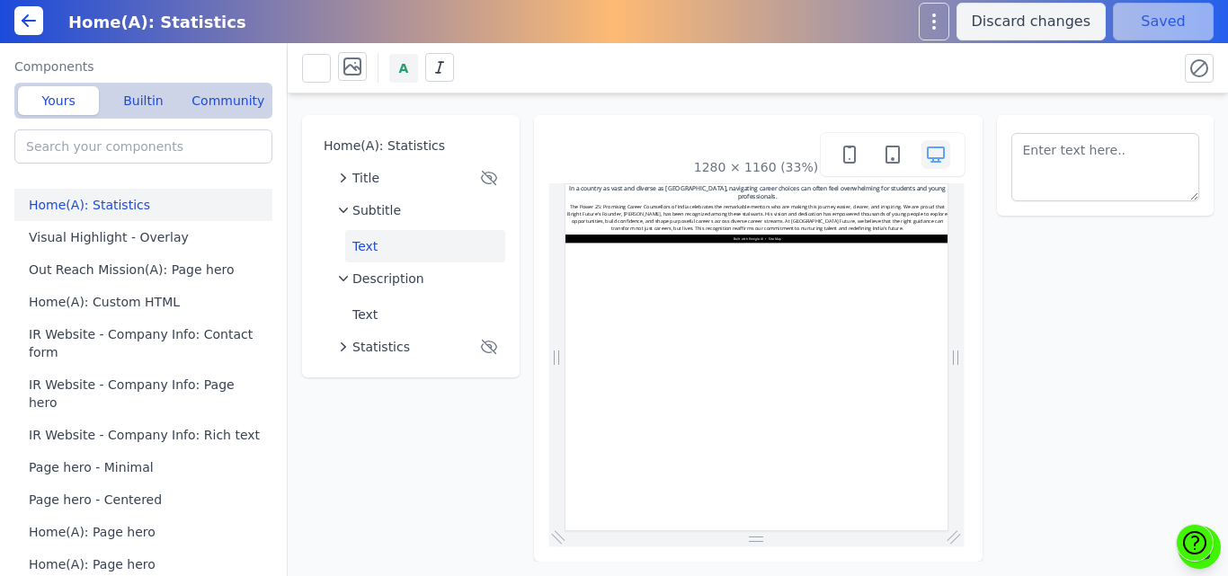
click at [409, 67] on button "A" at bounding box center [403, 68] width 29 height 29
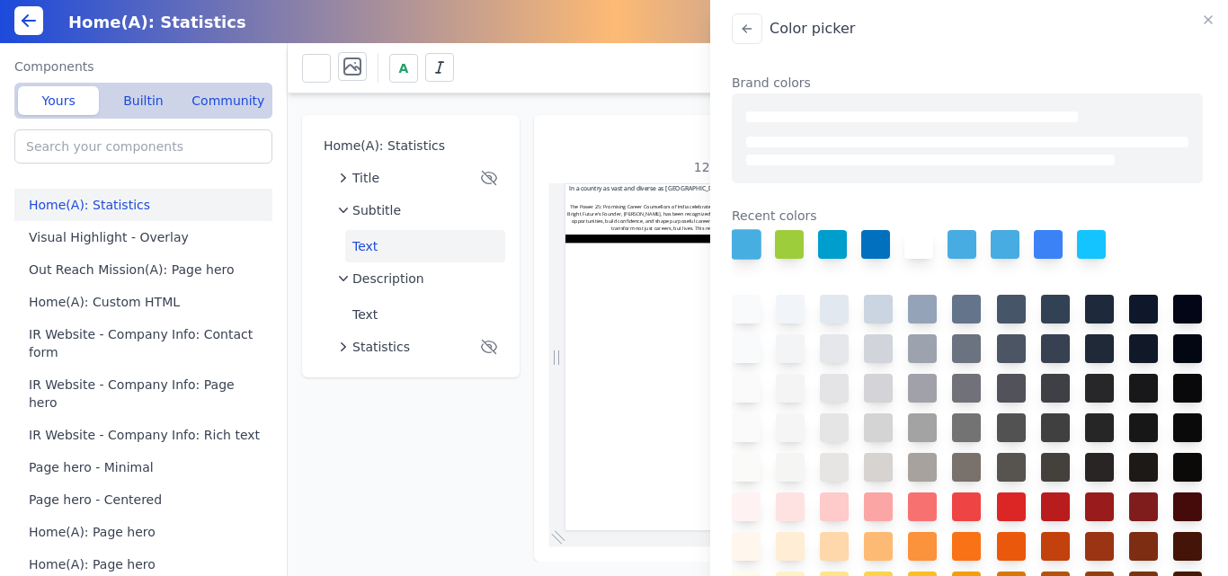
click at [743, 247] on button at bounding box center [746, 244] width 31 height 31
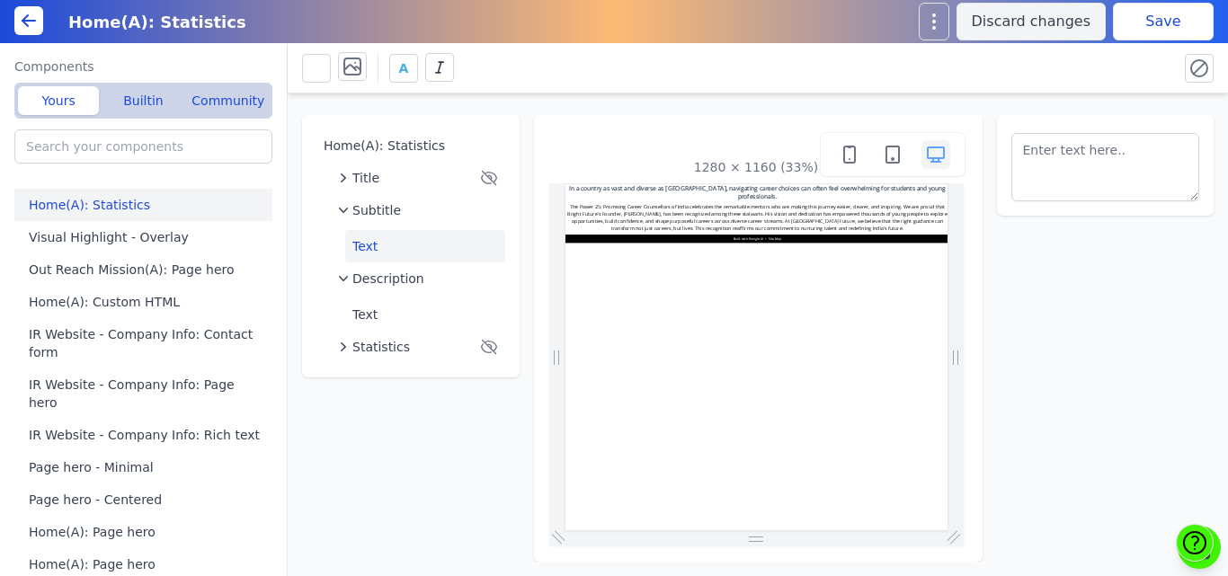
click at [1142, 31] on button "Save" at bounding box center [1163, 22] width 101 height 38
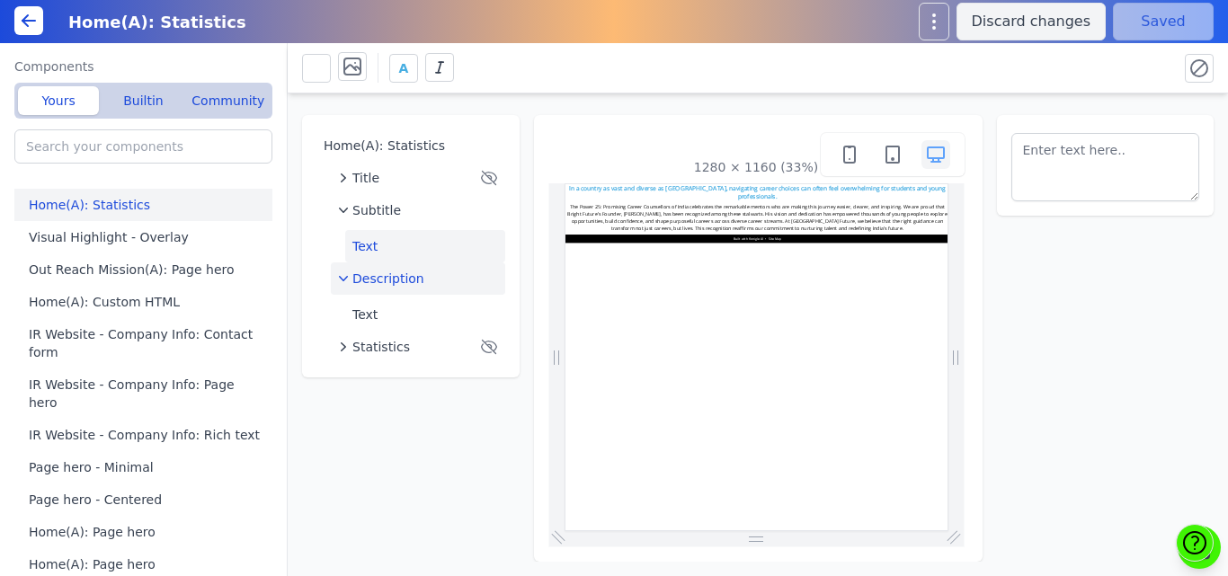
click at [402, 269] on button "Description" at bounding box center [418, 279] width 174 height 32
click at [383, 281] on span "Description" at bounding box center [388, 279] width 72 height 18
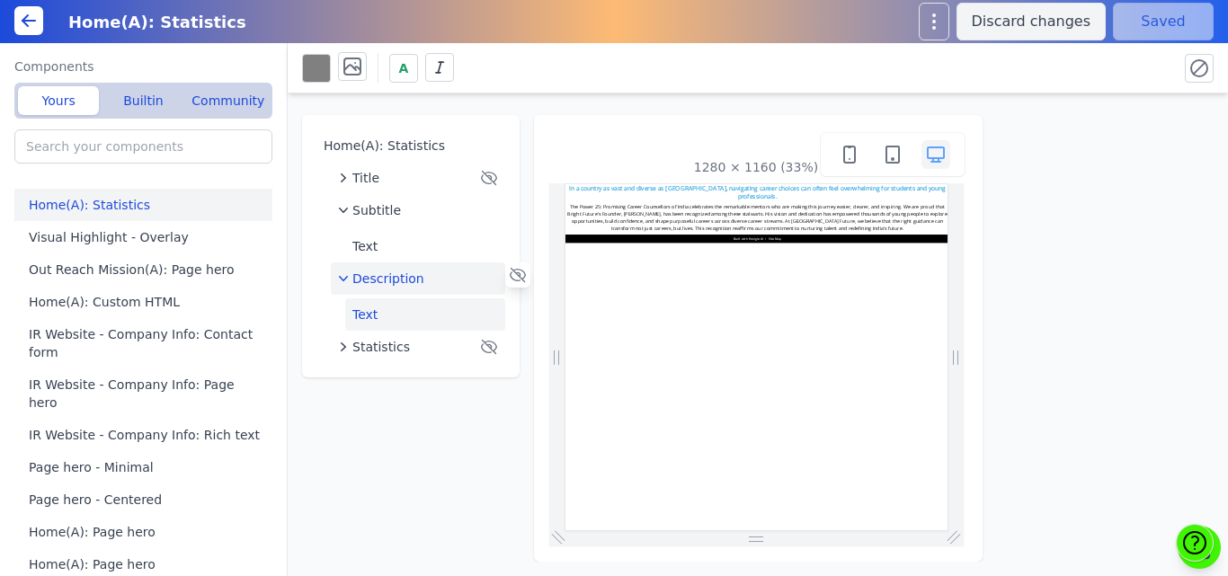
click at [414, 307] on button "Text" at bounding box center [425, 314] width 160 height 32
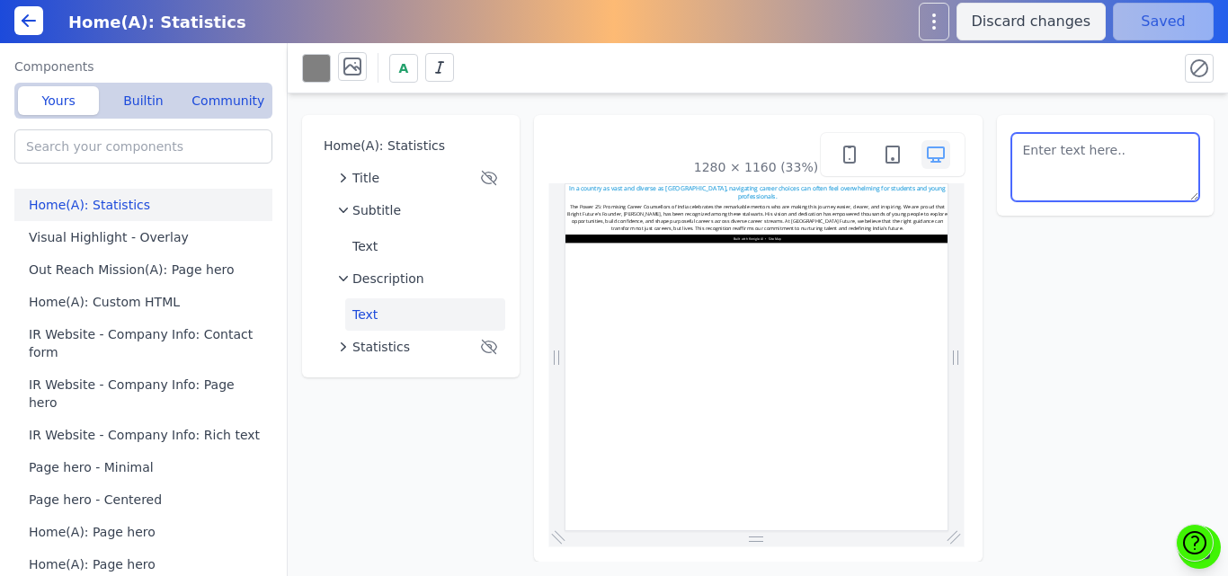
click at [1068, 176] on textarea at bounding box center [1105, 167] width 189 height 68
paste textarea "<h5> <span style="font-weight: bold;">The Power 25: Promising Career Counsellor…"
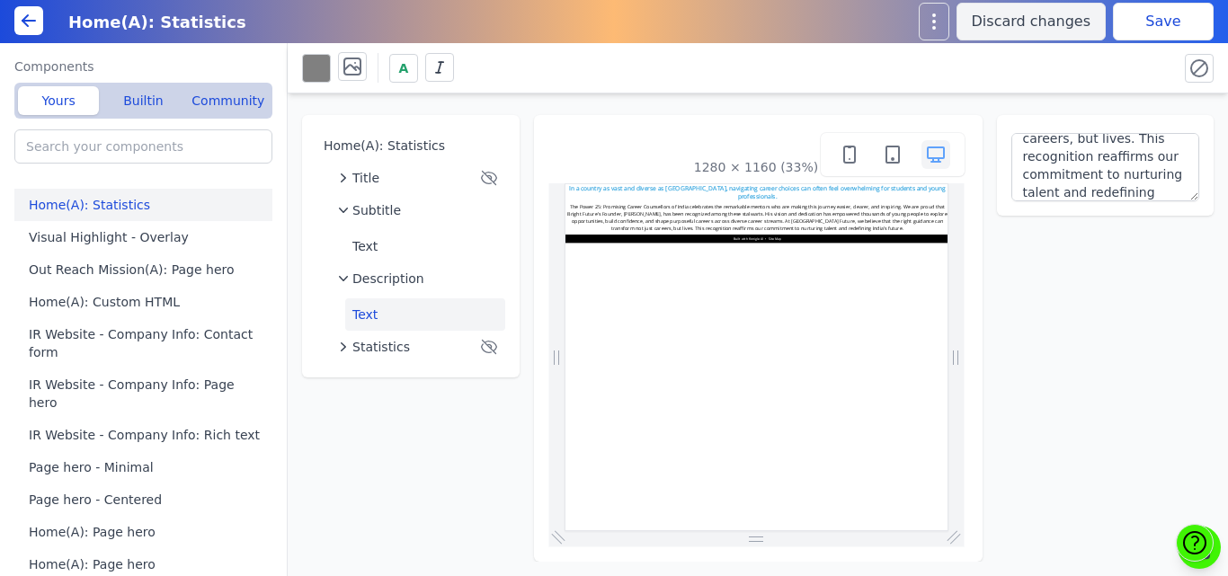
click at [1019, 87] on div "A" at bounding box center [758, 68] width 940 height 50
click at [1165, 16] on button "Save" at bounding box center [1163, 22] width 101 height 38
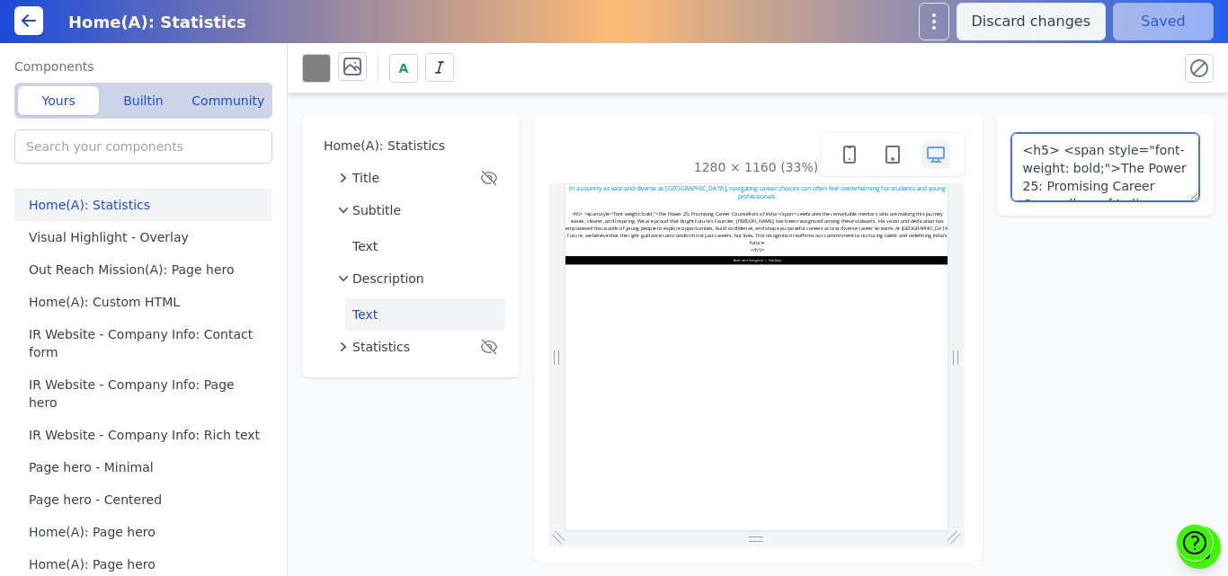
scroll to position [469, 0]
click at [1054, 174] on textarea "<h5> <span style="font-weight: bold;">The Power 25: Promising Career Counsellor…" at bounding box center [1105, 167] width 189 height 68
paste textarea "The Power 25: Promising Career Counsellors of India celebrates the remarkable m…"
type textarea "The Power 25: Promising Career Counsellors of India celebrates the remarkable m…"
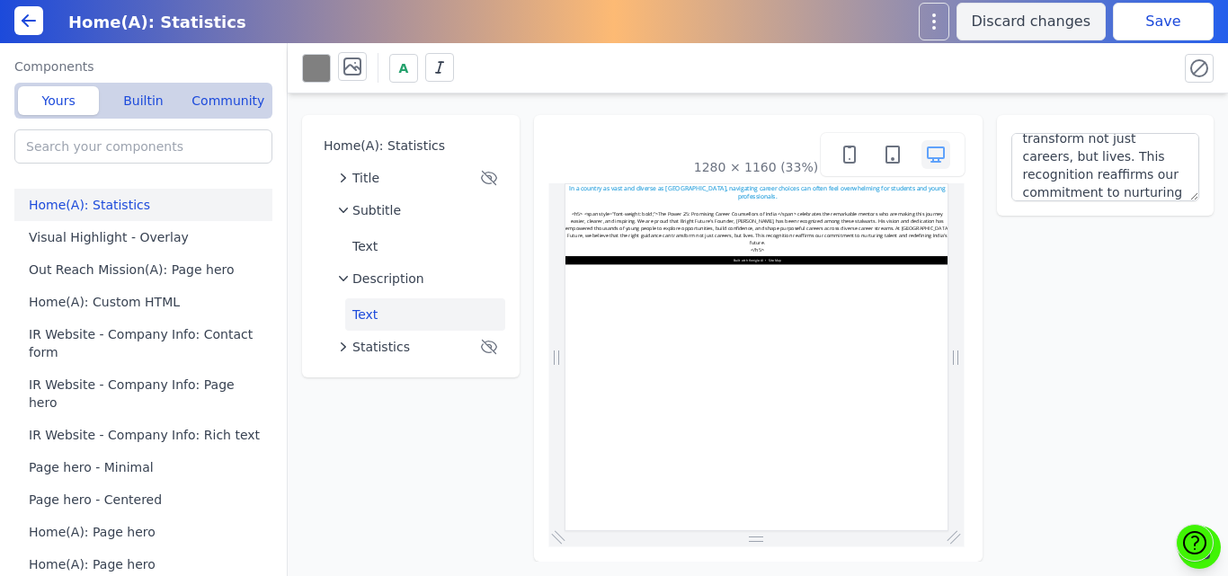
click at [1054, 82] on div "A" at bounding box center [732, 67] width 861 height 31
click at [1135, 28] on button "Save" at bounding box center [1163, 22] width 101 height 38
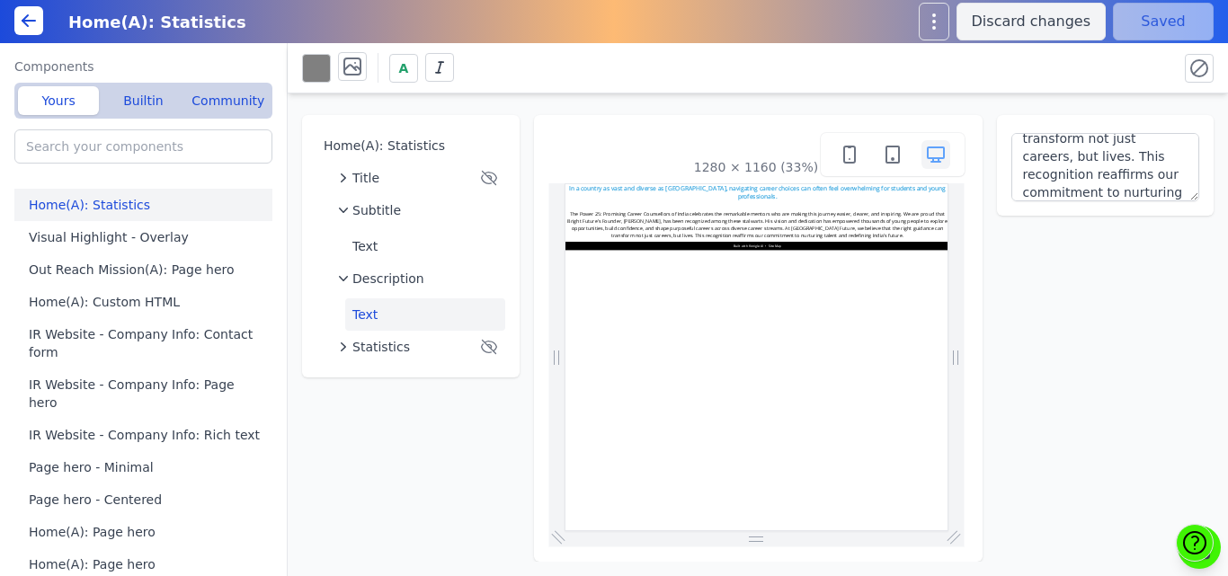
scroll to position [0, 0]
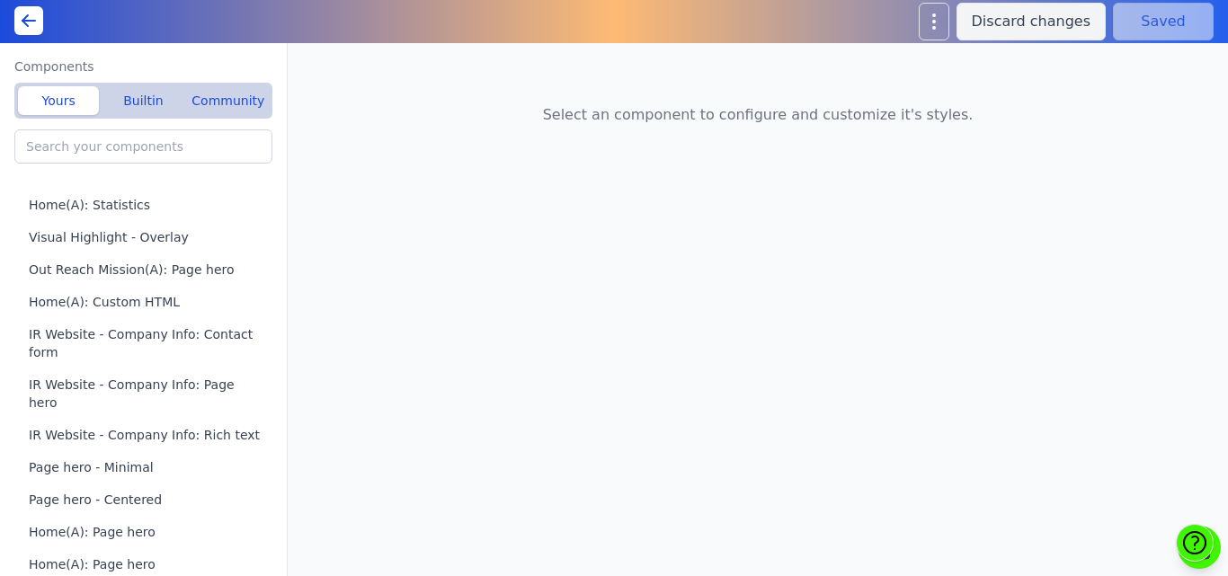
type input "Out Reach Mission(A): Statistics"
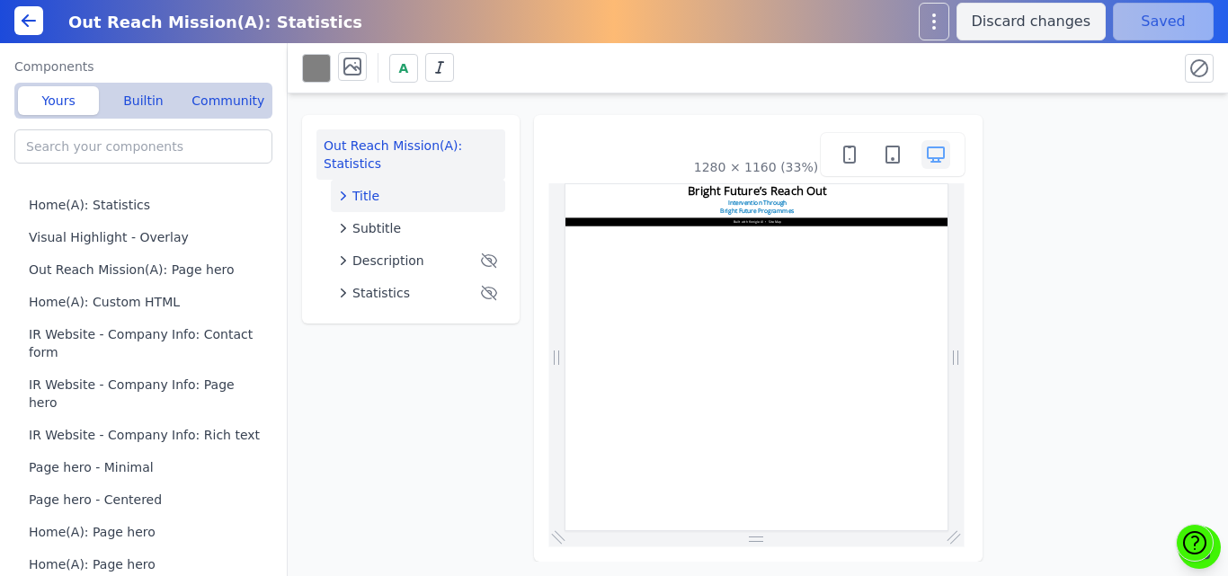
click at [389, 187] on div "Title" at bounding box center [418, 196] width 160 height 18
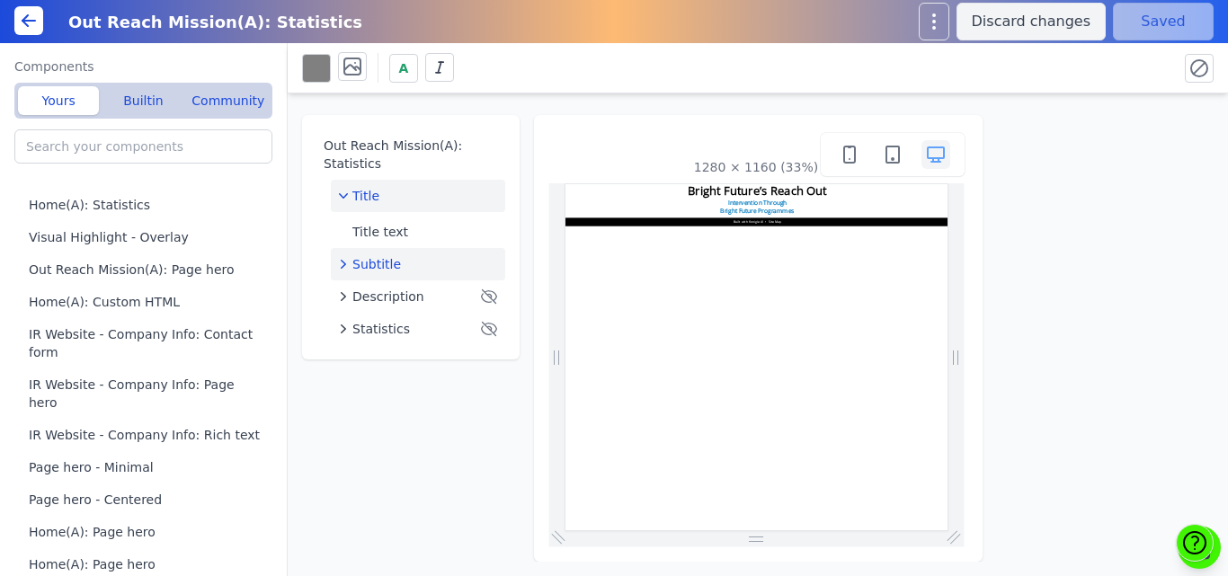
click at [410, 255] on div "Subtitle" at bounding box center [418, 264] width 160 height 18
click at [387, 284] on button "Text" at bounding box center [425, 300] width 160 height 32
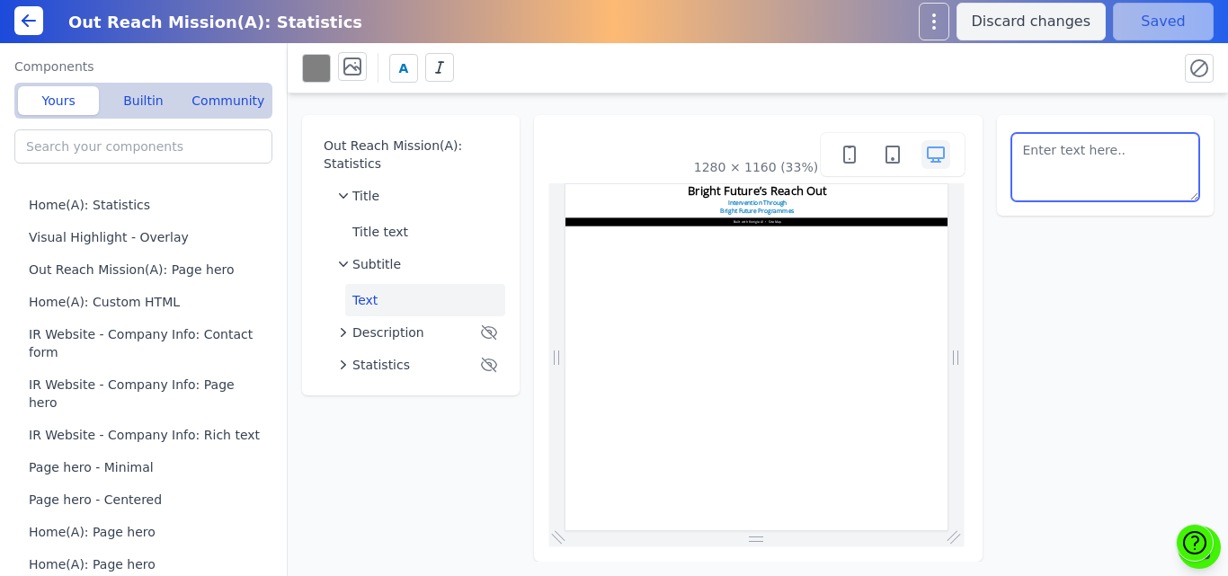
click at [1095, 169] on textarea at bounding box center [1105, 167] width 189 height 68
click at [1116, 156] on textarea at bounding box center [1105, 167] width 189 height 68
click at [1163, 310] on html "Bright Future’s Reach Out Intervention Through Bright Future Programmes Built w…" at bounding box center [1140, 247] width 1151 height 126
click at [1092, 172] on textarea at bounding box center [1105, 167] width 189 height 68
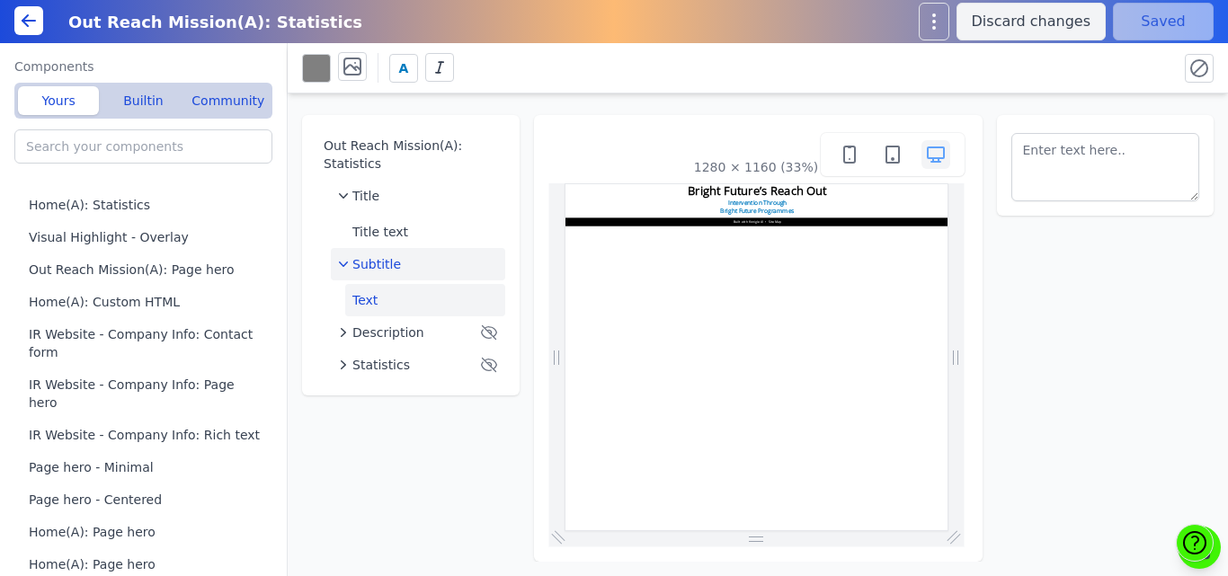
click at [411, 255] on div "Subtitle" at bounding box center [418, 264] width 160 height 18
click at [376, 284] on button "Text" at bounding box center [425, 300] width 160 height 32
click at [383, 324] on span "Description" at bounding box center [388, 333] width 72 height 18
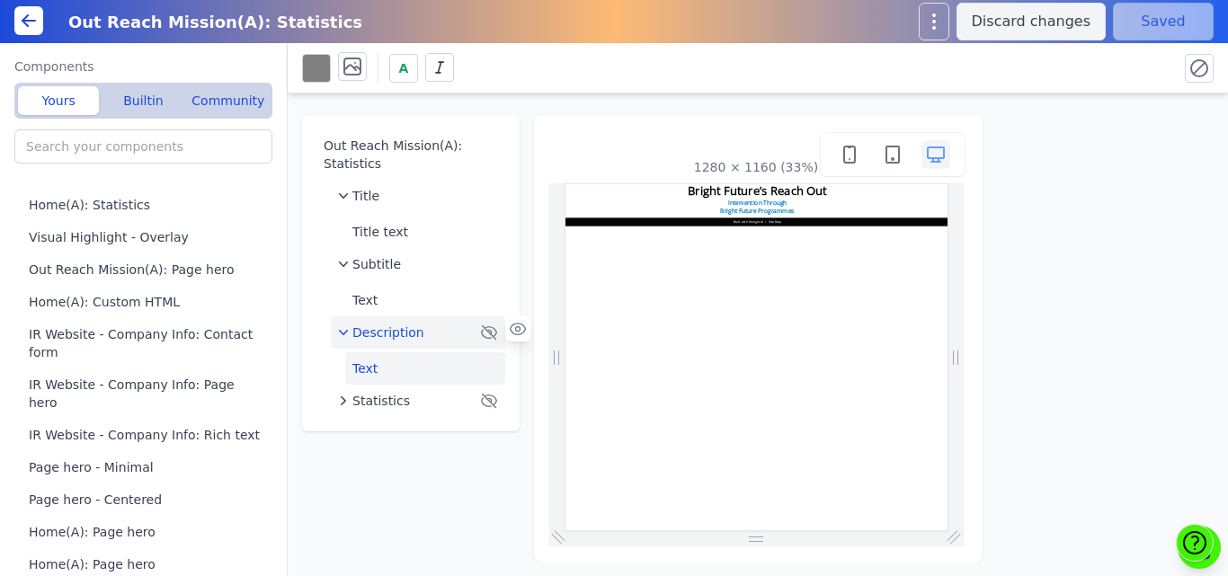
click at [378, 352] on button "Text" at bounding box center [425, 368] width 160 height 32
click at [374, 216] on button "Title text" at bounding box center [425, 232] width 160 height 32
type textarea "Bright Future’s Reach Out"
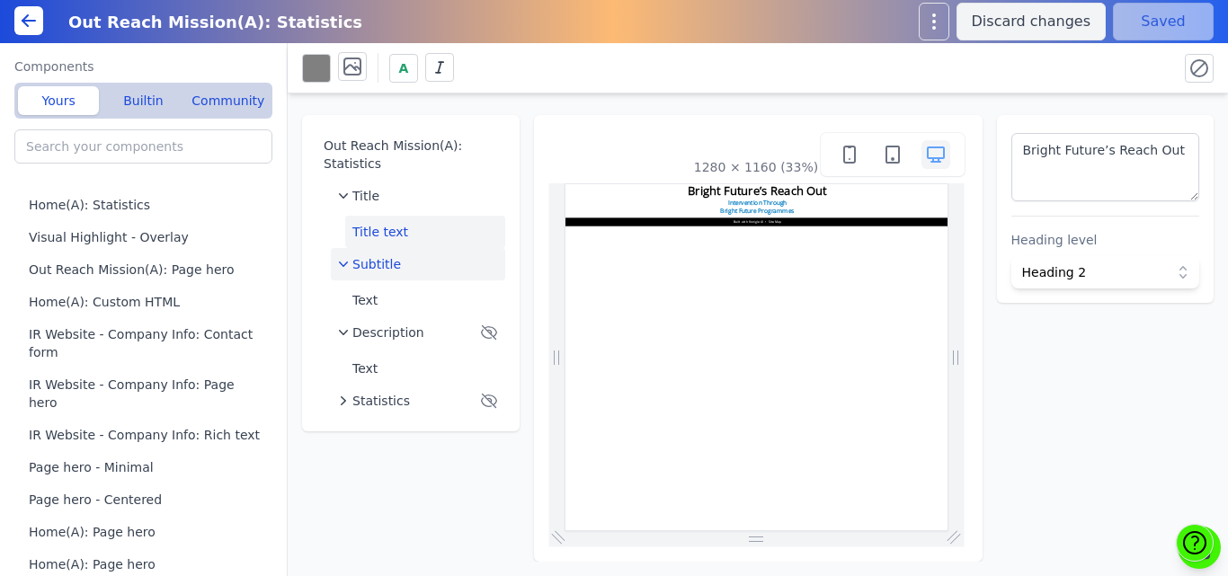
click at [378, 255] on span "Subtitle" at bounding box center [376, 264] width 49 height 18
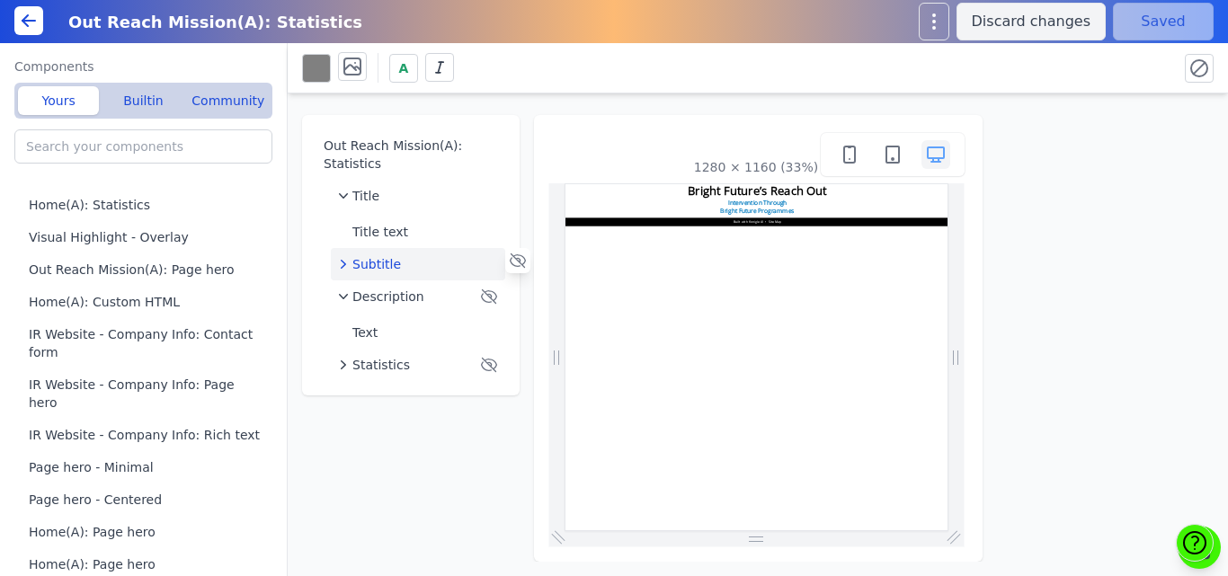
click at [378, 255] on span "Subtitle" at bounding box center [376, 264] width 49 height 18
click at [372, 284] on button "Text" at bounding box center [425, 300] width 160 height 32
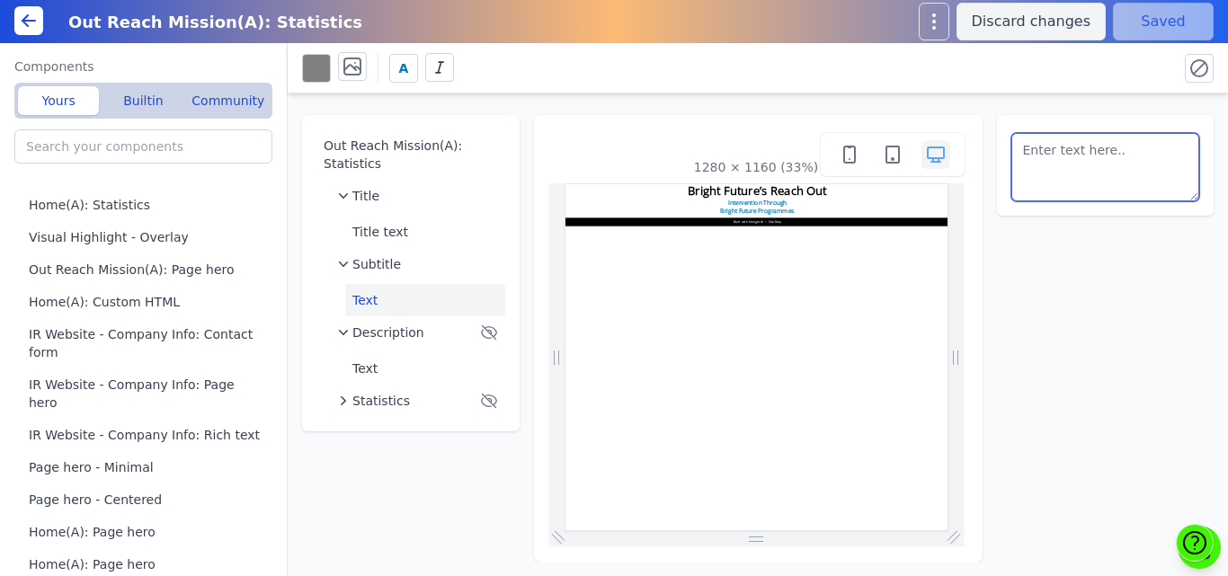
click at [1099, 158] on textarea at bounding box center [1105, 167] width 189 height 68
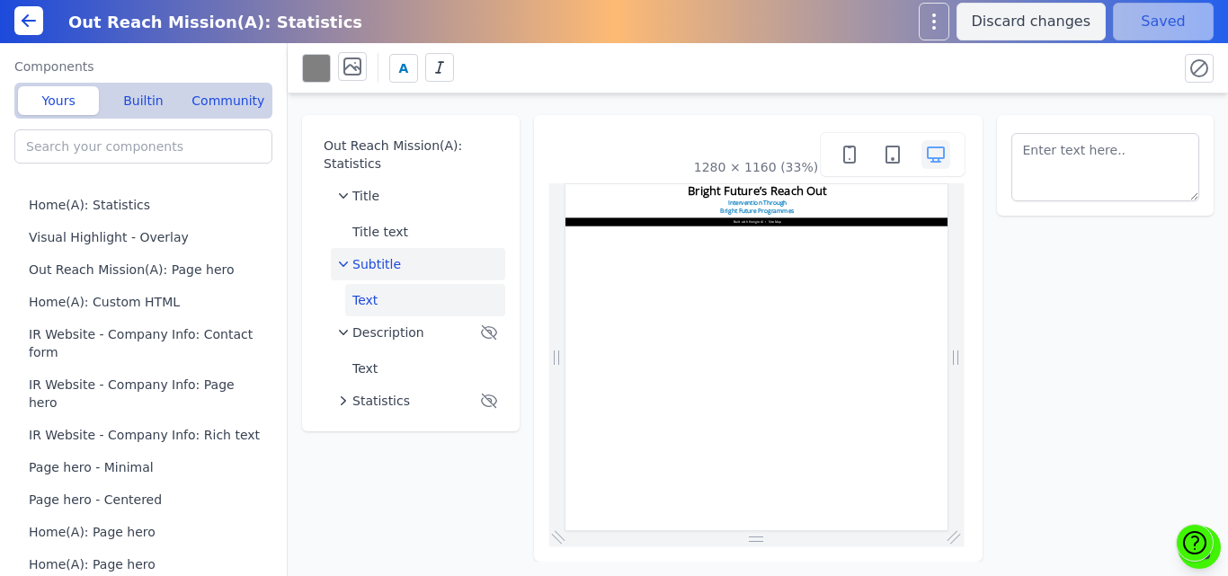
click at [498, 248] on button "Subtitle" at bounding box center [418, 264] width 174 height 32
click at [360, 72] on icon at bounding box center [352, 66] width 16 height 16
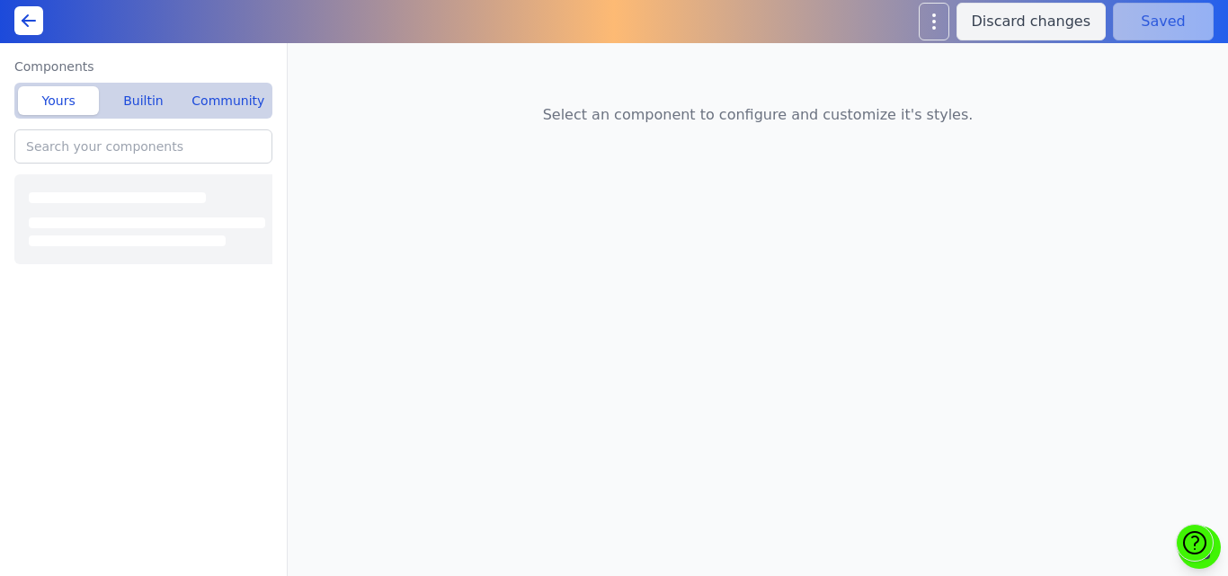
type input "Visual Highlight - Default"
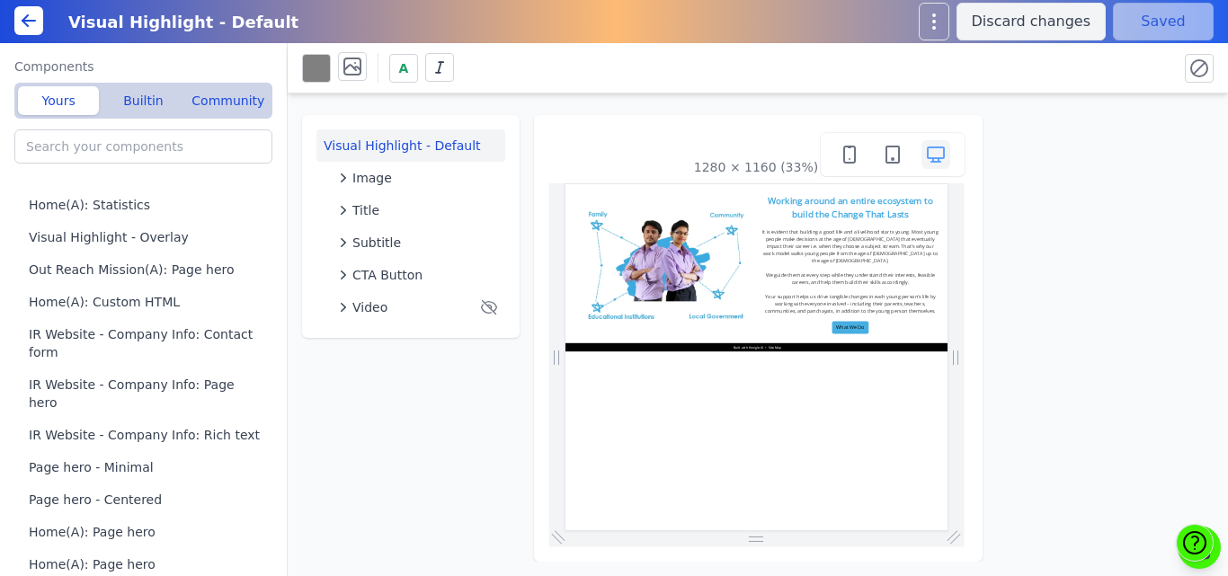
click at [385, 202] on div "Title" at bounding box center [418, 210] width 160 height 18
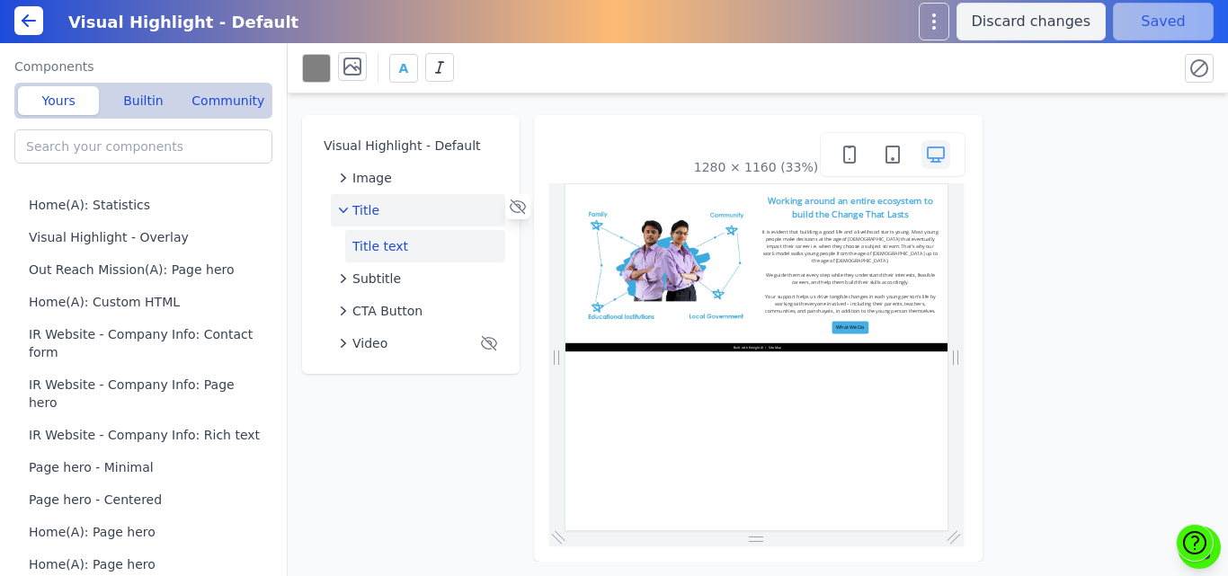
click at [394, 241] on button "Title text" at bounding box center [425, 246] width 160 height 32
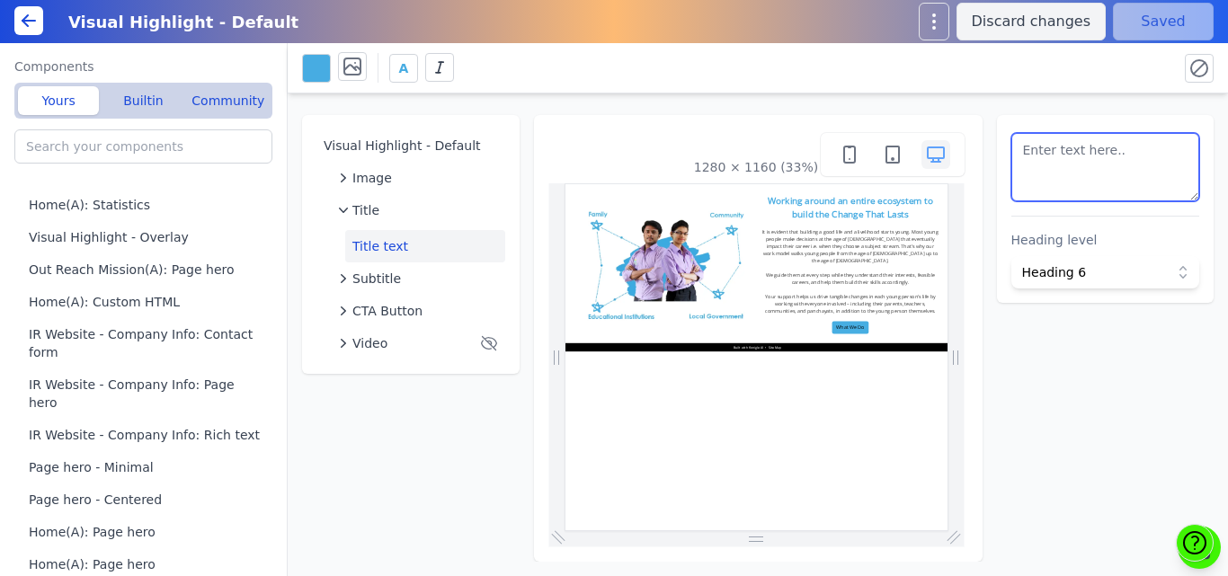
click at [1110, 163] on textarea at bounding box center [1105, 167] width 189 height 68
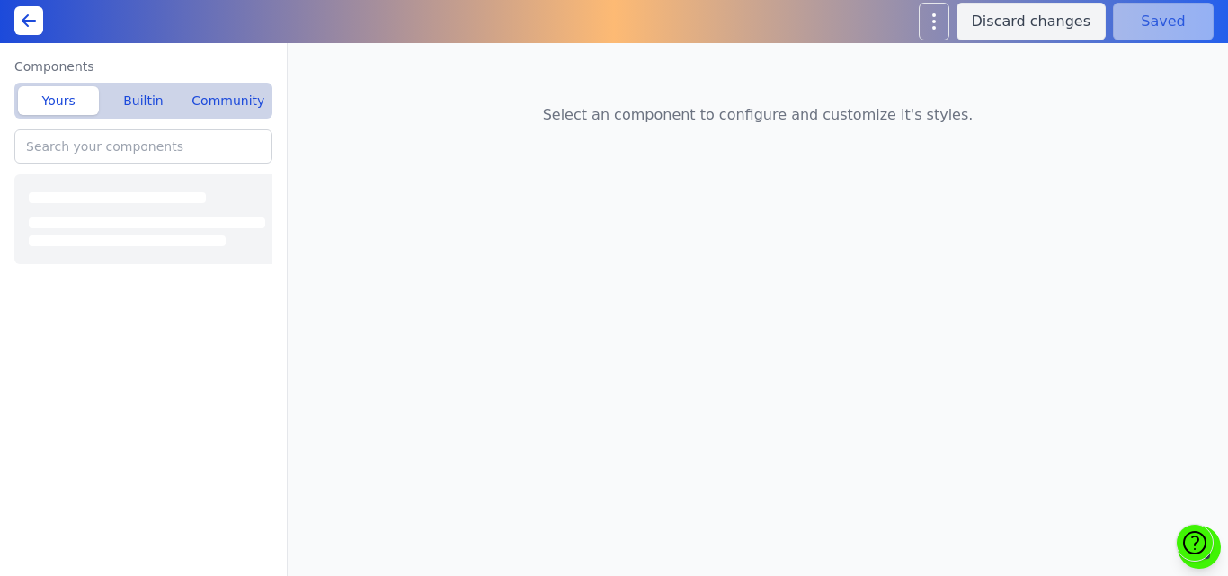
type input "Home(A): Custom HTML"
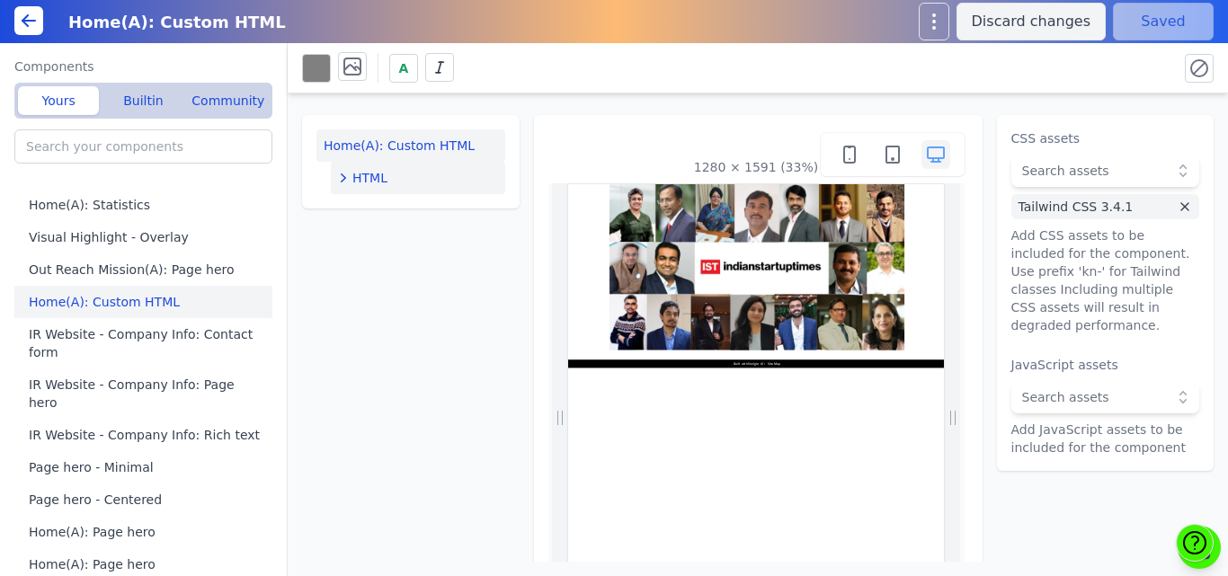
click at [358, 182] on span "HTML" at bounding box center [369, 178] width 35 height 18
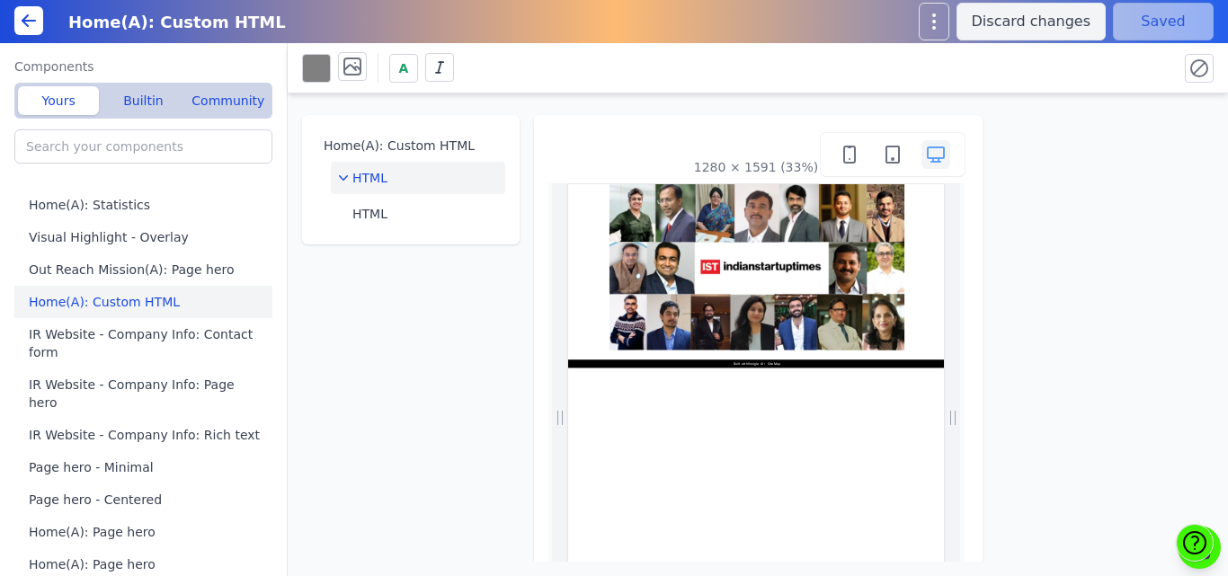
click at [1136, 477] on img at bounding box center [1143, 437] width 899 height 506
click at [444, 213] on button "HTML" at bounding box center [425, 214] width 160 height 32
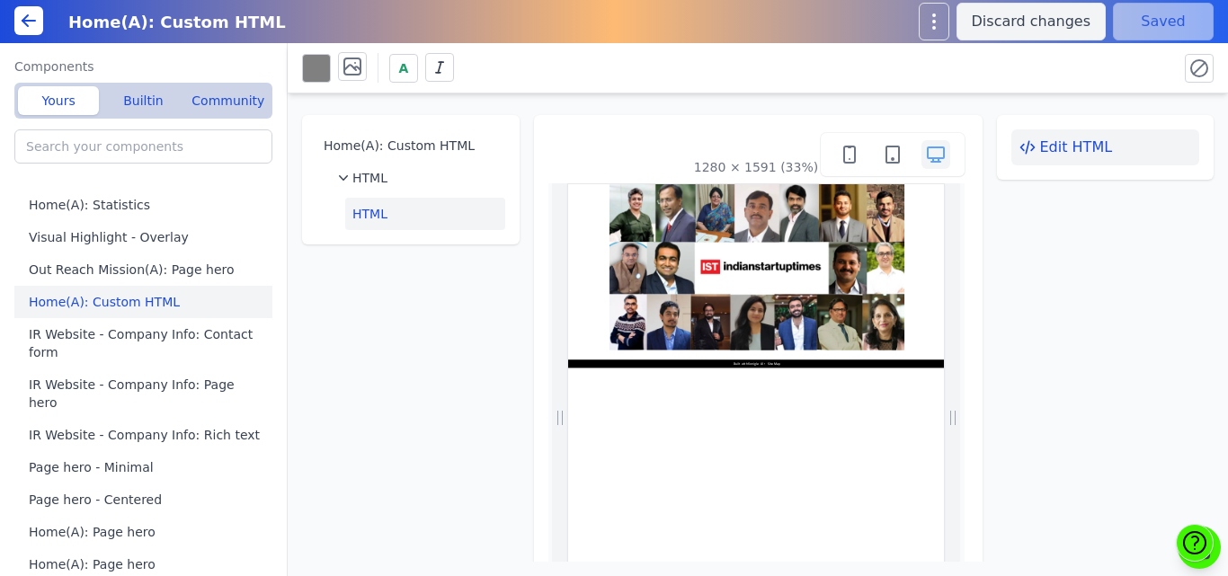
click at [1116, 146] on button "Edit HTML" at bounding box center [1105, 147] width 189 height 36
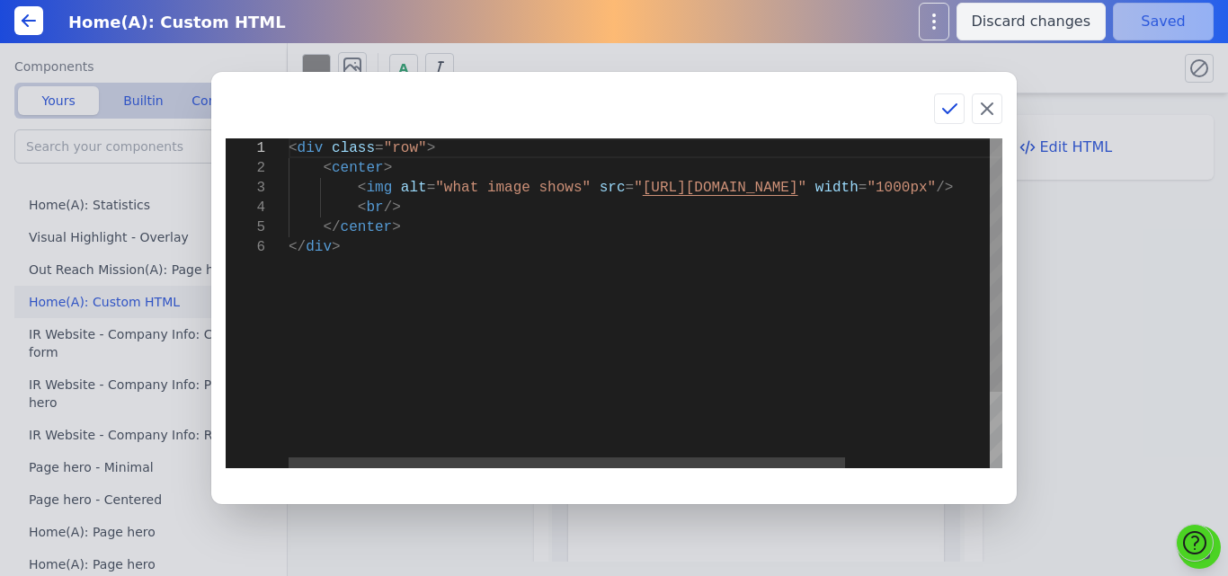
scroll to position [0, 46]
click at [398, 174] on div "< div class = "row" > < center > < img alt = "what image shows" src = " https:/…" at bounding box center [738, 352] width 898 height 429
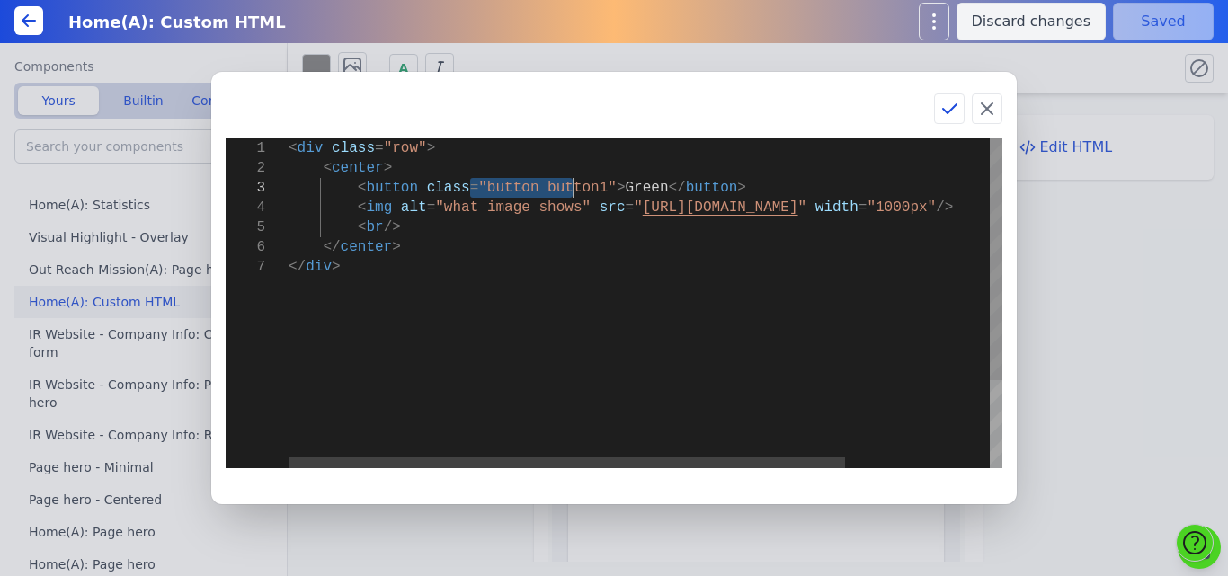
drag, startPoint x: 472, startPoint y: 186, endPoint x: 574, endPoint y: 191, distance: 102.6
click at [574, 191] on div "< div class = "row" > < center > < img alt = "what image shows" src = " https:/…" at bounding box center [738, 362] width 898 height 449
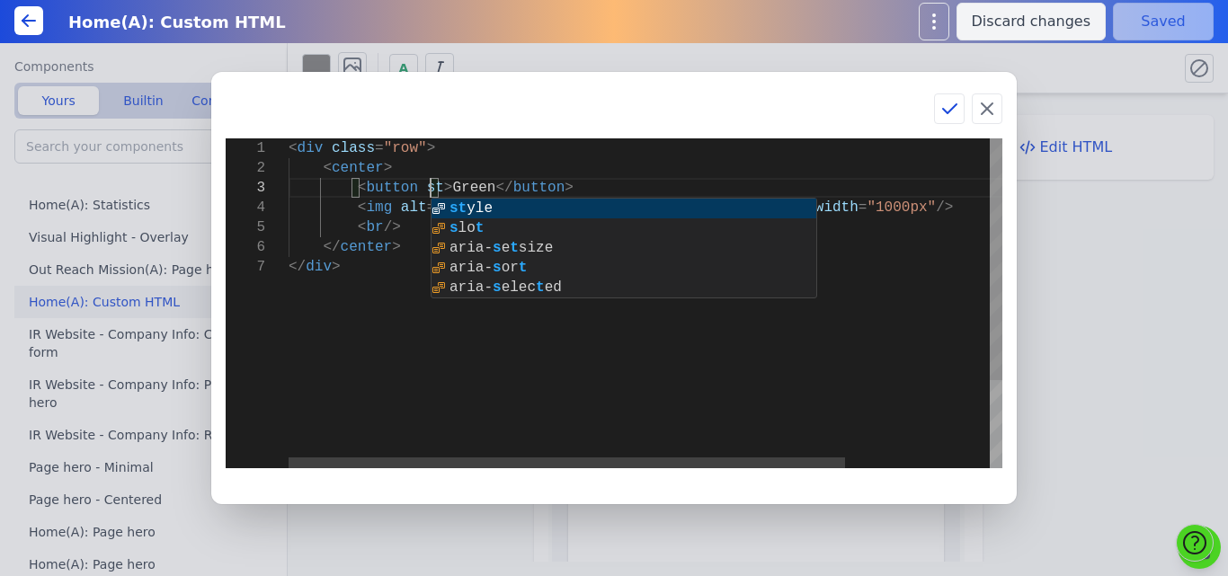
scroll to position [40, 150]
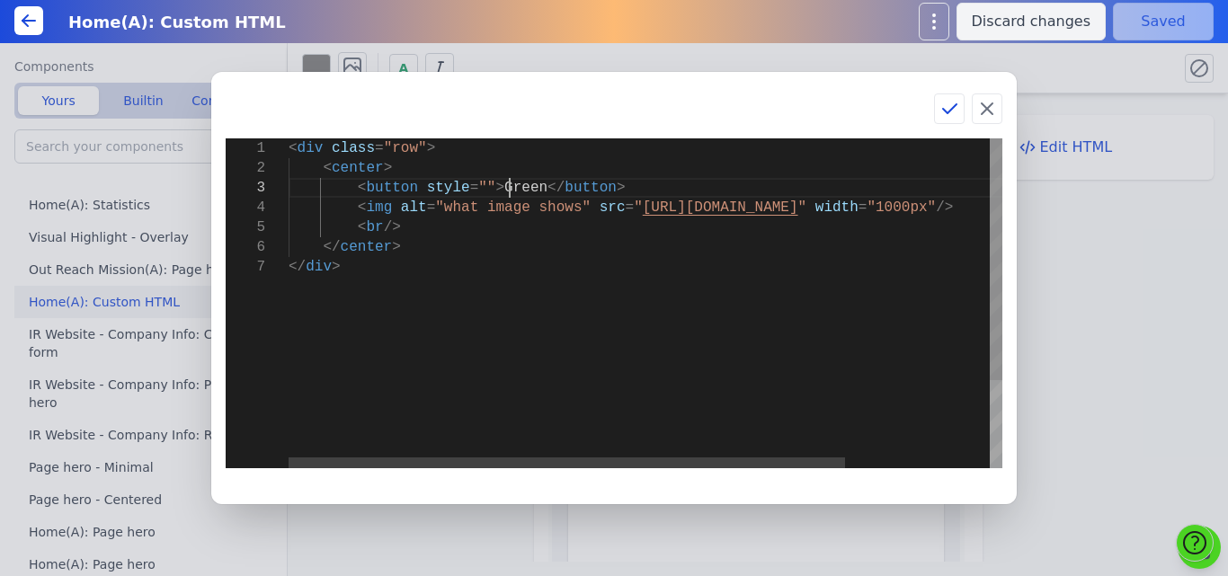
click at [511, 188] on div "< div class = "row" > < center > < img alt = "what image shows" src = " https:/…" at bounding box center [738, 362] width 898 height 449
click at [472, 184] on div "< div class = "row" > < center > < img alt = "what image shows" src = " https:/…" at bounding box center [738, 362] width 898 height 449
type textarea "<div class="row"> <center> <button style="background-color: white; color: black…"
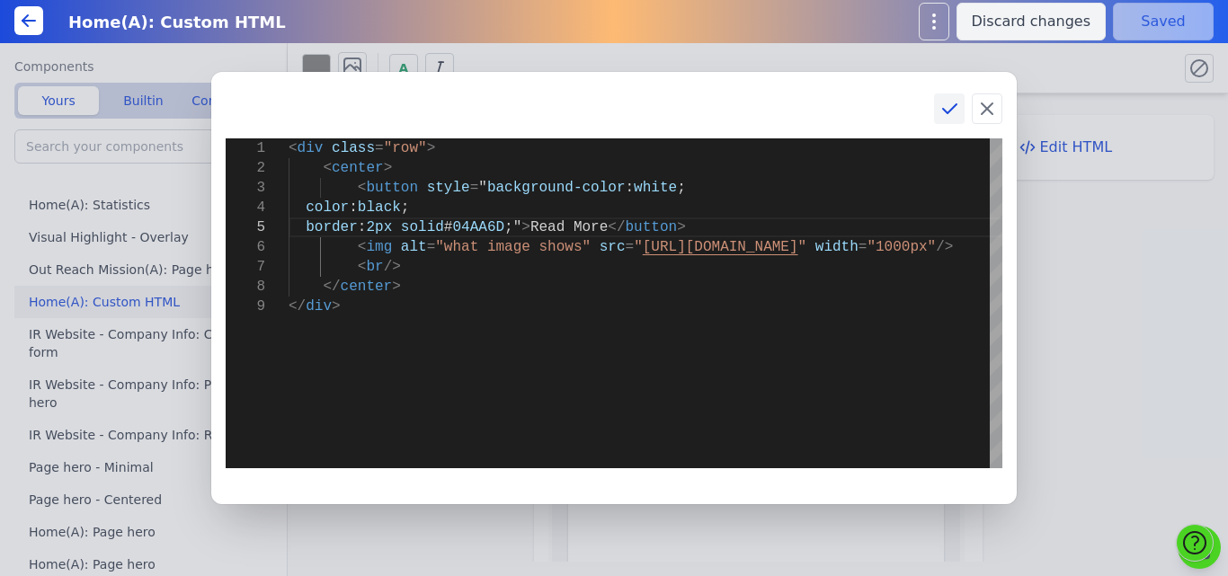
click at [946, 110] on icon at bounding box center [950, 109] width 22 height 22
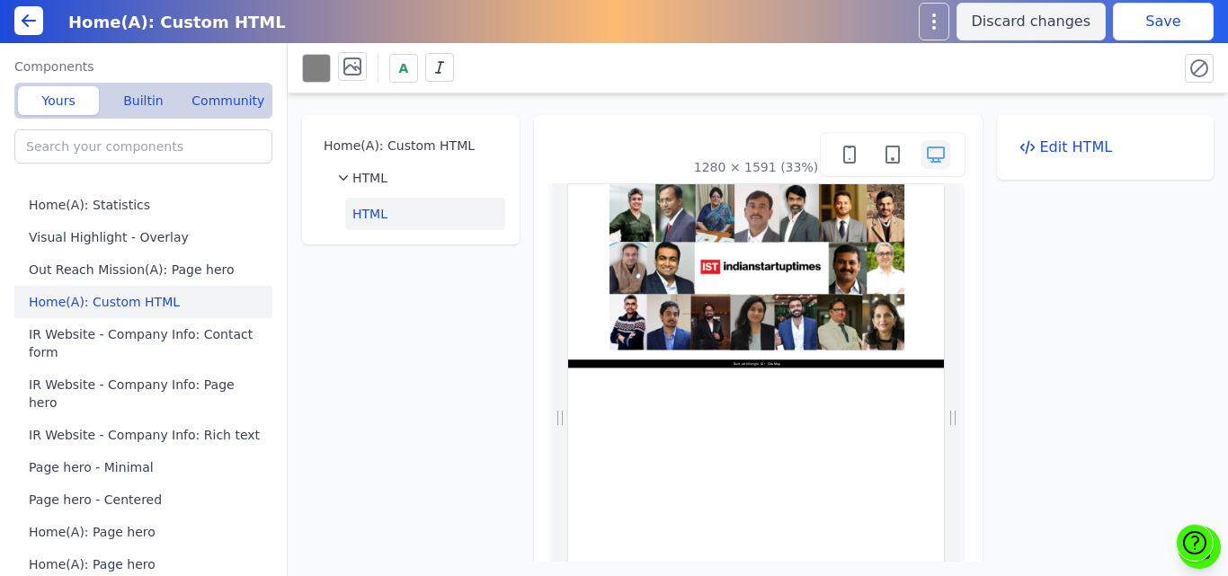
click at [1152, 27] on button "Save" at bounding box center [1163, 22] width 101 height 38
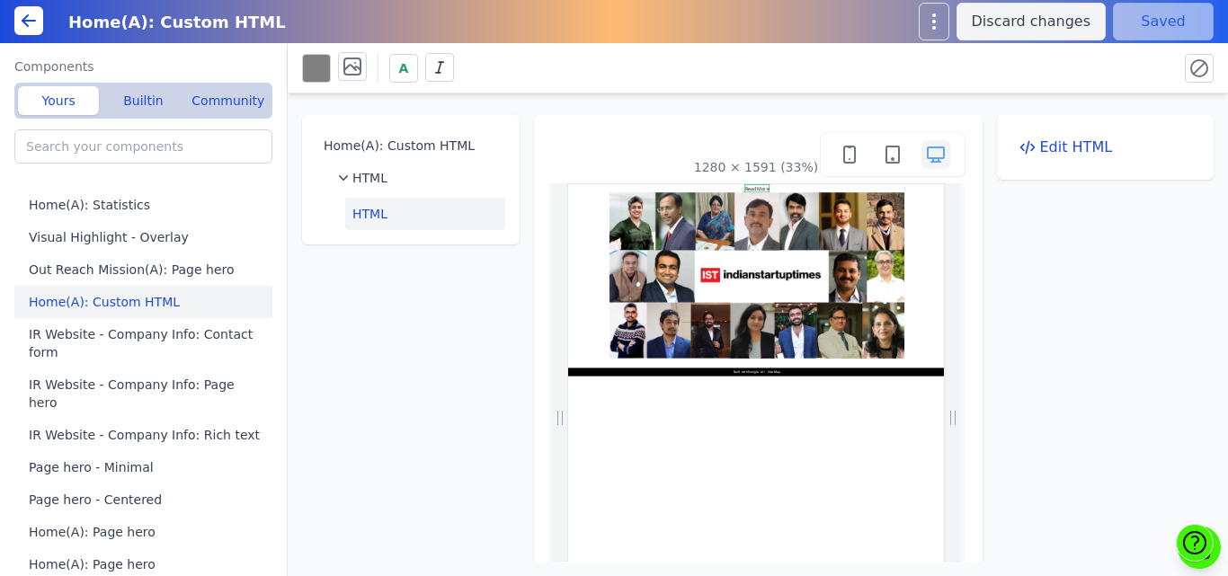
scroll to position [0, 0]
click at [404, 214] on button "HTML" at bounding box center [425, 214] width 160 height 32
click at [1025, 150] on icon at bounding box center [1028, 147] width 18 height 18
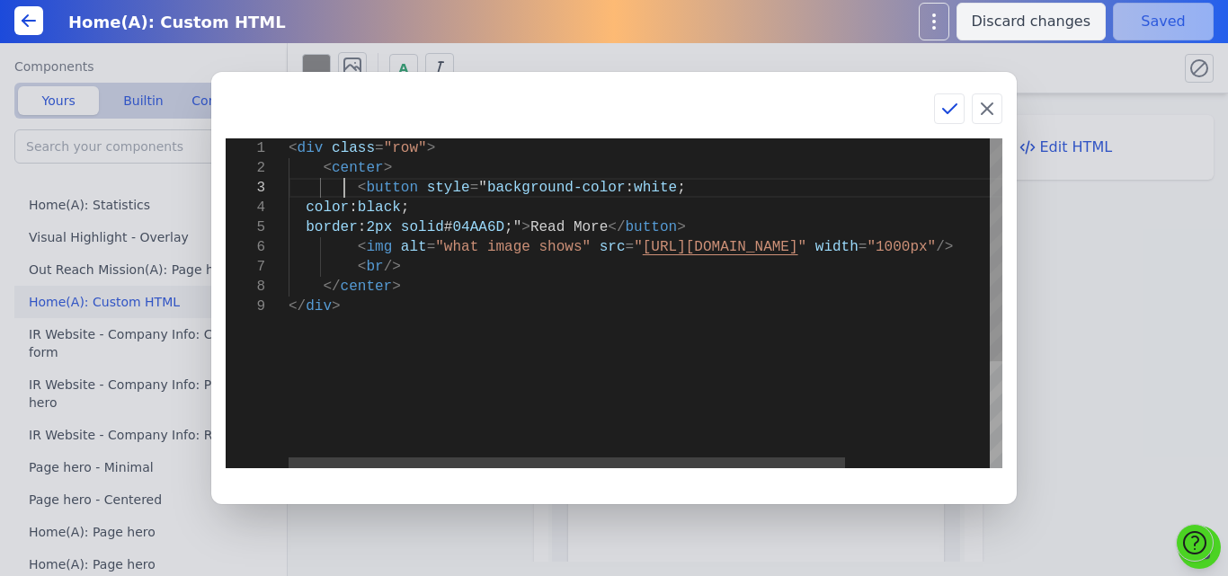
scroll to position [0, 46]
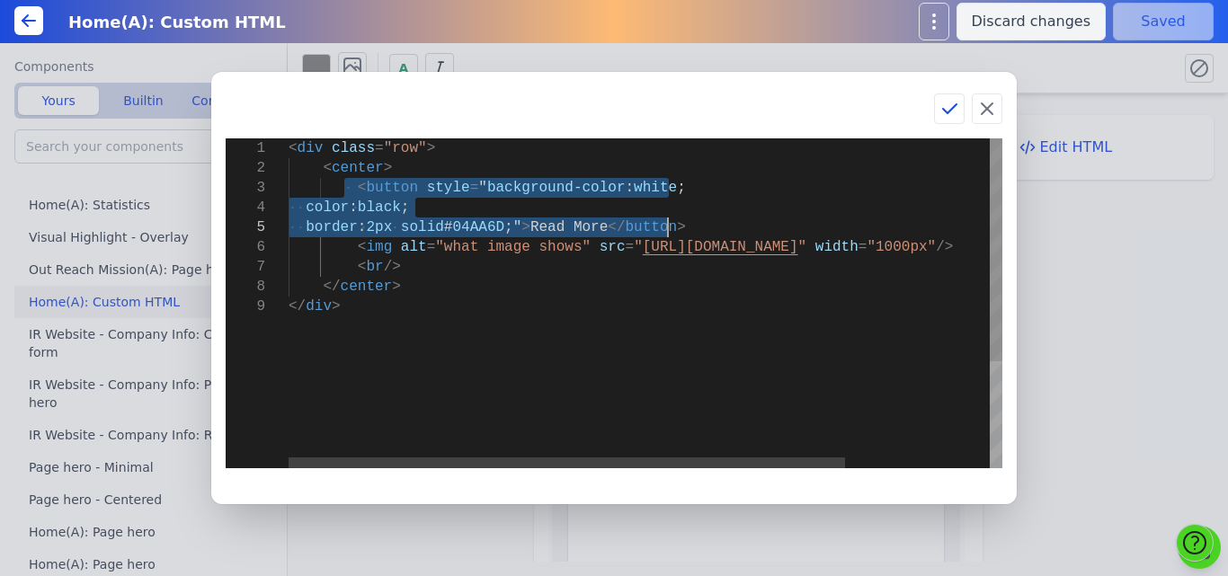
drag, startPoint x: 343, startPoint y: 183, endPoint x: 690, endPoint y: 226, distance: 350.5
click at [690, 226] on div "< div class = "row" > < center > < button style = " background-color : white ; …" at bounding box center [738, 382] width 898 height 488
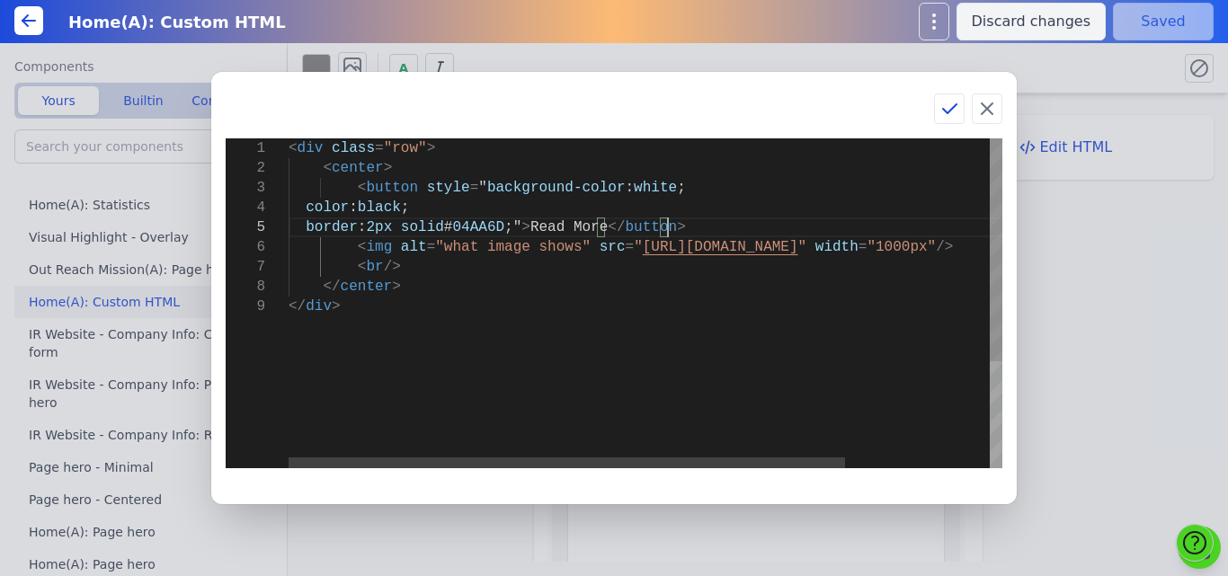
click at [690, 226] on div "< div class = "row" > < center > < button style = " background-color : white ; …" at bounding box center [738, 382] width 898 height 488
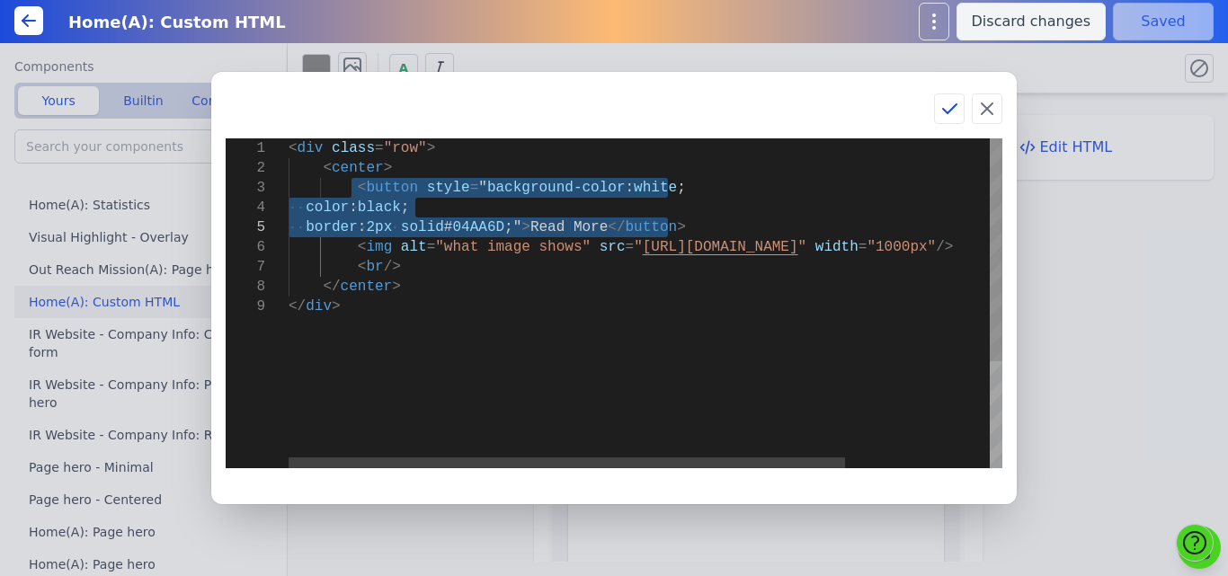
drag, startPoint x: 348, startPoint y: 184, endPoint x: 746, endPoint y: 232, distance: 401.1
click at [746, 232] on div "< div class = "row" > < center > < button style = " background-color : white ; …" at bounding box center [738, 382] width 898 height 488
type textarea "<div class="row"> <center> <img alt="what image shows" src="https://bmxu811xjl.…"
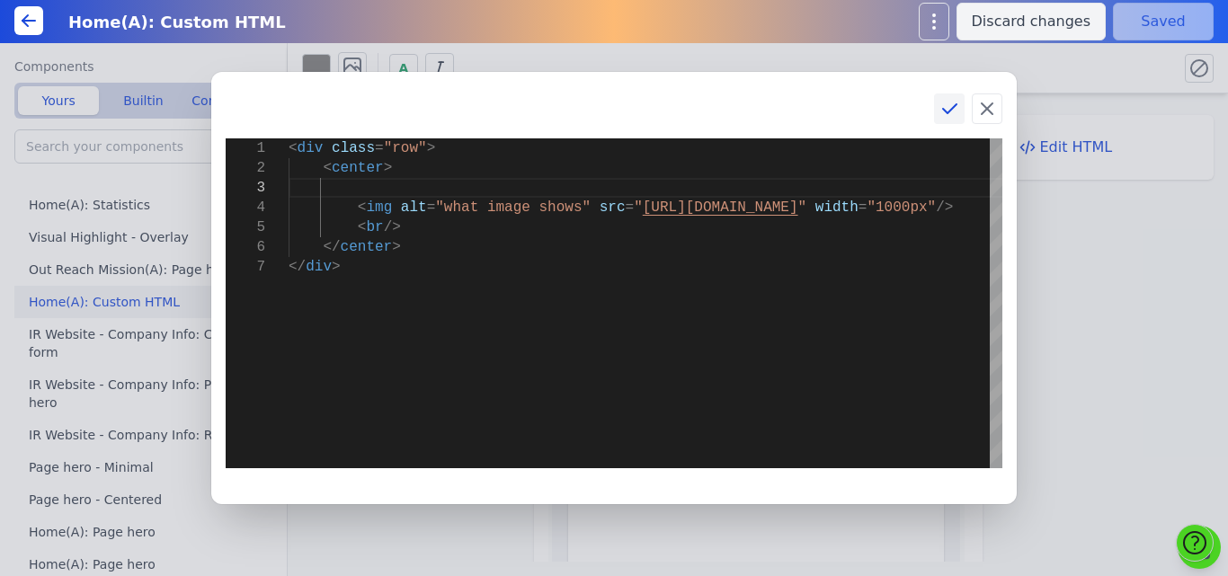
click at [944, 111] on icon at bounding box center [950, 109] width 22 height 22
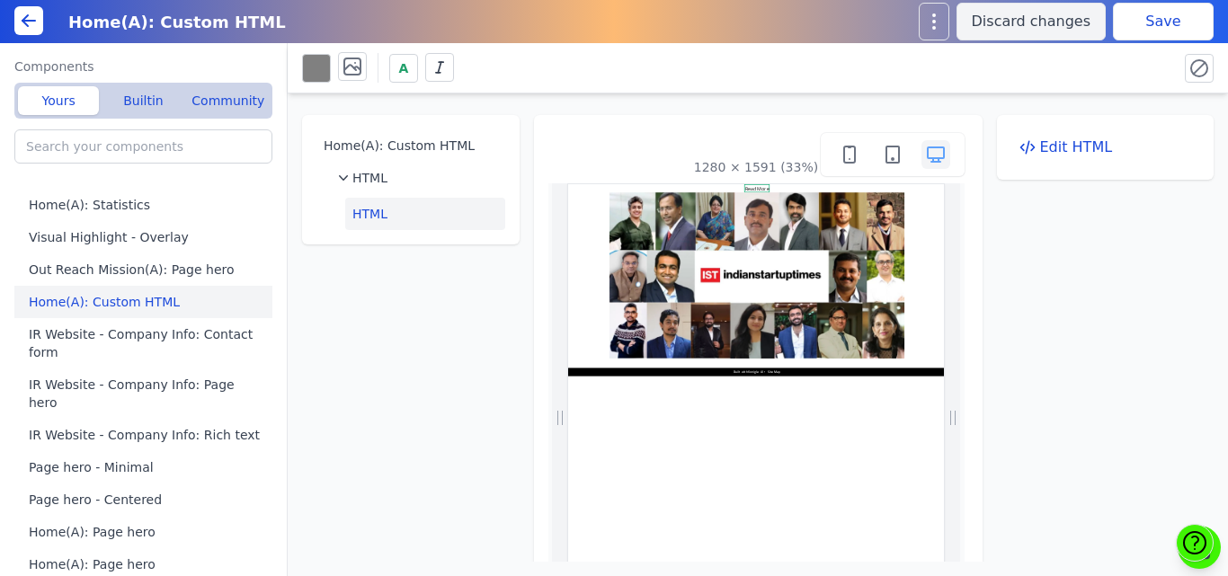
click at [1170, 24] on button "Save" at bounding box center [1163, 22] width 101 height 38
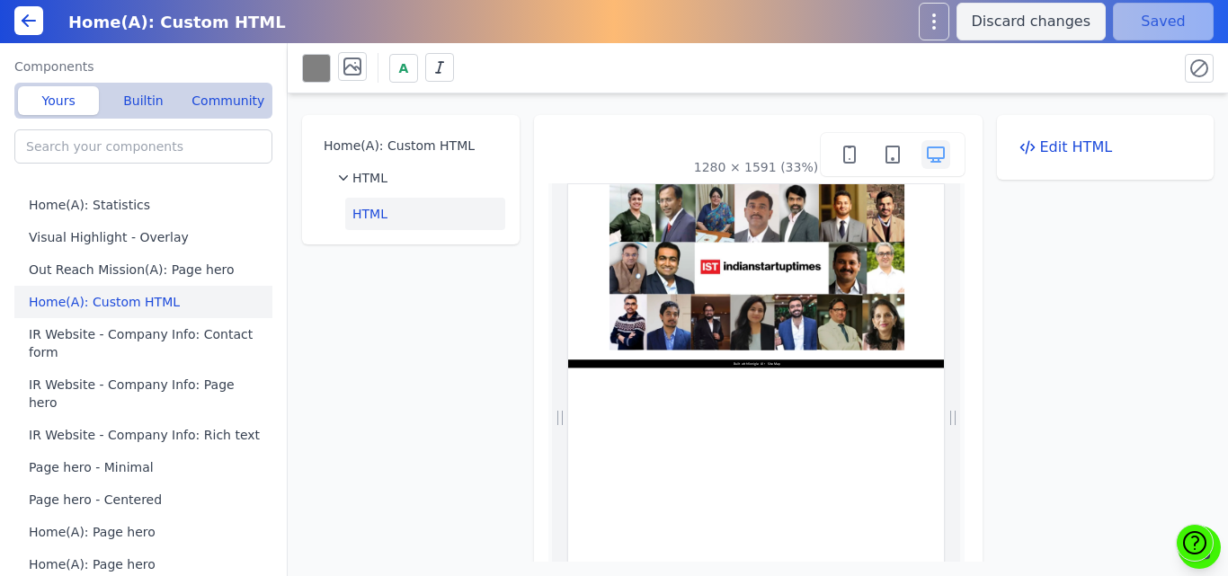
scroll to position [0, 0]
